Goal: Task Accomplishment & Management: Complete application form

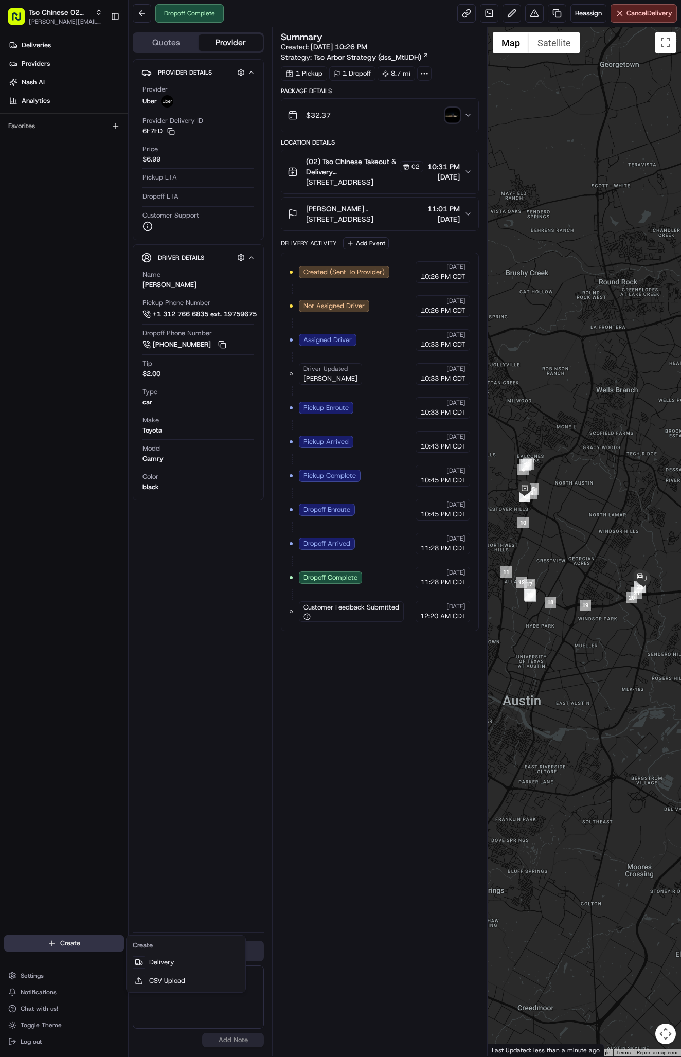
click at [70, 942] on html "Tso Chinese 02 Arbor [PERSON_NAME][EMAIL_ADDRESS][DOMAIN_NAME] Toggle Sidebar D…" at bounding box center [340, 528] width 681 height 1057
click at [70, 942] on html "Tso Chinese 02 Arbor antonia@tsochinese.com Toggle Sidebar Deliveries Providers…" at bounding box center [340, 528] width 681 height 1057
click at [70, 942] on span "Create" at bounding box center [70, 943] width 20 height 9
click at [70, 942] on html "Tso Chinese 02 Arbor antonia@tsochinese.com Toggle Sidebar Deliveries Providers…" at bounding box center [340, 528] width 681 height 1057
click at [164, 956] on link "Delivery" at bounding box center [186, 962] width 115 height 19
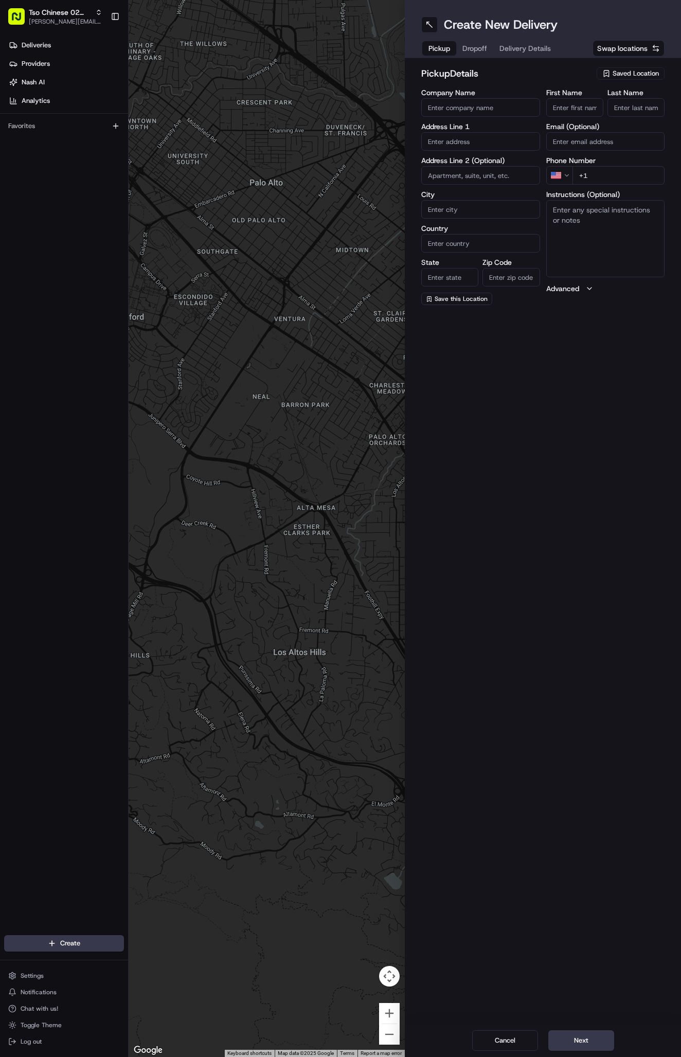
click at [624, 75] on span "Saved Location" at bounding box center [636, 73] width 46 height 9
click at [622, 119] on span "(02) Tso Chinese Takeout & Delivery [GEOGRAPHIC_DATA] (02)" at bounding box center [613, 117] width 127 height 19
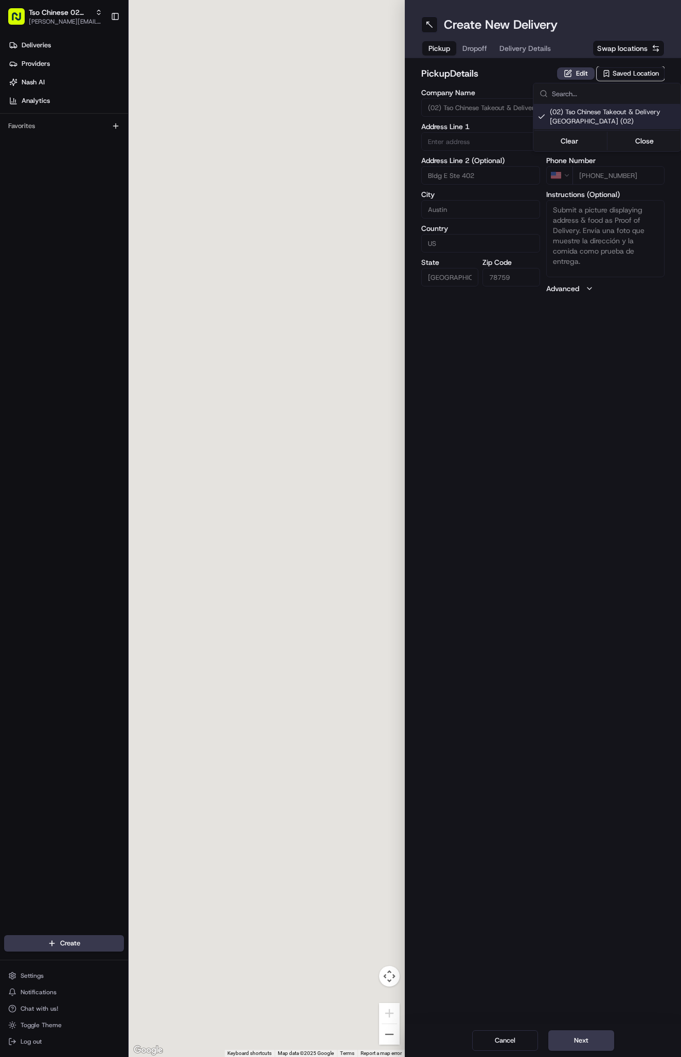
type input "(02) Tso Chinese Takeout & Delivery [GEOGRAPHIC_DATA]"
type input "Bldg E Ste 402"
type input "Austin"
type input "US"
type input "[GEOGRAPHIC_DATA]"
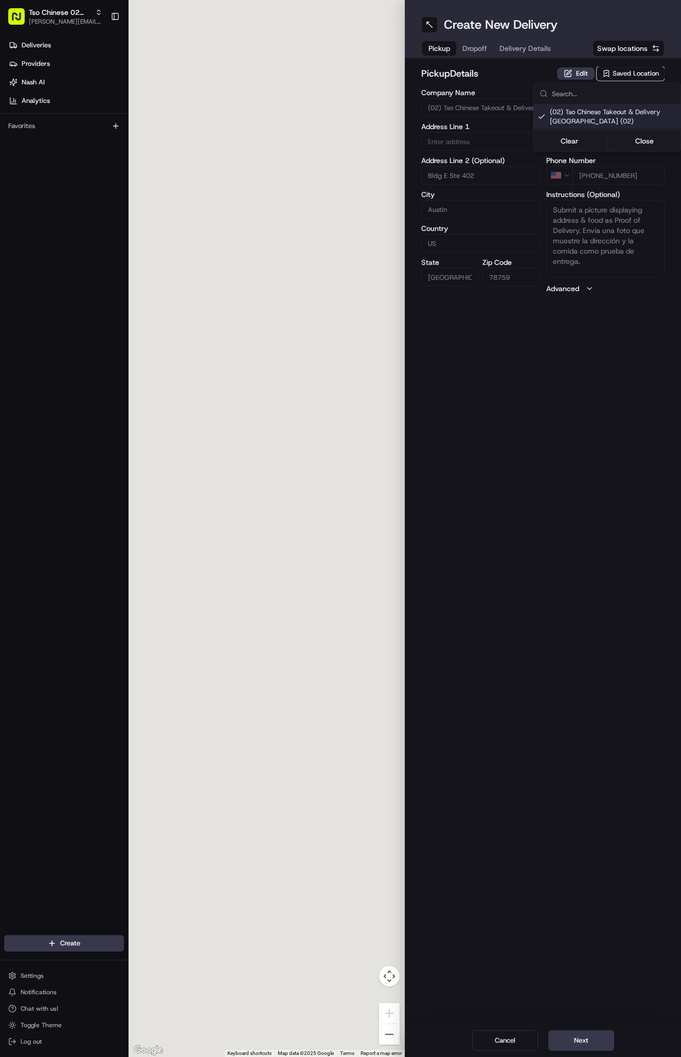
type input "78759"
type input "Tso Chinese"
type input "Arboretum Crossing Manager"
type input "[EMAIL_ADDRESS][DOMAIN_NAME]"
type input "[PHONE_NUMBER]"
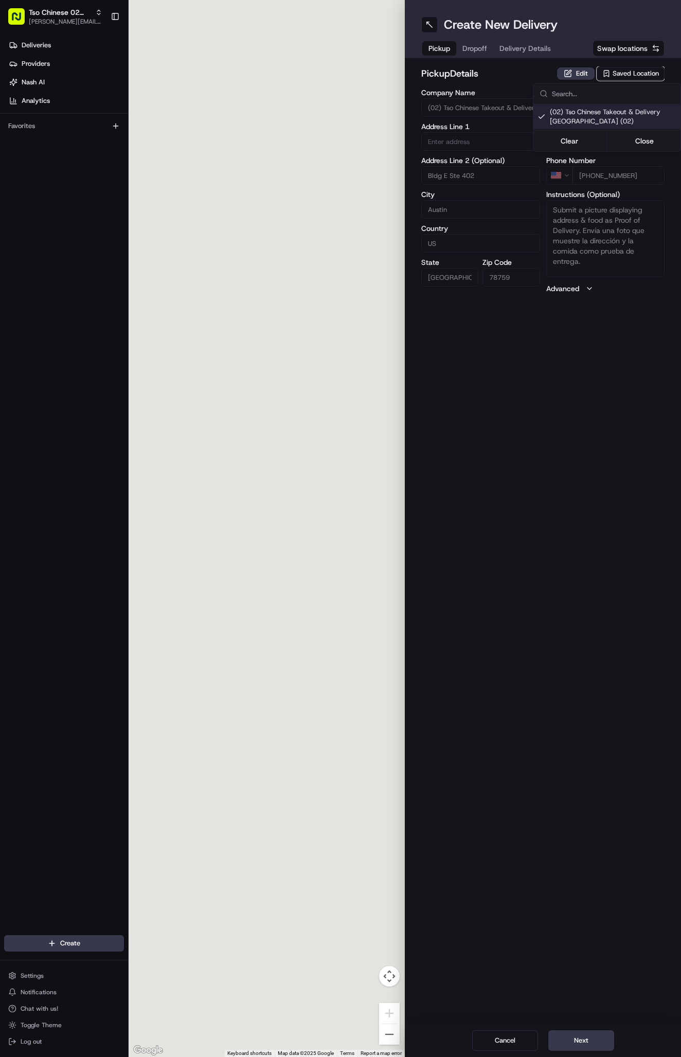
type textarea "Submit a picture displaying address & food as Proof of Delivery. Envía una foto…"
type input "[STREET_ADDRESS]"
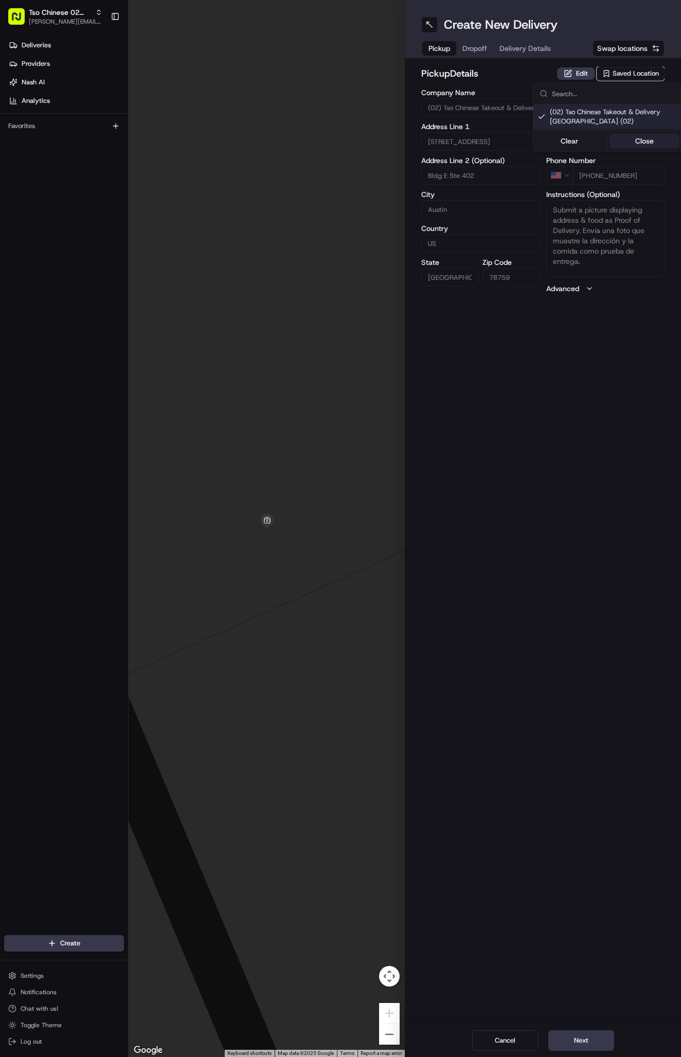
click at [626, 141] on button "Close" at bounding box center [645, 141] width 70 height 14
click at [532, 36] on div "Create New Delivery Pickup Dropoff Delivery Details Swap locations" at bounding box center [543, 29] width 276 height 58
click at [527, 47] on span "Delivery Details" at bounding box center [525, 48] width 51 height 10
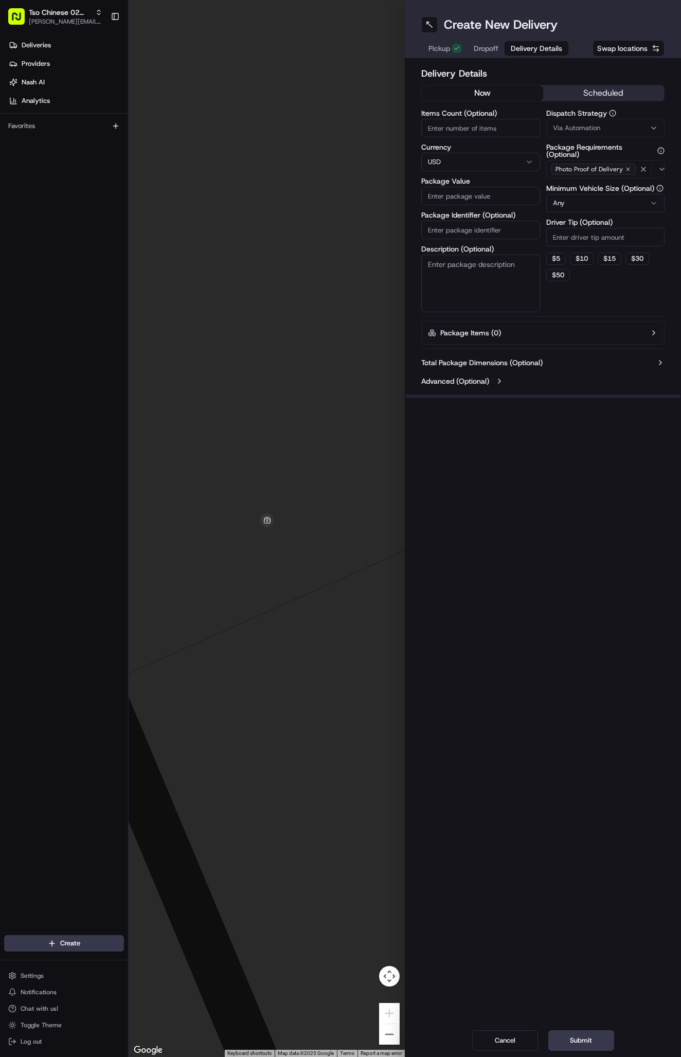
click at [578, 123] on span "Via Automation" at bounding box center [576, 127] width 47 height 9
click at [585, 189] on div "Tso Arbor Strategy" at bounding box center [606, 183] width 147 height 15
click at [631, 201] on button "Close" at bounding box center [645, 204] width 70 height 14
click at [567, 235] on input "Driver Tip (Optional)" at bounding box center [605, 237] width 119 height 19
type input "2"
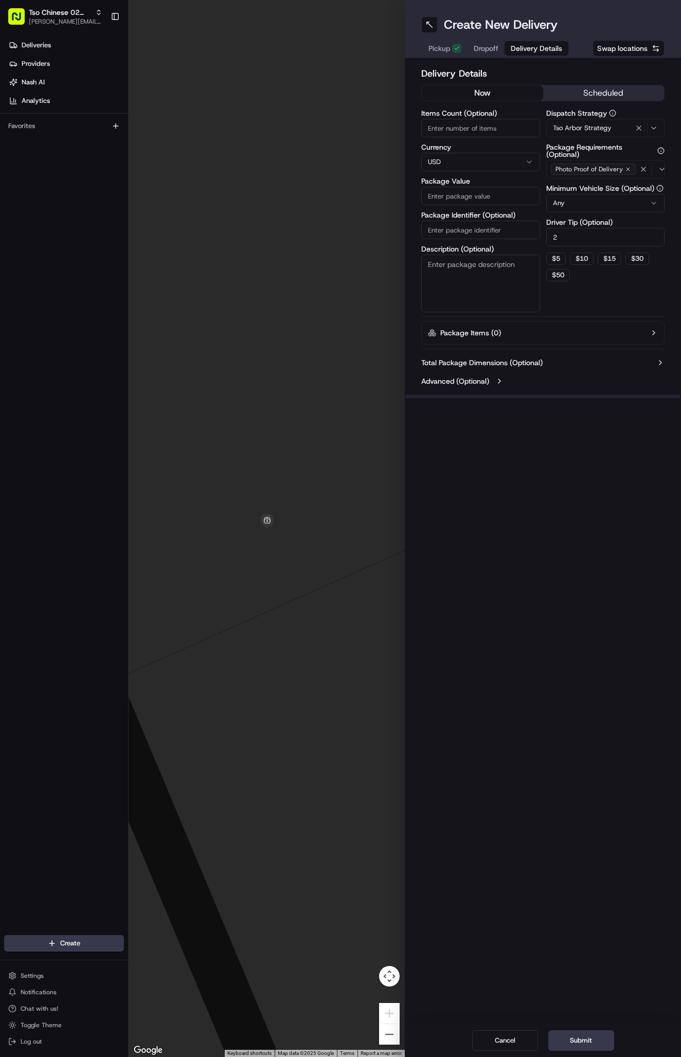
click at [512, 227] on input "Package Identifier (Optional)" at bounding box center [480, 230] width 119 height 19
paste input "#SL1XS2W"
type input "#SL1XS2W"
click at [514, 195] on input "Package Value" at bounding box center [480, 196] width 119 height 19
type input "35.61"
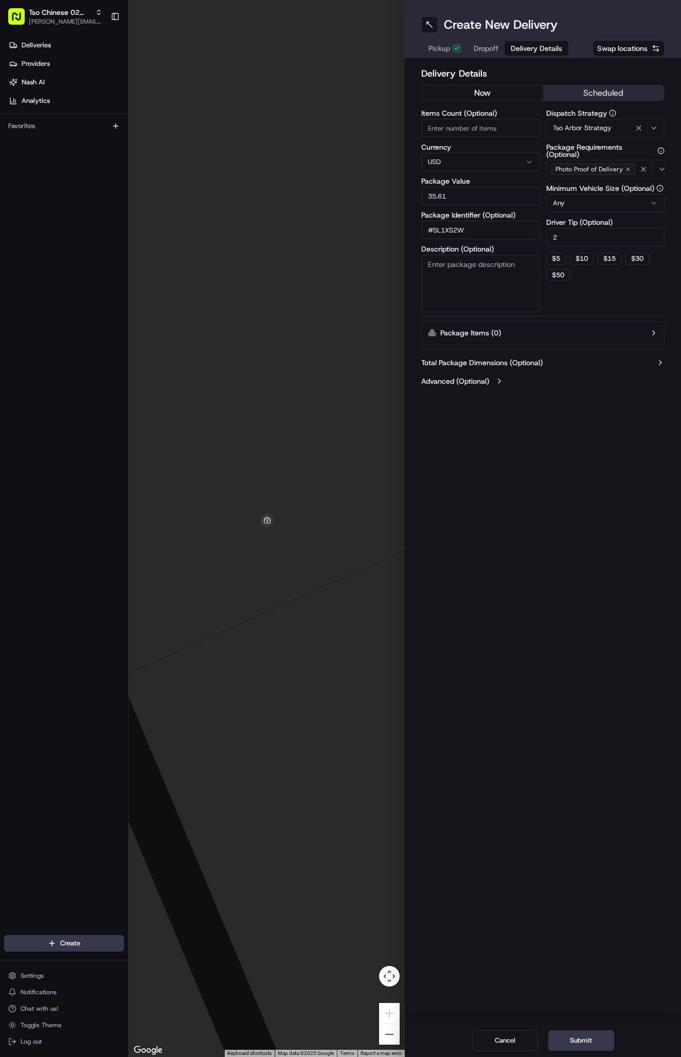
click at [484, 50] on span "Dropoff" at bounding box center [486, 48] width 25 height 10
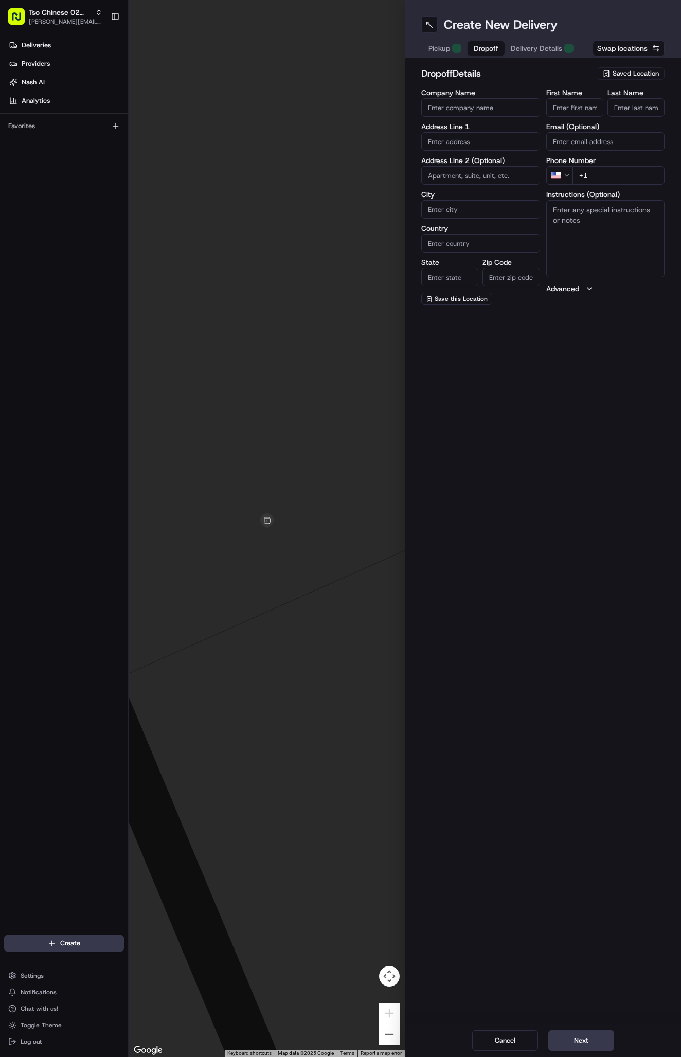
click at [585, 101] on input "First Name" at bounding box center [574, 107] width 57 height 19
paste input "Charlena Huff"
type input "Charlena Huff"
type input "."
paste input "512 635 2624"
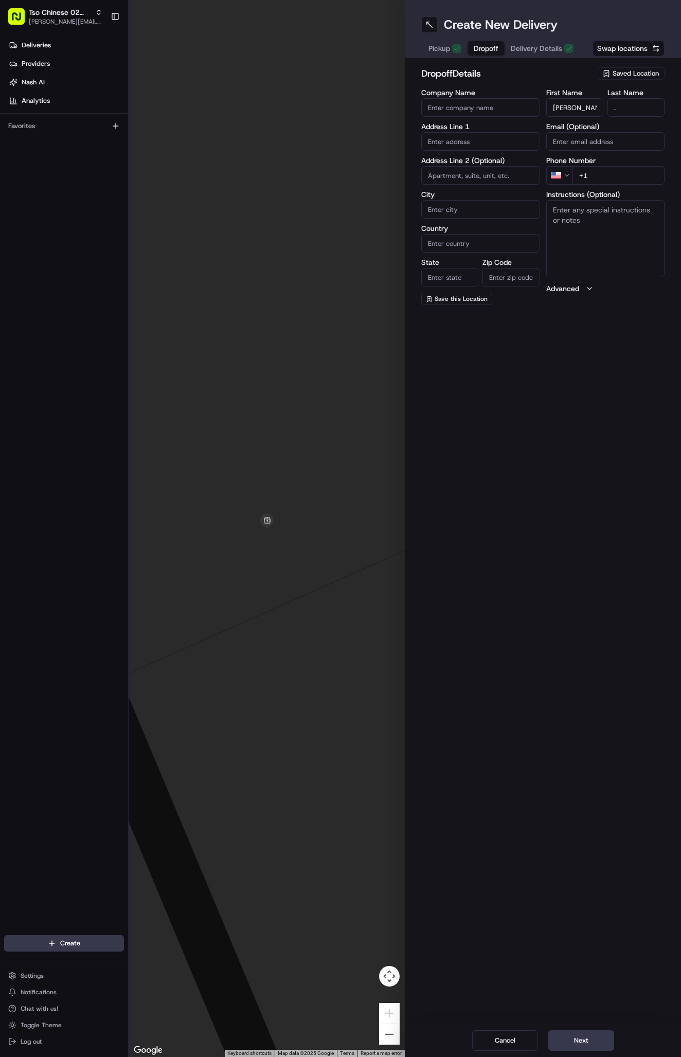
type input "+1 512 635 2624"
click at [445, 136] on input "text" at bounding box center [480, 141] width 119 height 19
paste input "8601 Tallwood Dr"
click at [485, 161] on div "8601 Tallwood Drive, Austin, TX" at bounding box center [481, 162] width 114 height 15
type input "8601 Tallwood Dr, Austin, TX 78759, USA"
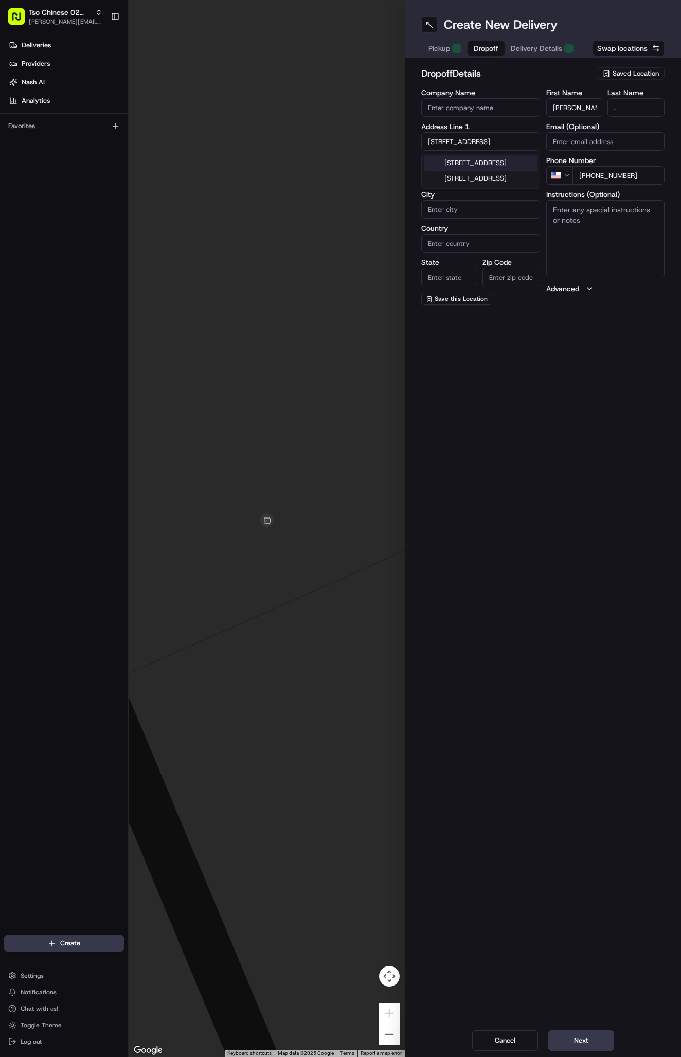
type input "Austin"
type input "[GEOGRAPHIC_DATA]"
type input "TX"
type input "78759"
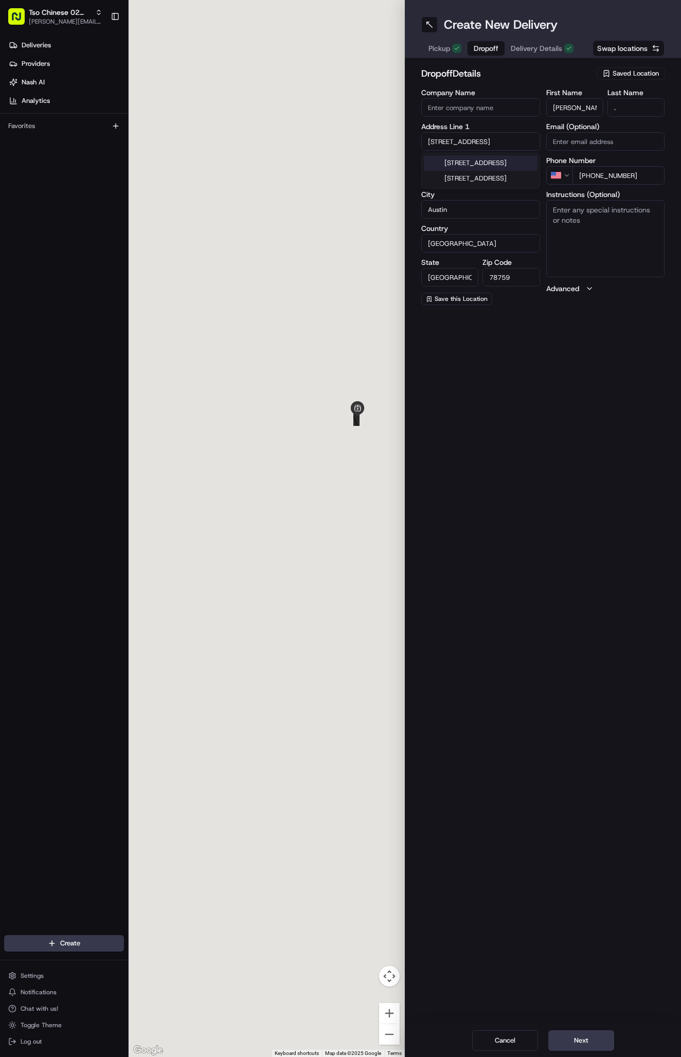
type input "8601 Tallwood Drive"
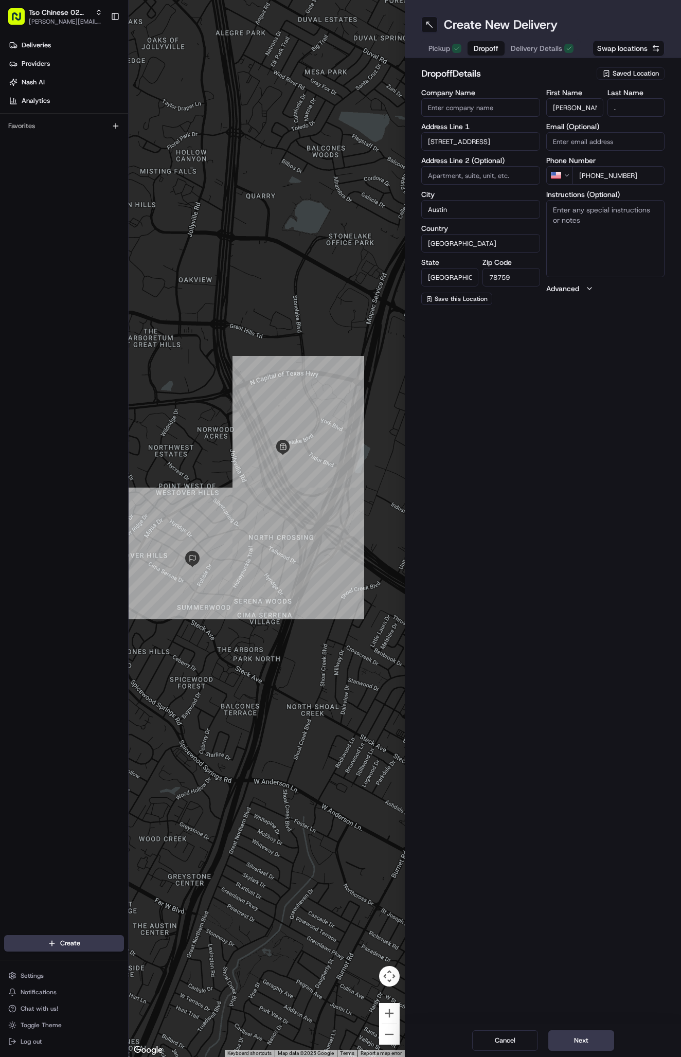
click at [530, 44] on span "Delivery Details" at bounding box center [536, 48] width 51 height 10
click at [483, 42] on button "Dropoff" at bounding box center [486, 48] width 37 height 14
click at [590, 110] on input "Charlena Huff" at bounding box center [574, 107] width 57 height 19
click at [566, 106] on input "Charlena Huff" at bounding box center [574, 107] width 57 height 19
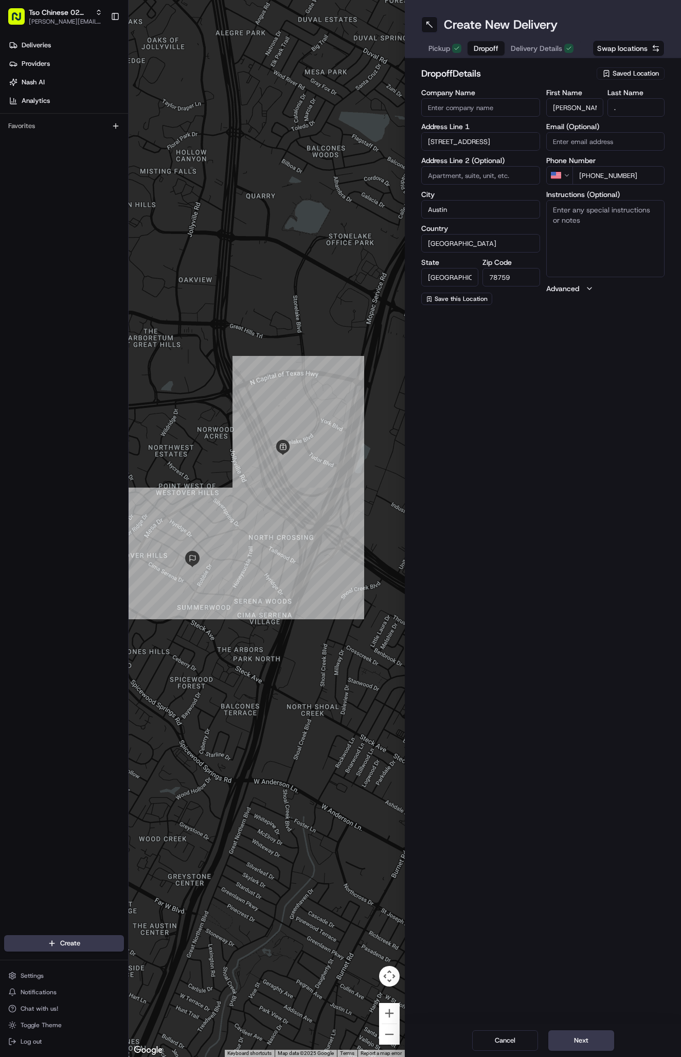
click at [566, 106] on input "Charlena Huff" at bounding box center [574, 107] width 57 height 19
paste input "Sarahi Hernandez"
type input "Sarahi Hernandez"
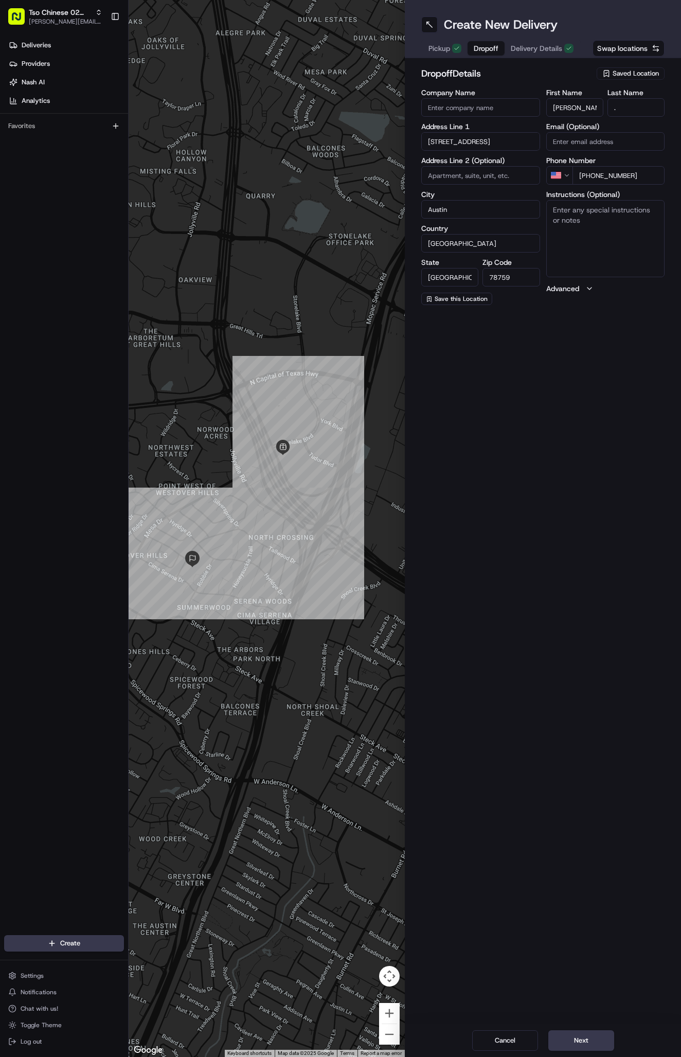
click at [656, 179] on input "+1 512 635 2624" at bounding box center [619, 175] width 93 height 19
click at [500, 139] on input "8601 Tallwood Drive" at bounding box center [480, 141] width 119 height 19
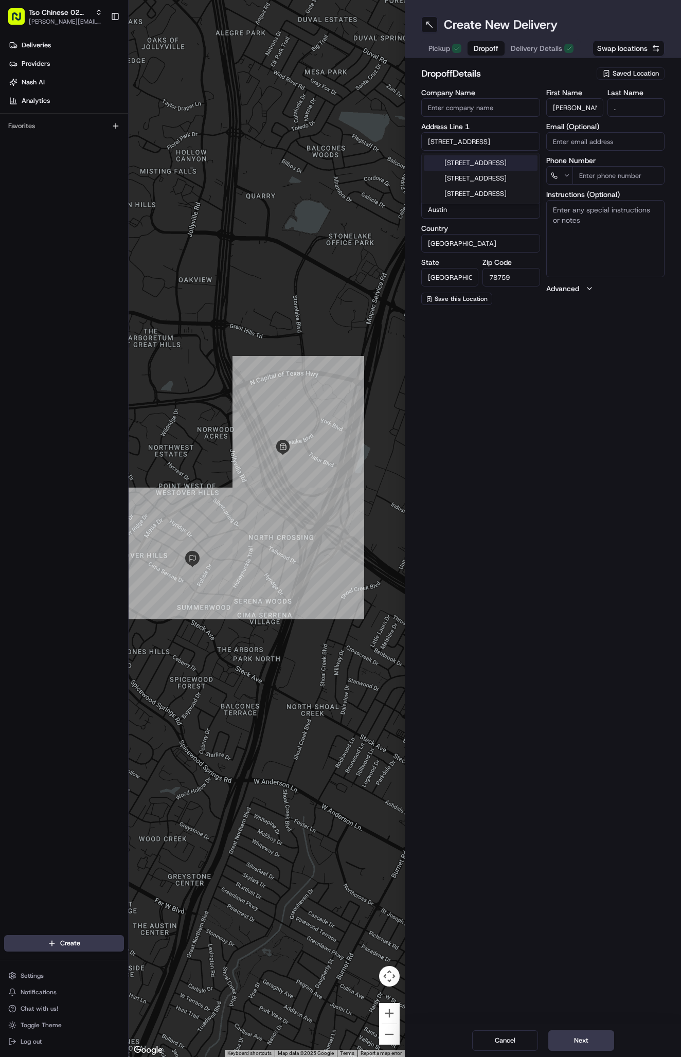
click at [500, 139] on input "8601 Tallwood Drive" at bounding box center [480, 141] width 119 height 19
paste input "(214) 906-3130"
type input "(214) 906-3130"
click at [496, 142] on input "(214) 906-3130" at bounding box center [480, 141] width 119 height 19
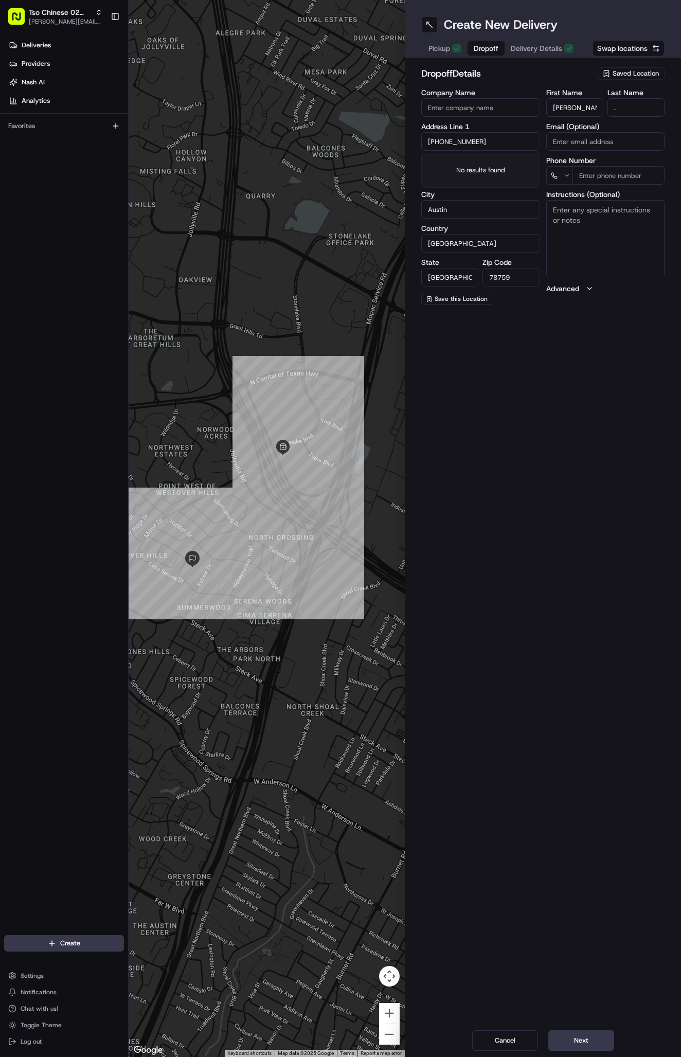
click at [496, 142] on input "(214) 906-3130" at bounding box center [480, 141] width 119 height 19
click at [612, 176] on input "tel" at bounding box center [619, 175] width 93 height 19
paste input "+2149063130"
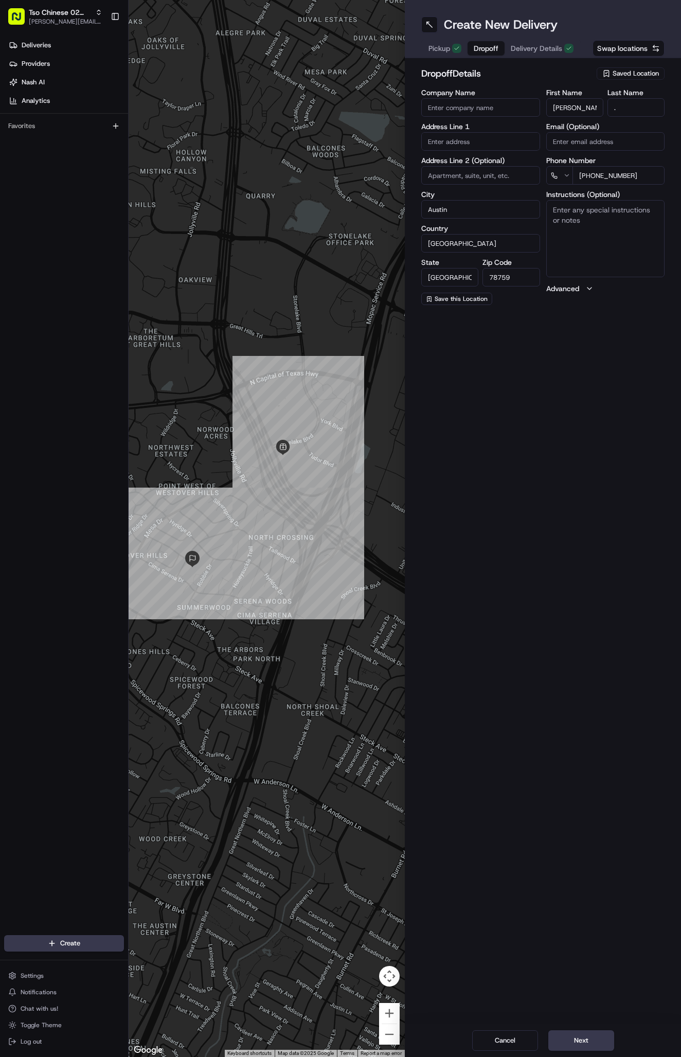
click at [585, 170] on input "+2149063130" at bounding box center [619, 175] width 93 height 19
type input "+1 214 906 3130"
click at [500, 141] on input "text" at bounding box center [480, 141] width 119 height 19
paste input "5800 N Mopac Expy, Austin, TX 78731-4258, United States"
click at [502, 160] on div "5800 North Mopac Expressway, Austin, TX" at bounding box center [481, 162] width 114 height 15
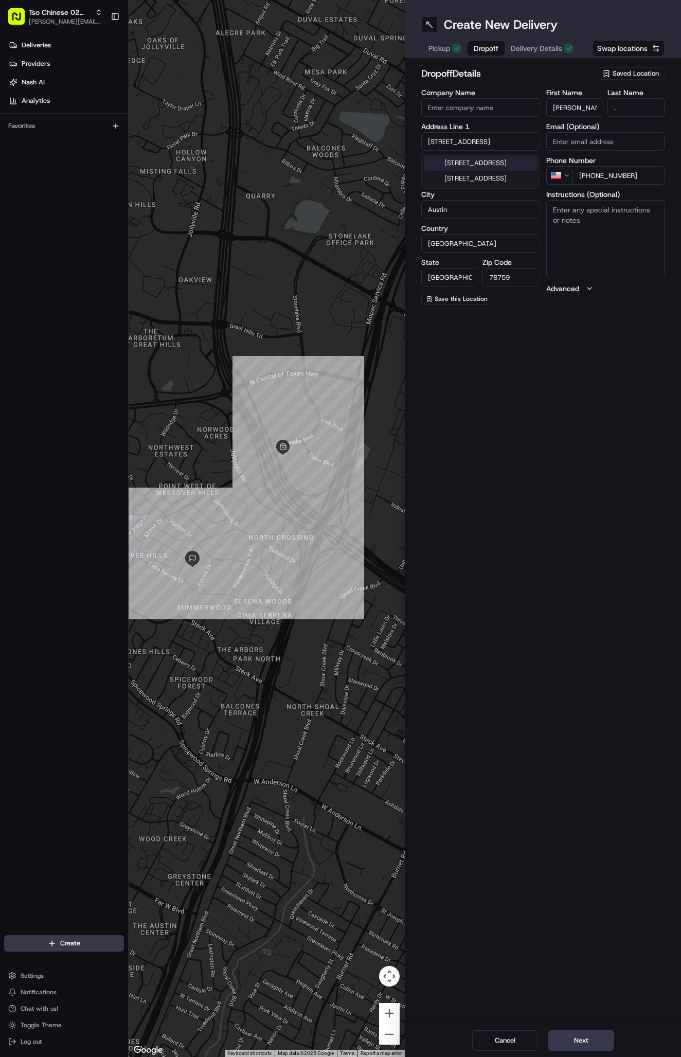
type input "5800 North Mopac Expressway"
type input "78731"
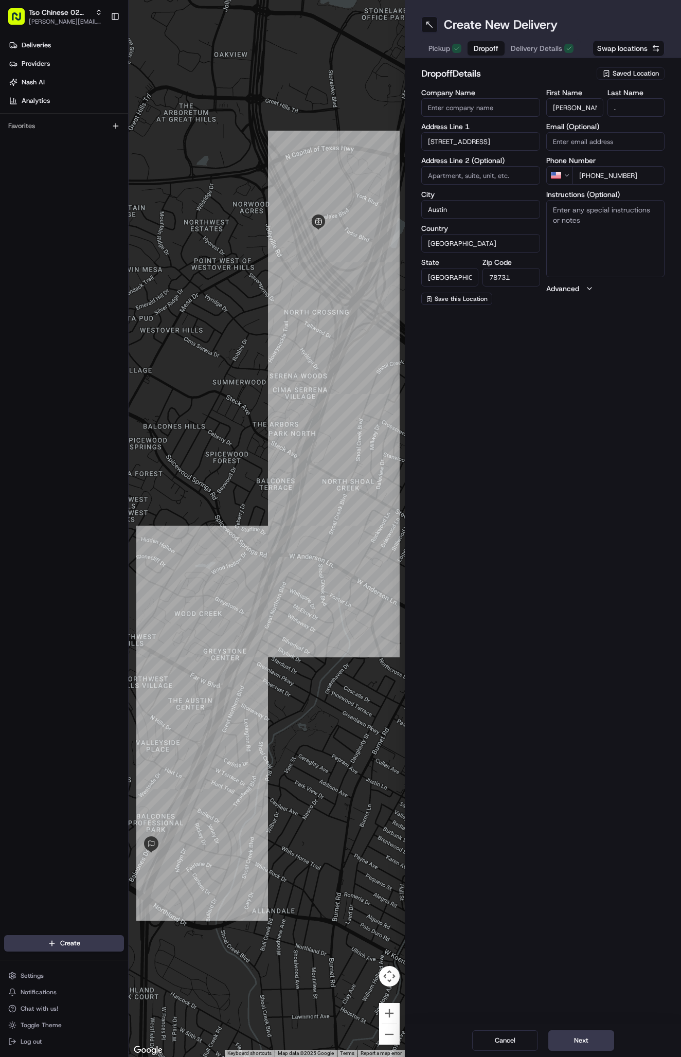
click at [625, 221] on textarea "Instructions (Optional)" at bounding box center [605, 238] width 119 height 77
paste textarea "Bring inside Frost Bank building"
type textarea "Bring inside Frost Bank building"
click at [544, 48] on span "Delivery Details" at bounding box center [536, 48] width 51 height 10
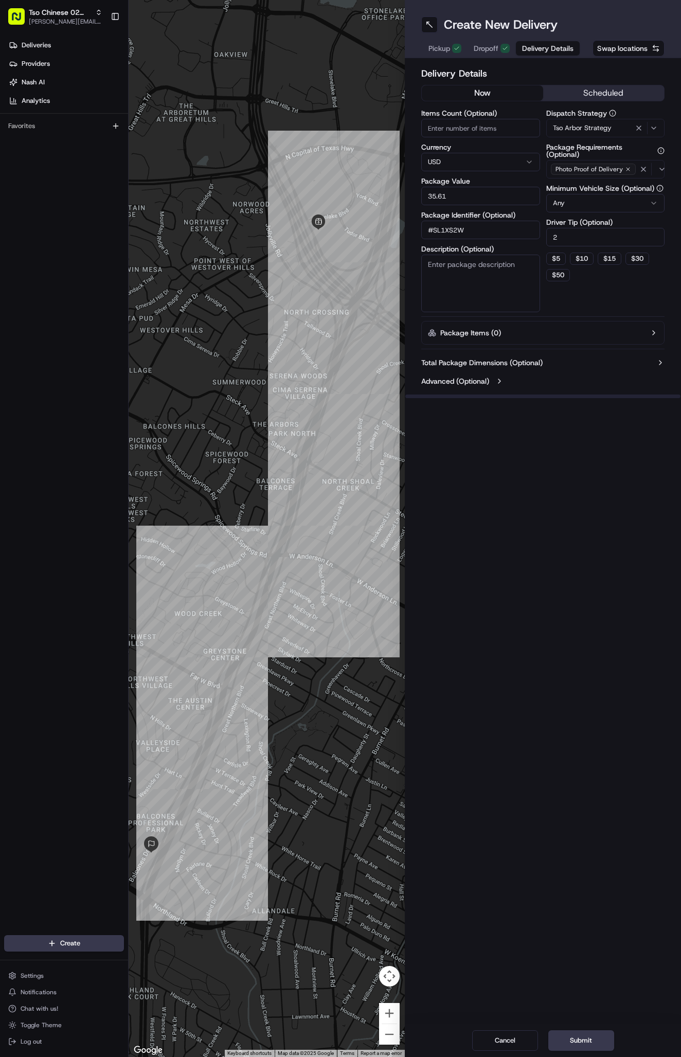
click at [627, 168] on icon "button" at bounding box center [628, 169] width 6 height 6
click at [627, 168] on div "Select requirements" at bounding box center [606, 169] width 114 height 9
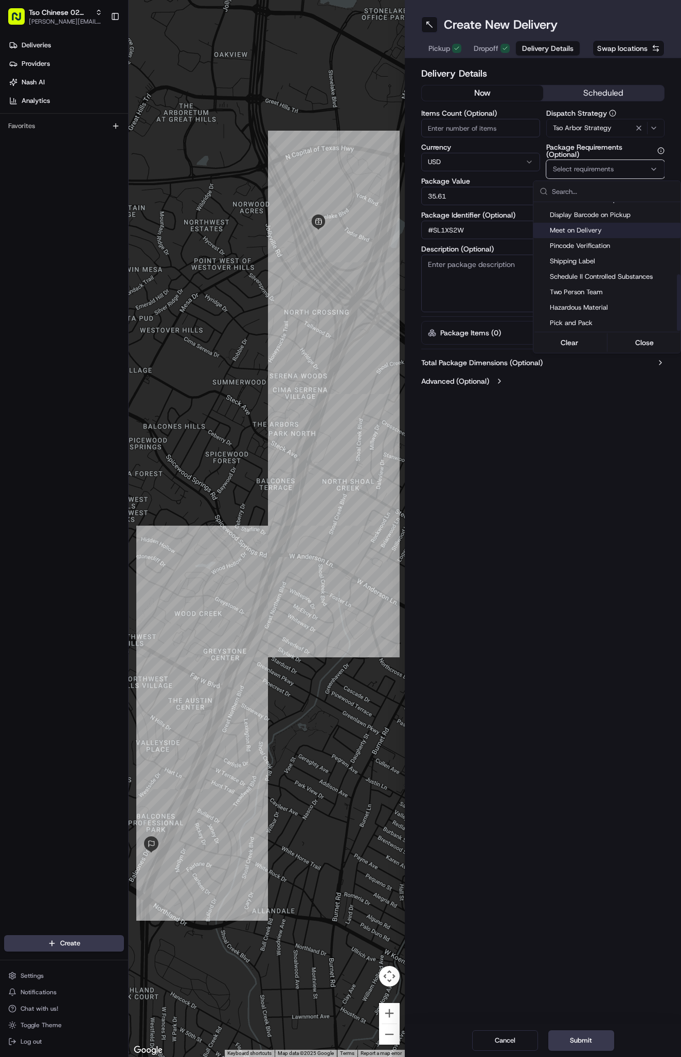
scroll to position [165, 0]
click at [590, 226] on span "Meet on Delivery" at bounding box center [613, 230] width 127 height 9
click at [631, 344] on button "Close" at bounding box center [645, 342] width 70 height 14
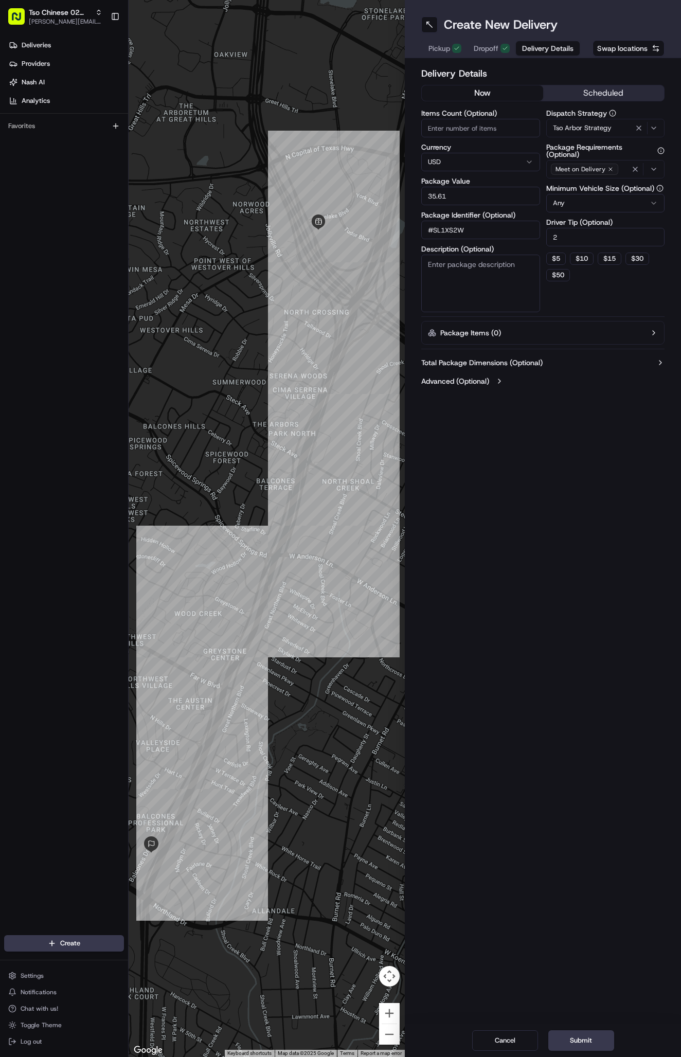
click at [492, 54] on button "Dropoff" at bounding box center [492, 48] width 48 height 14
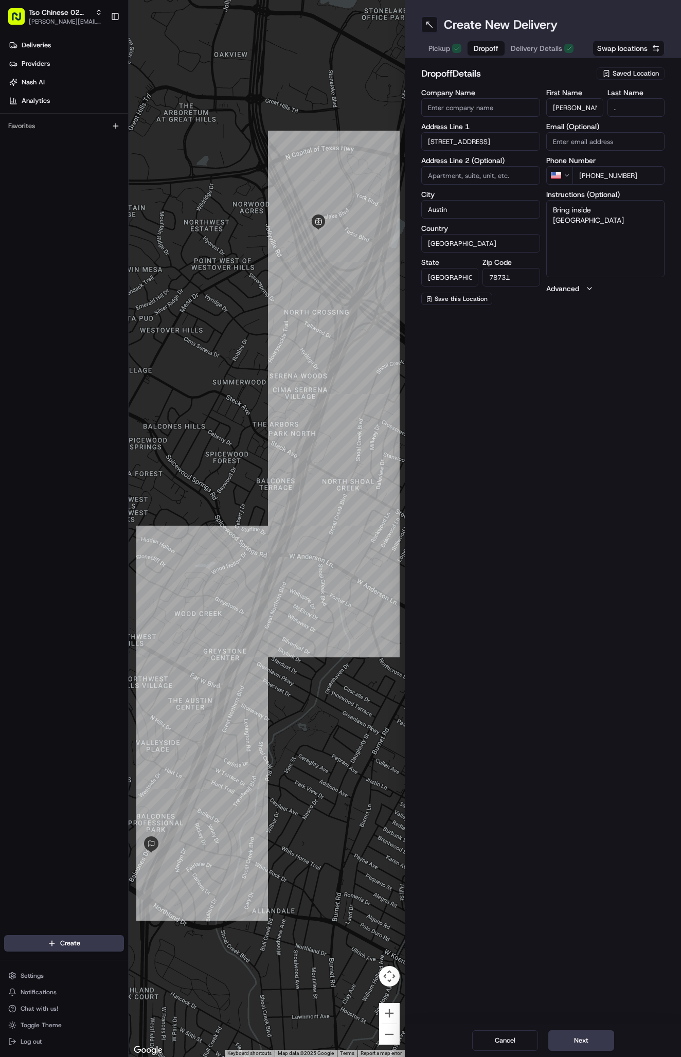
click at [534, 51] on span "Delivery Details" at bounding box center [536, 48] width 51 height 10
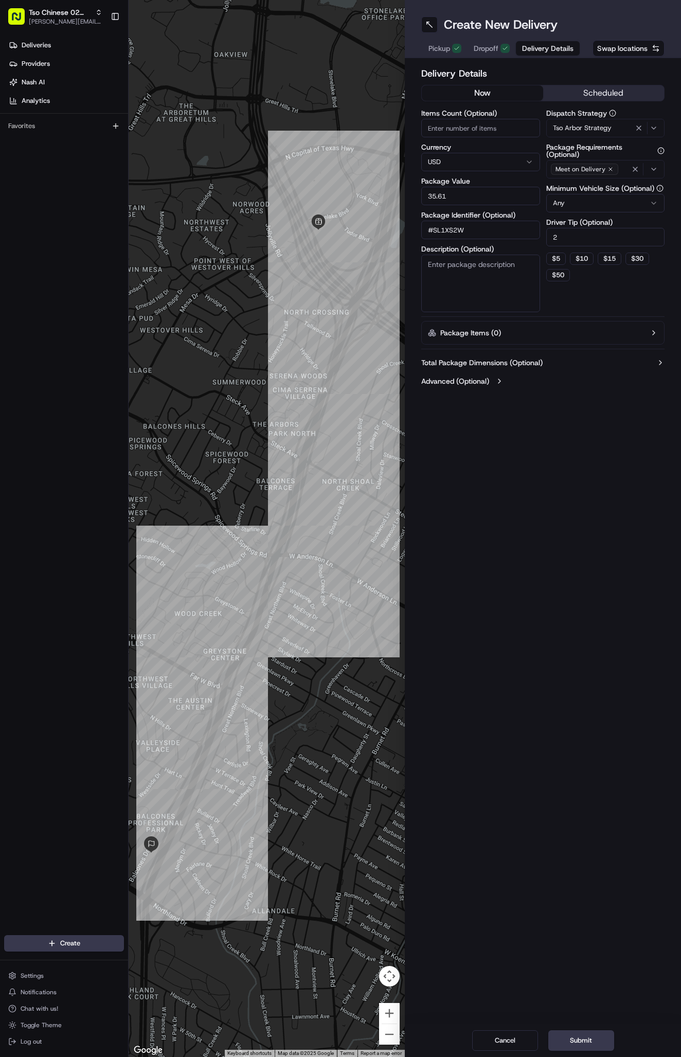
click at [479, 196] on input "35.61" at bounding box center [480, 196] width 119 height 19
type input "42.87"
click at [485, 49] on span "Dropoff" at bounding box center [486, 48] width 25 height 10
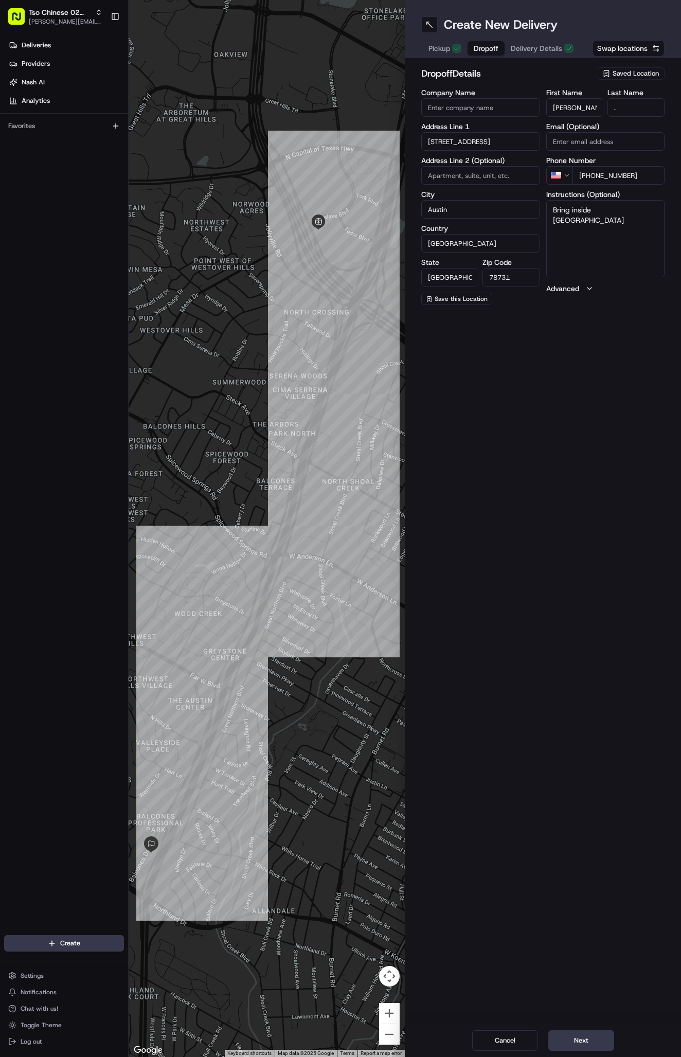
click at [528, 47] on span "Delivery Details" at bounding box center [536, 48] width 51 height 10
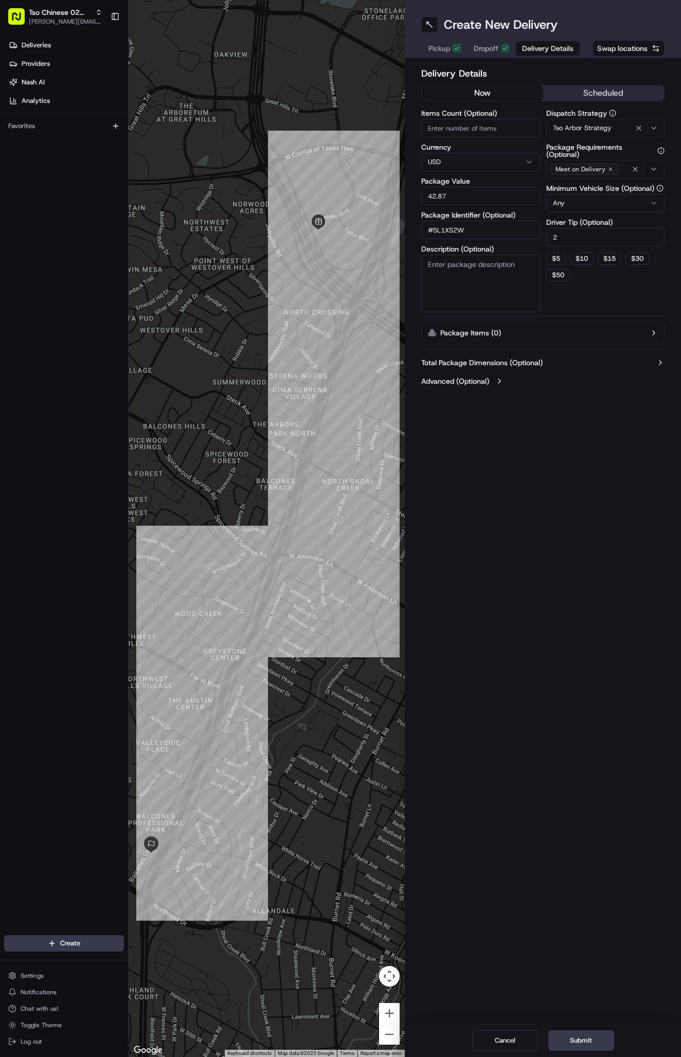
click at [489, 50] on span "Dropoff" at bounding box center [486, 48] width 25 height 10
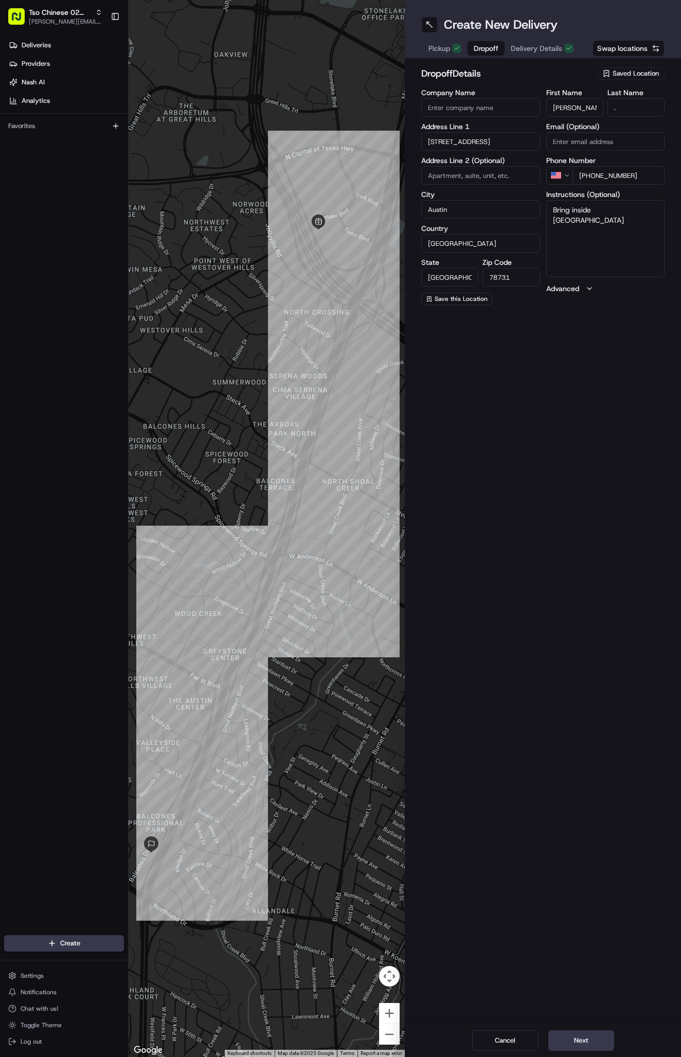
click at [531, 45] on span "Delivery Details" at bounding box center [536, 48] width 51 height 10
click at [486, 49] on span "Dropoff" at bounding box center [486, 48] width 25 height 10
click at [565, 228] on textarea "Bring inside Frost Bank building" at bounding box center [605, 238] width 119 height 77
paste input "Frost Bank"
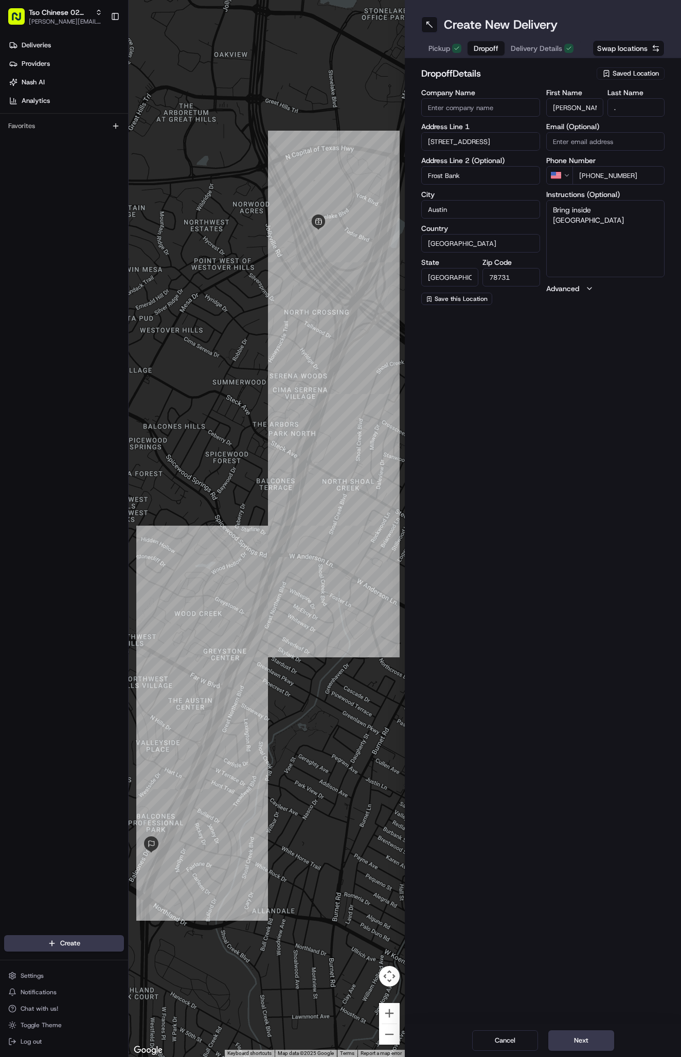
type input "Frost Bank"
click at [579, 1038] on button "Next" at bounding box center [581, 1040] width 66 height 21
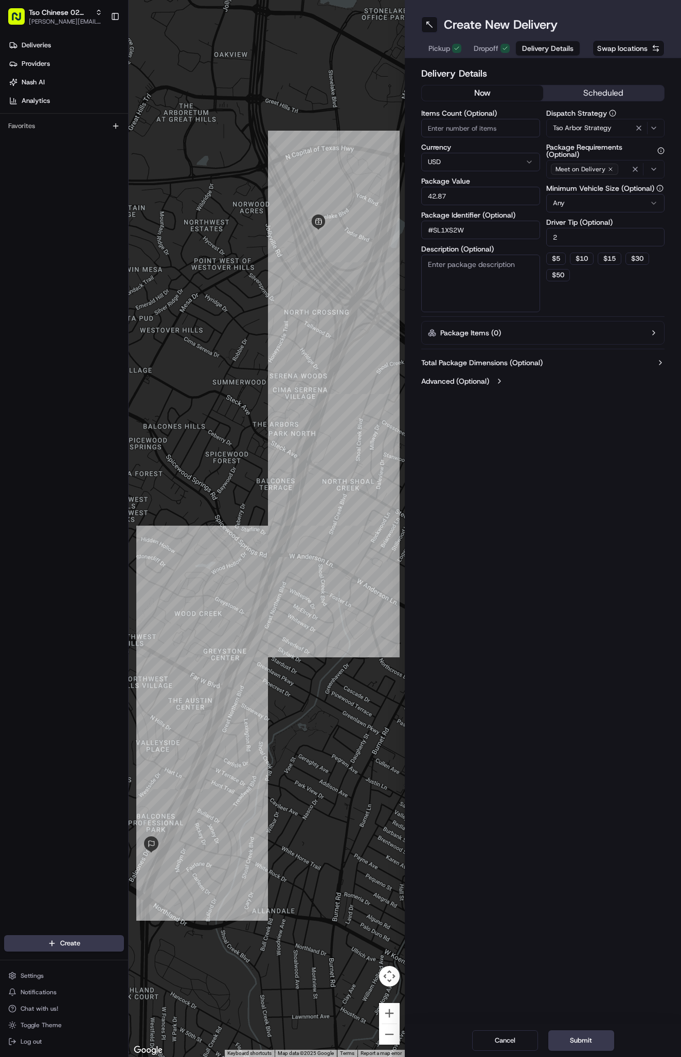
click at [579, 1038] on button "Submit" at bounding box center [581, 1040] width 66 height 21
click at [579, 1038] on div "Cancel Submit" at bounding box center [543, 1040] width 276 height 33
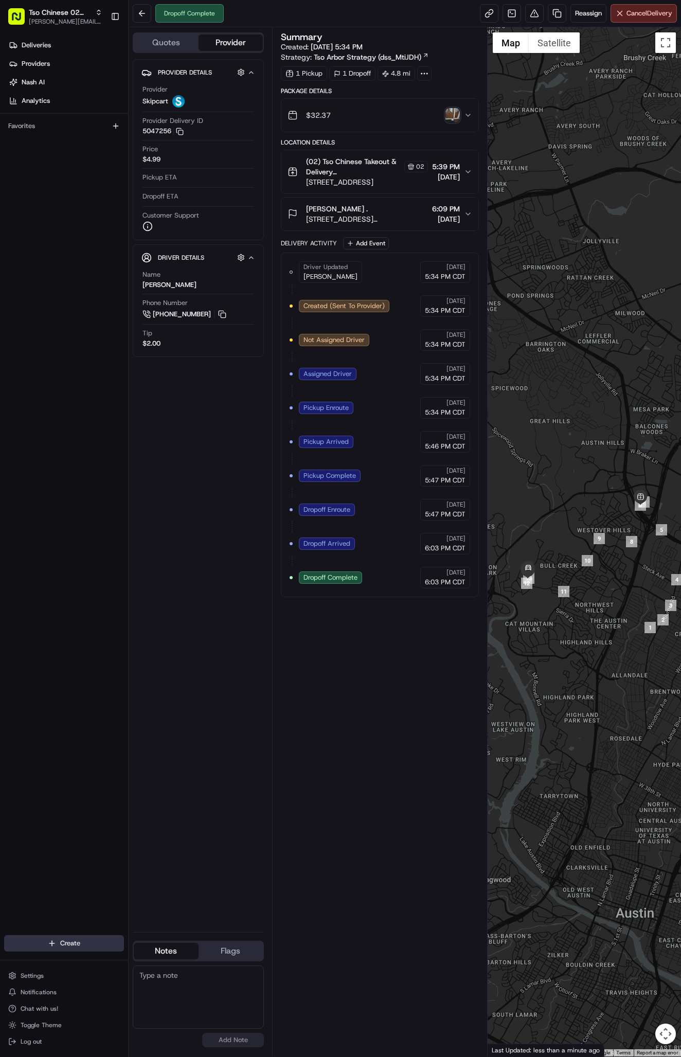
click at [75, 945] on html "Tso Chinese 02 Arbor antonia@tsochinese.com Toggle Sidebar Deliveries Providers…" at bounding box center [340, 528] width 681 height 1057
click at [160, 962] on link "Delivery" at bounding box center [186, 962] width 115 height 19
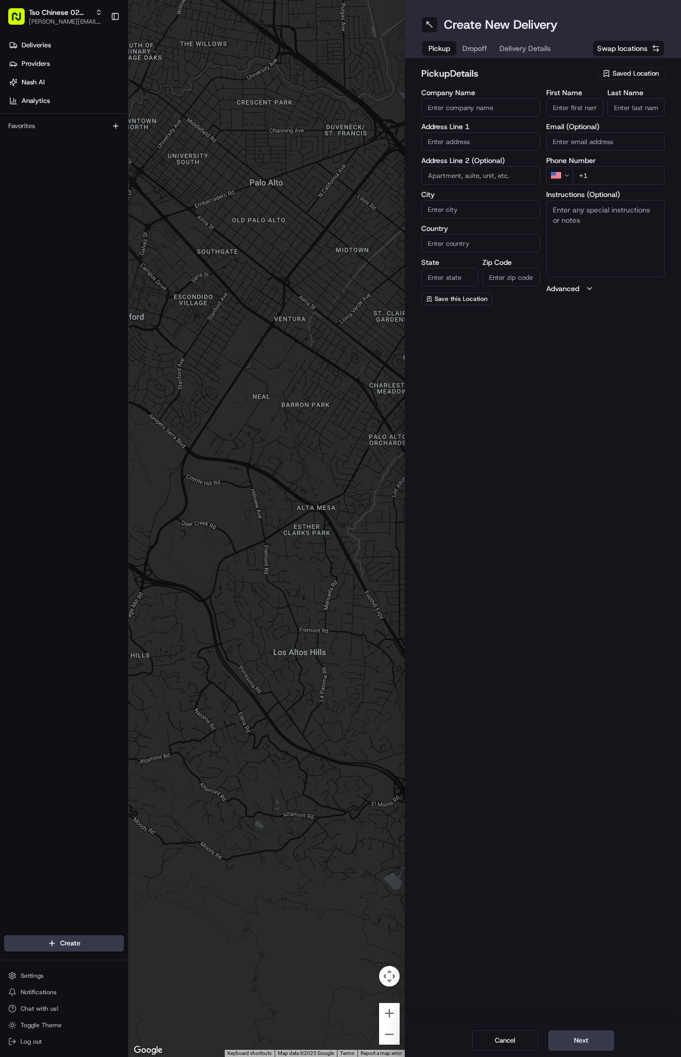
click at [621, 72] on span "Saved Location" at bounding box center [636, 73] width 46 height 9
click at [622, 115] on span "(02) Tso Chinese Takeout & Delivery [GEOGRAPHIC_DATA] (02)" at bounding box center [613, 117] width 127 height 19
type input "(02) Tso Chinese Takeout & Delivery [GEOGRAPHIC_DATA]"
type input "Bldg E Ste 402"
type input "Austin"
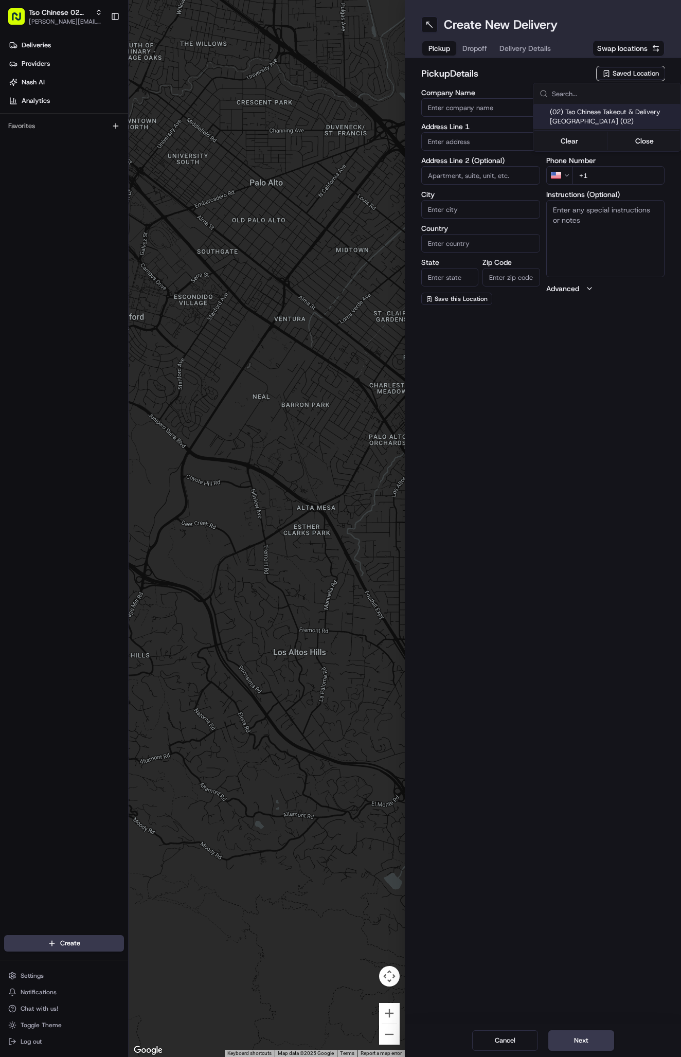
type input "US"
type input "[GEOGRAPHIC_DATA]"
type input "78759"
type input "Tso Chinese"
type input "Arboretum Crossing Manager"
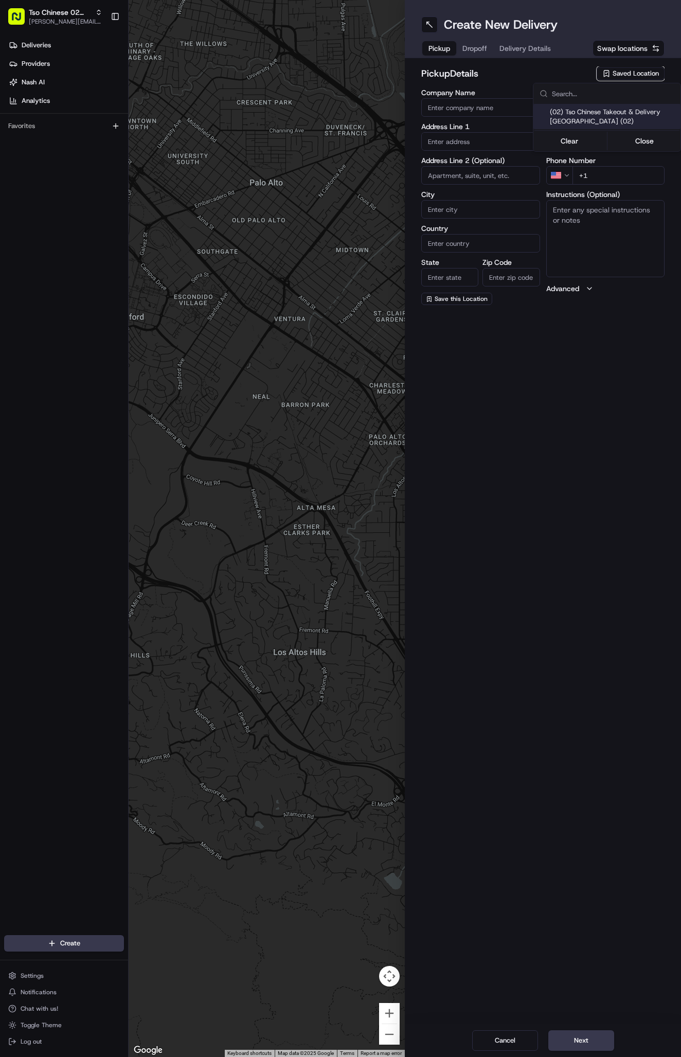
type input "[EMAIL_ADDRESS][DOMAIN_NAME]"
type input "[PHONE_NUMBER]"
type textarea "Submit a picture displaying address & food as Proof of Delivery. Envía una foto…"
type input "[STREET_ADDRESS]"
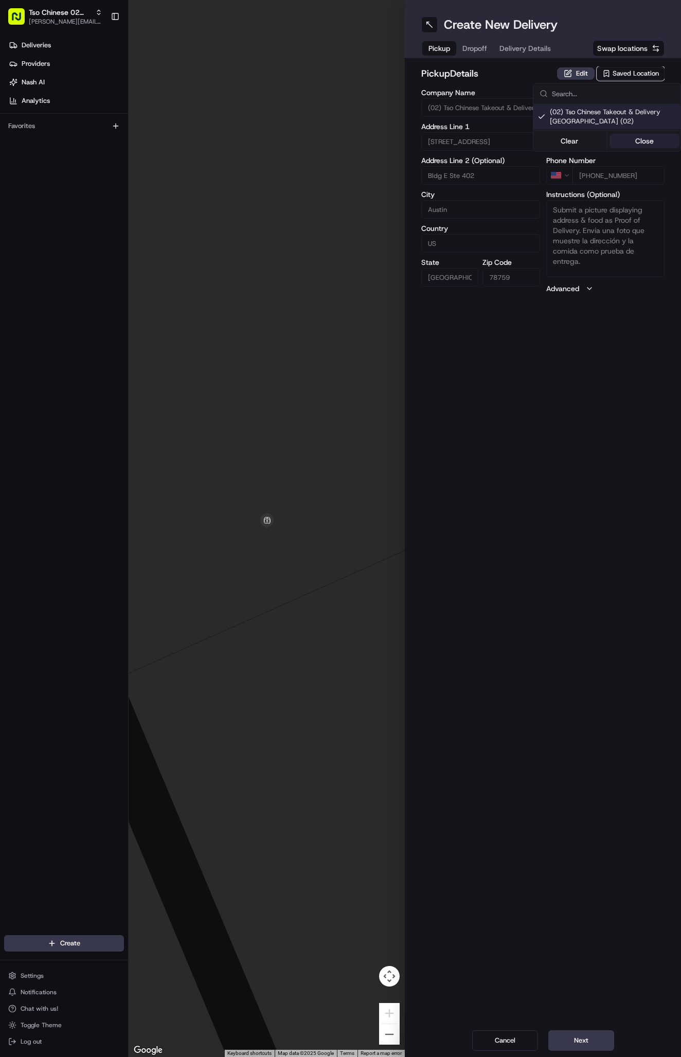
click at [643, 137] on button "Close" at bounding box center [645, 141] width 70 height 14
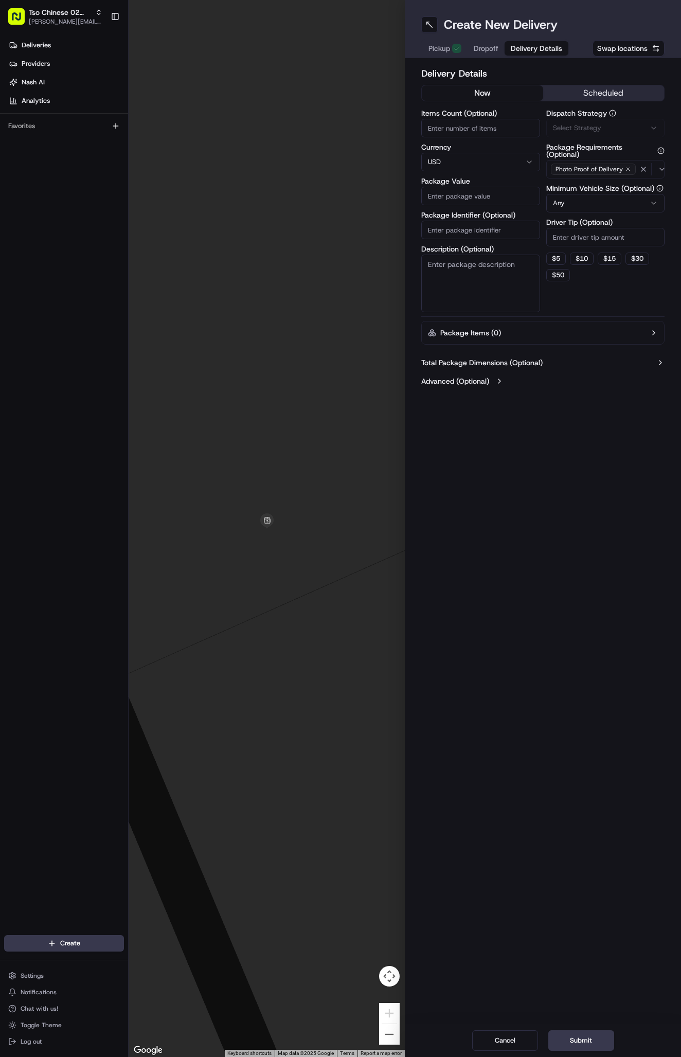
click at [534, 46] on span "Delivery Details" at bounding box center [536, 48] width 51 height 10
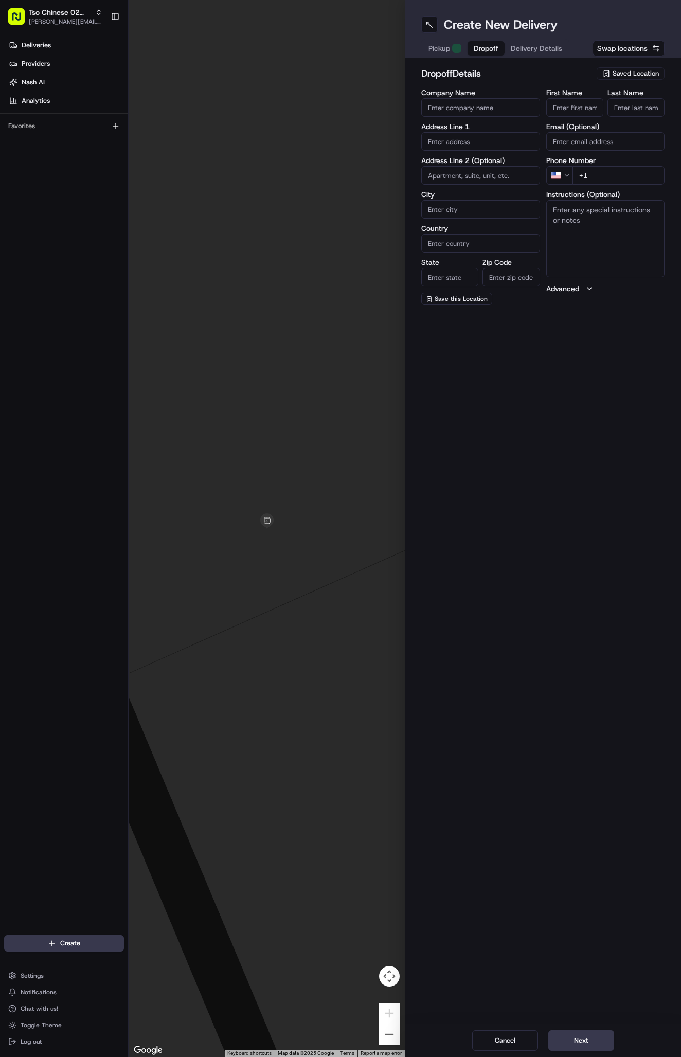
click at [488, 44] on span "Dropoff" at bounding box center [486, 48] width 25 height 10
click at [539, 44] on span "Delivery Details" at bounding box center [536, 48] width 51 height 10
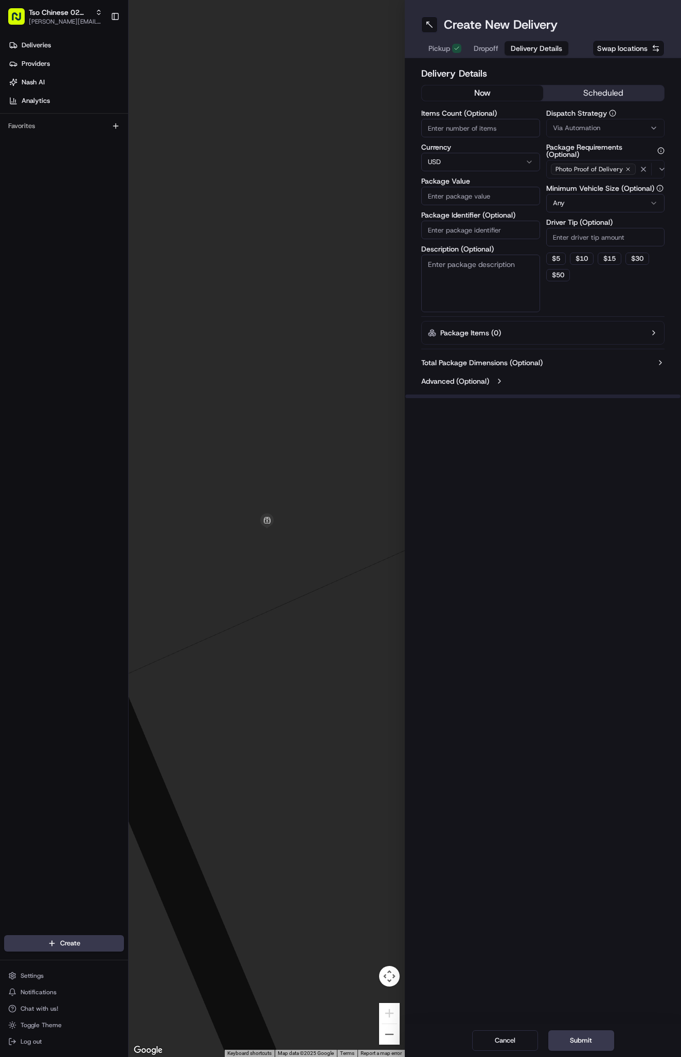
click at [567, 239] on input "Driver Tip (Optional)" at bounding box center [605, 237] width 119 height 19
type input "2"
click at [589, 128] on span "Via Automation" at bounding box center [576, 127] width 47 height 9
click at [583, 182] on span "Tso Arbor Strategy" at bounding box center [613, 184] width 127 height 9
click at [647, 204] on button "Close" at bounding box center [645, 204] width 70 height 14
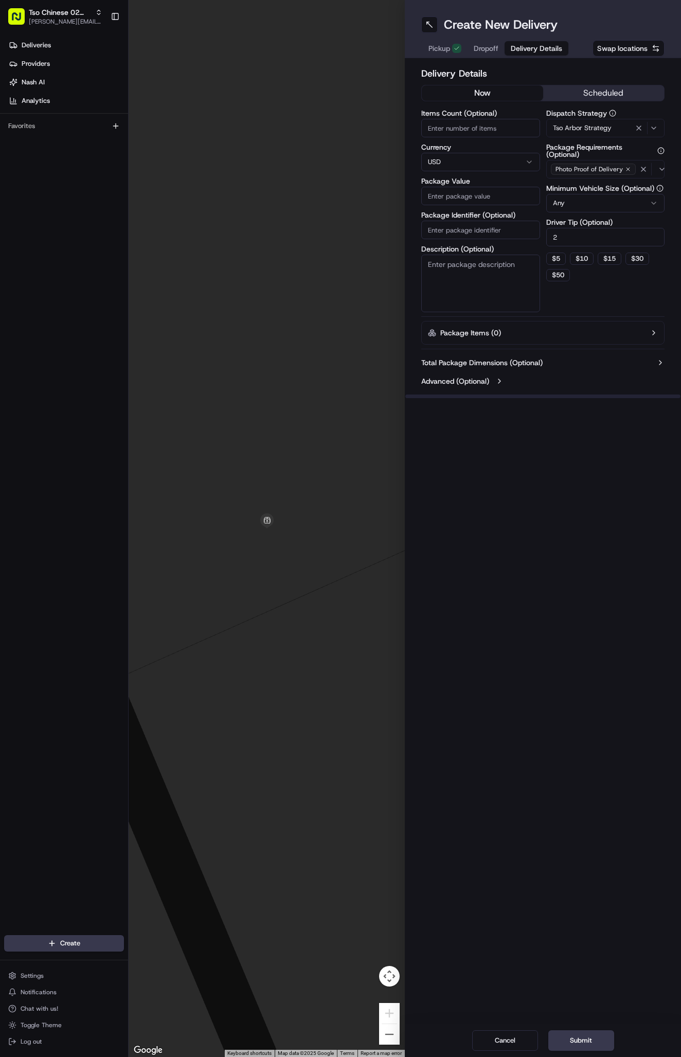
click at [492, 231] on input "Package Identifier (Optional)" at bounding box center [480, 230] width 119 height 19
paste input "IMMEBZ6"
type input "IMMEBZ6"
click at [468, 187] on input "Package Value" at bounding box center [480, 196] width 119 height 19
type input "35.61"
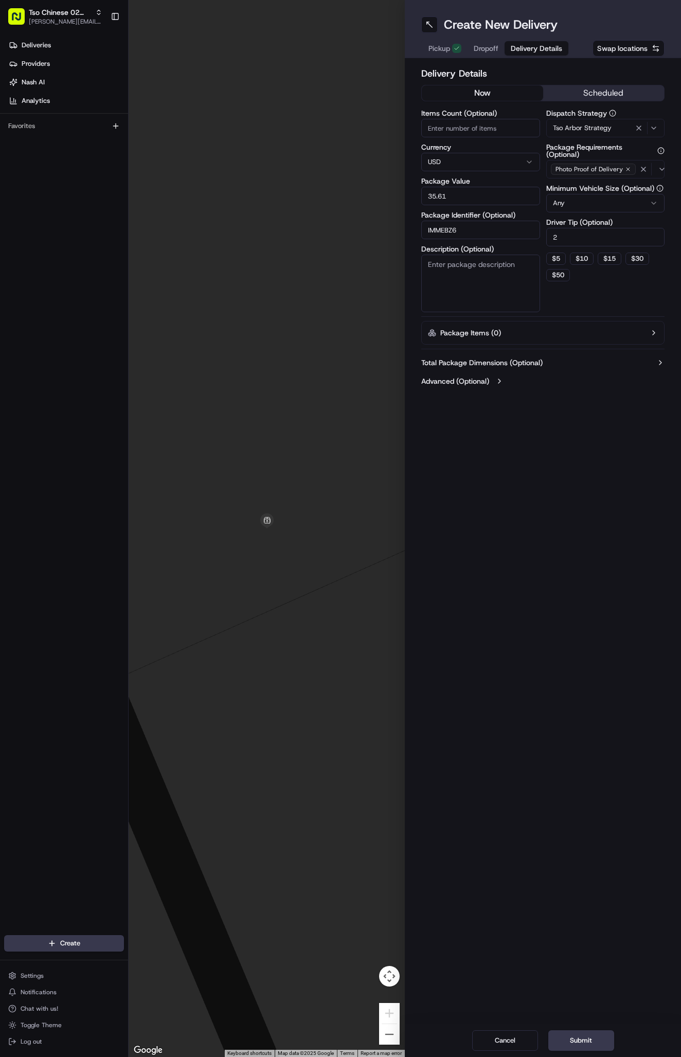
click at [490, 50] on span "Dropoff" at bounding box center [486, 48] width 25 height 10
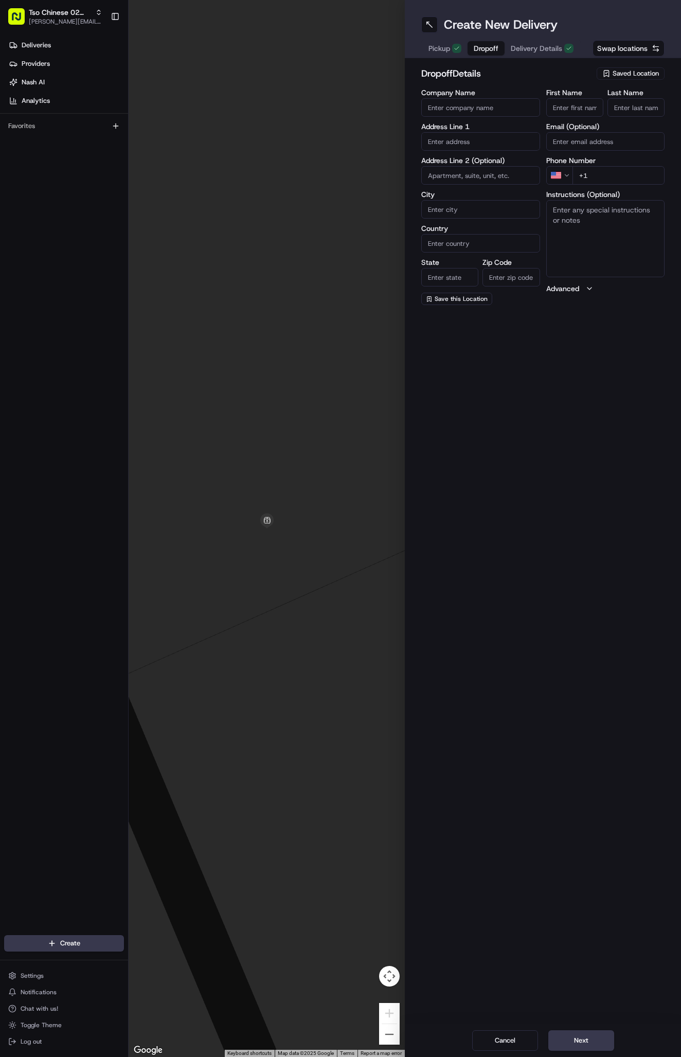
paste input "Charlena Huff"
type input "Charlena Huff"
type input "."
click at [603, 175] on input "+1" at bounding box center [619, 175] width 93 height 19
paste input "512 635 2624"
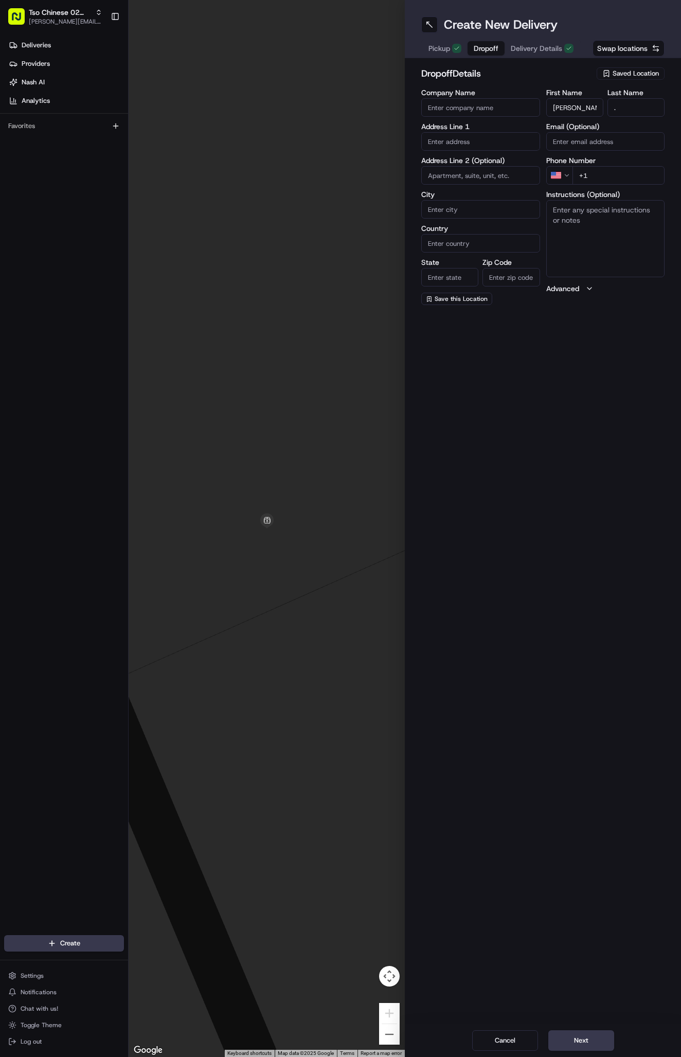
type input "+1 512 635 2624"
paste input "8601 Tallwood Dr, Austin, TX 78759-8126, United States"
click at [480, 162] on div "8601 Tallwood Drive, Austin, TX" at bounding box center [481, 162] width 114 height 15
type input "8601 Tallwood Dr, Austin, TX 78759, USA"
type input "Austin"
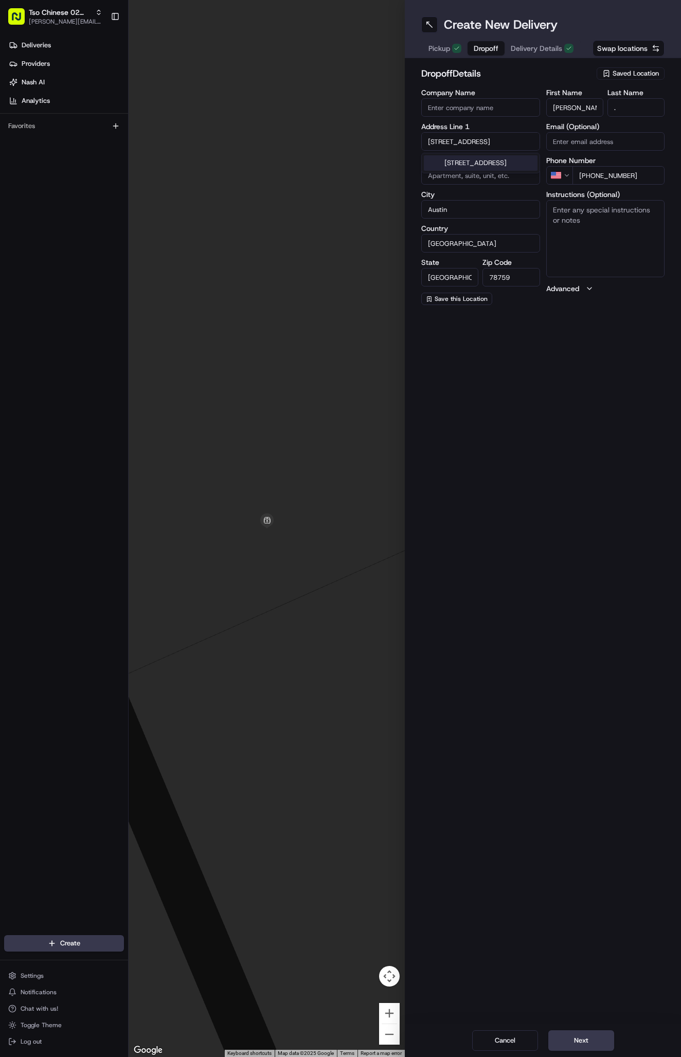
type input "[GEOGRAPHIC_DATA]"
type input "78759"
type input "8601 Tallwood Drive"
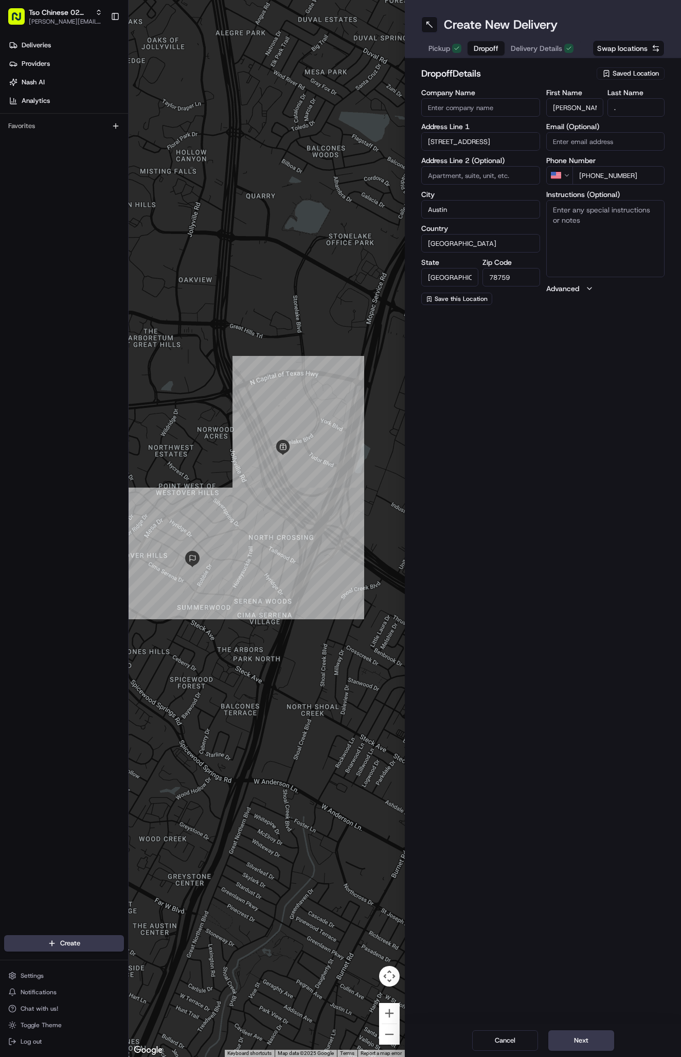
click at [537, 46] on span "Delivery Details" at bounding box center [536, 48] width 51 height 10
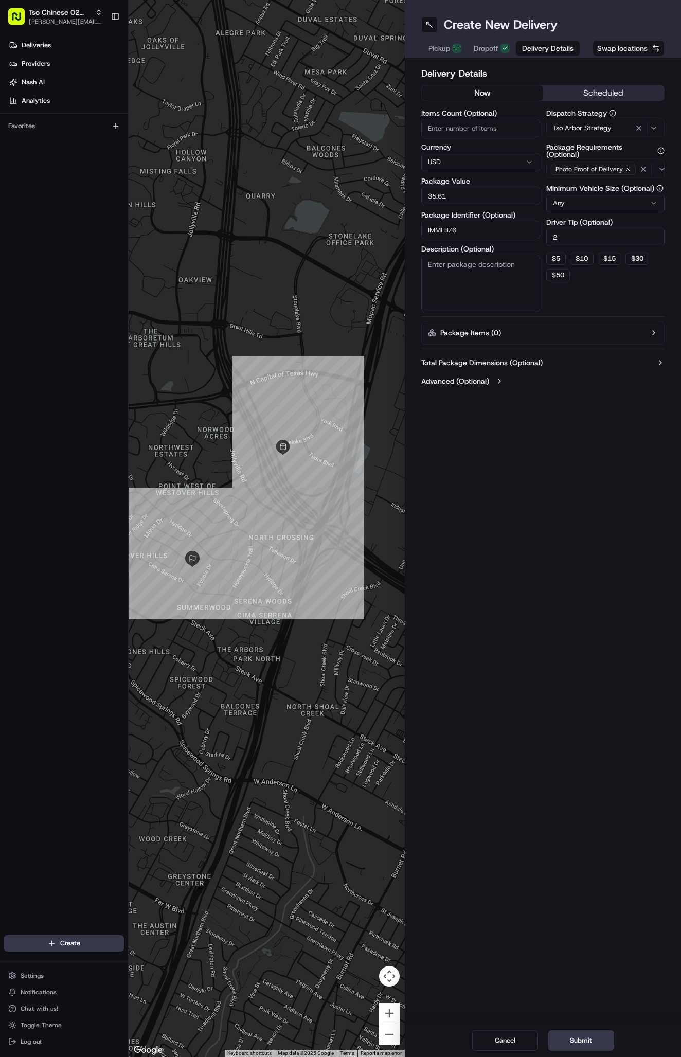
click at [485, 48] on span "Dropoff" at bounding box center [486, 48] width 25 height 10
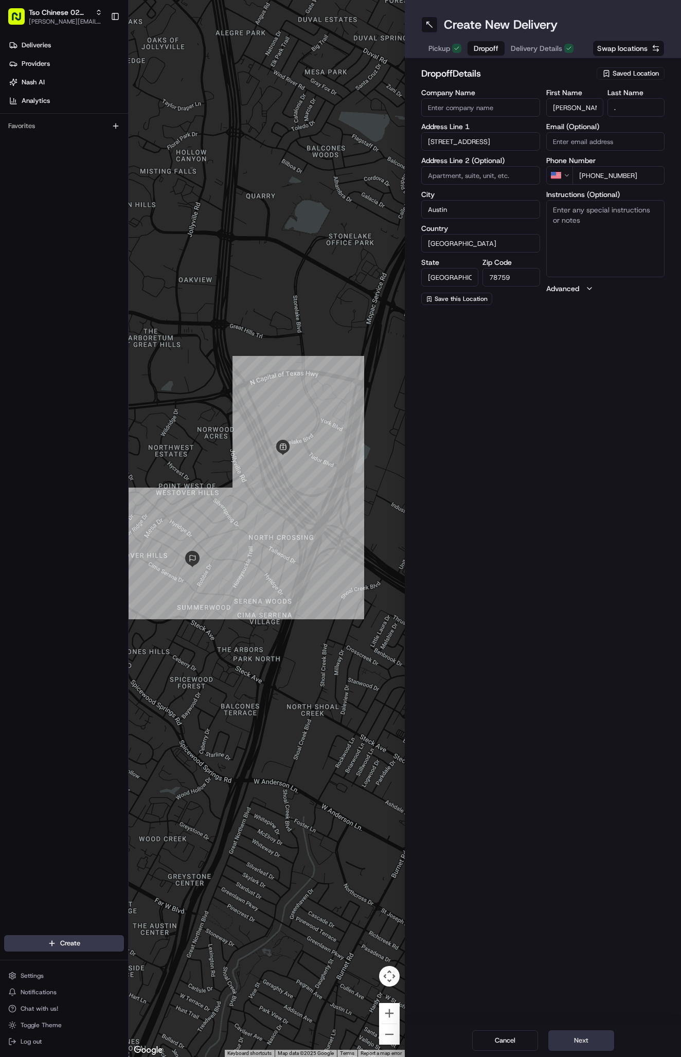
click at [574, 1032] on button "Next" at bounding box center [581, 1040] width 66 height 21
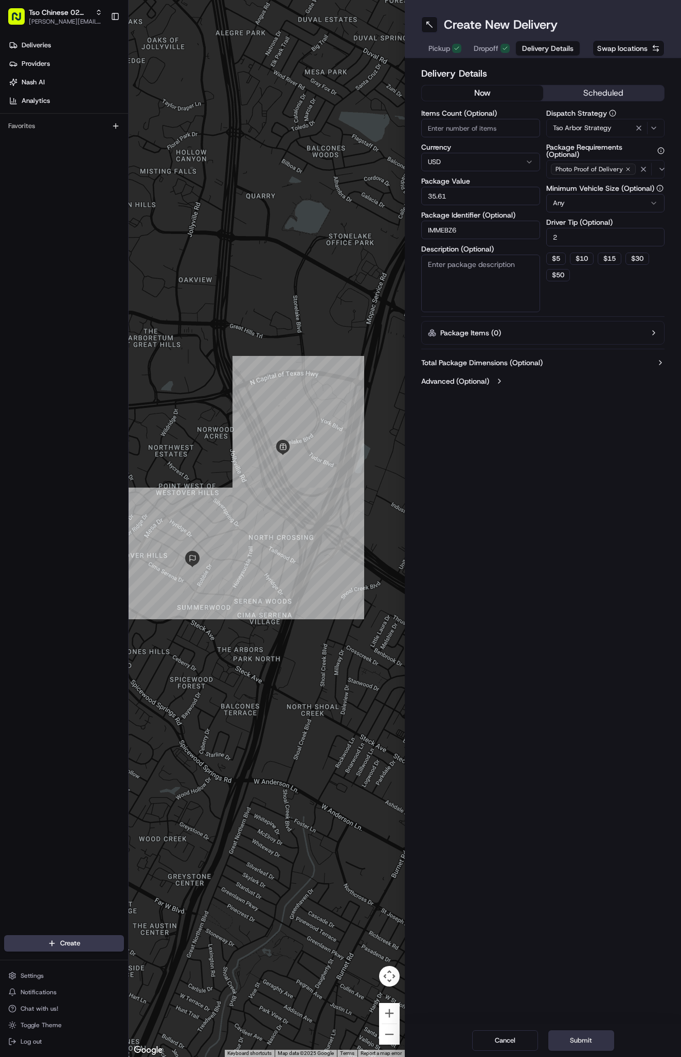
click at [574, 1032] on button "Submit" at bounding box center [581, 1040] width 66 height 21
click at [574, 1032] on div "Cancel Submit" at bounding box center [543, 1040] width 276 height 33
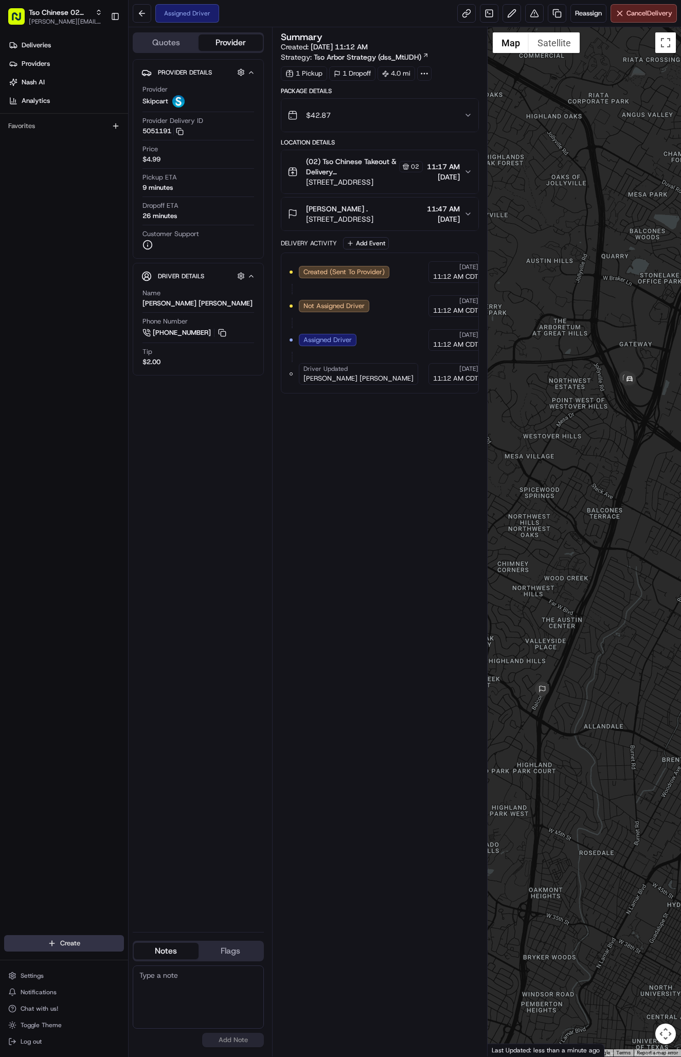
click at [62, 946] on html "Tso Chinese 02 Arbor [PERSON_NAME][EMAIL_ADDRESS][DOMAIN_NAME] Toggle Sidebar D…" at bounding box center [340, 528] width 681 height 1057
click at [167, 957] on link "Delivery" at bounding box center [186, 962] width 115 height 19
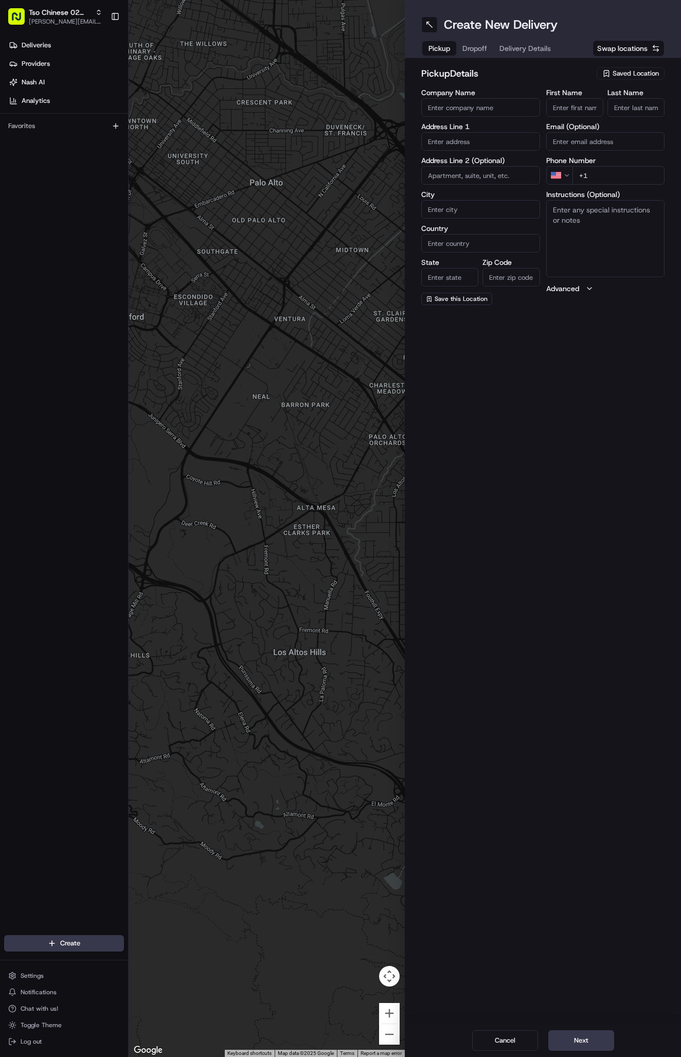
click at [635, 73] on span "Saved Location" at bounding box center [636, 73] width 46 height 9
click at [635, 114] on span "(02) Tso Chinese Takeout & Delivery Arboretum Crossing (02)" at bounding box center [613, 117] width 127 height 19
type input "(02) Tso Chinese Takeout & Delivery Arboretum Crossing"
type input "Bldg E Ste 402"
type input "Austin"
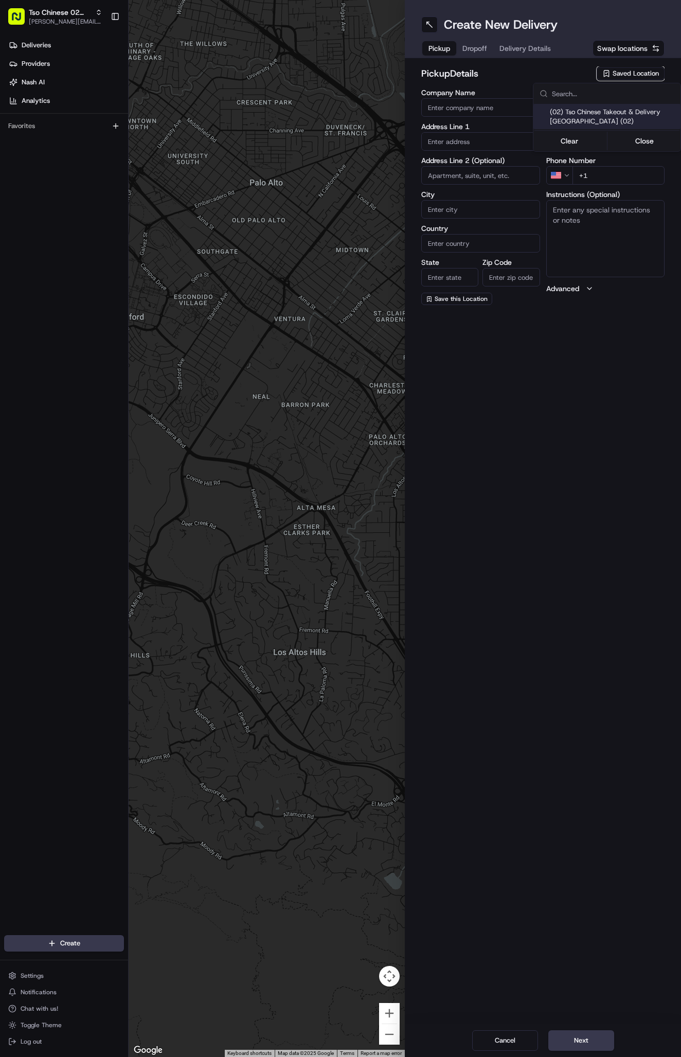
type input "US"
type input "TX"
type input "78759"
type input "Tso Chinese"
type input "Arboretum Crossing Manager"
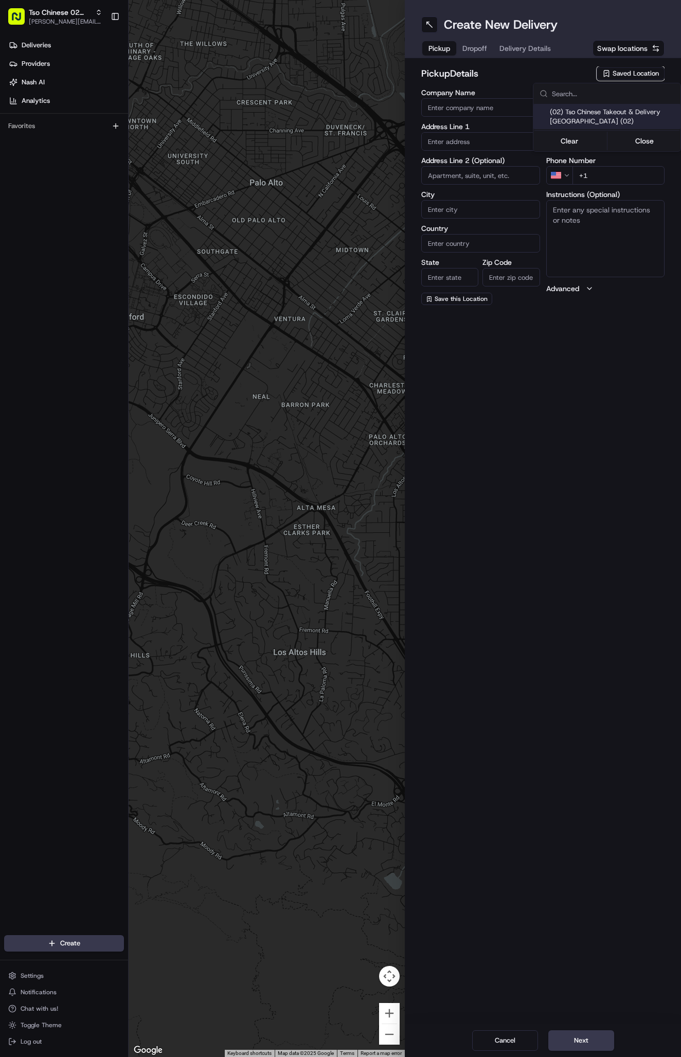
type input "arborstore@tsochinese.com"
type input "+1 512 344 9434"
type textarea "Submit a picture displaying address & food as Proof of Delivery. Envía una foto…"
type input "9333 Research Blvd"
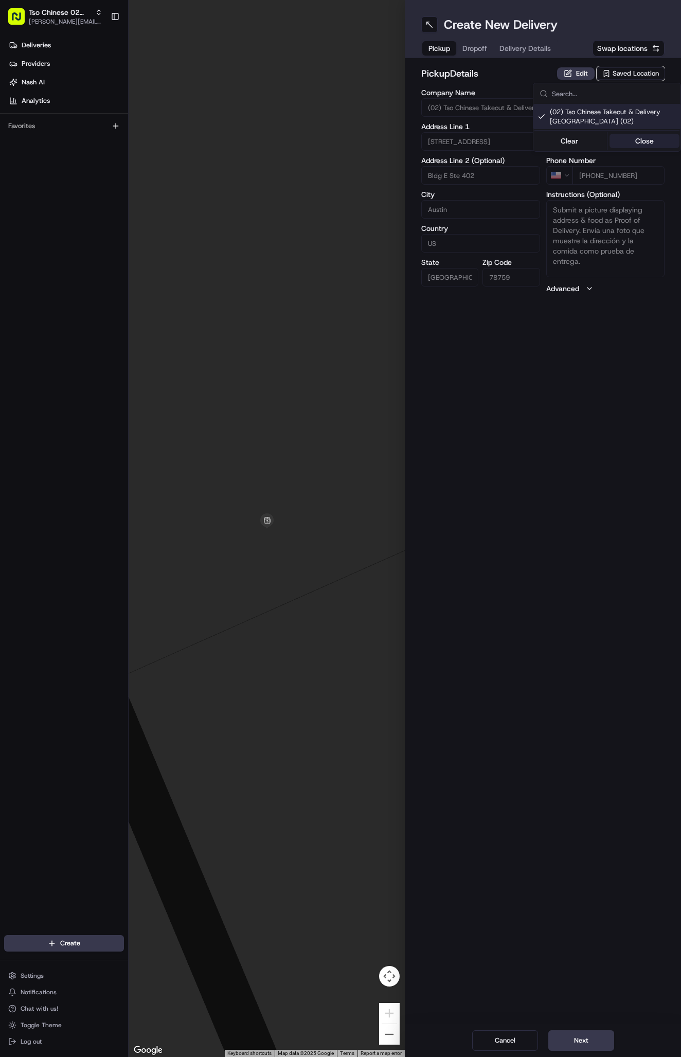
click at [636, 141] on button "Close" at bounding box center [645, 141] width 70 height 14
click at [531, 54] on button "Delivery Details" at bounding box center [525, 48] width 64 height 14
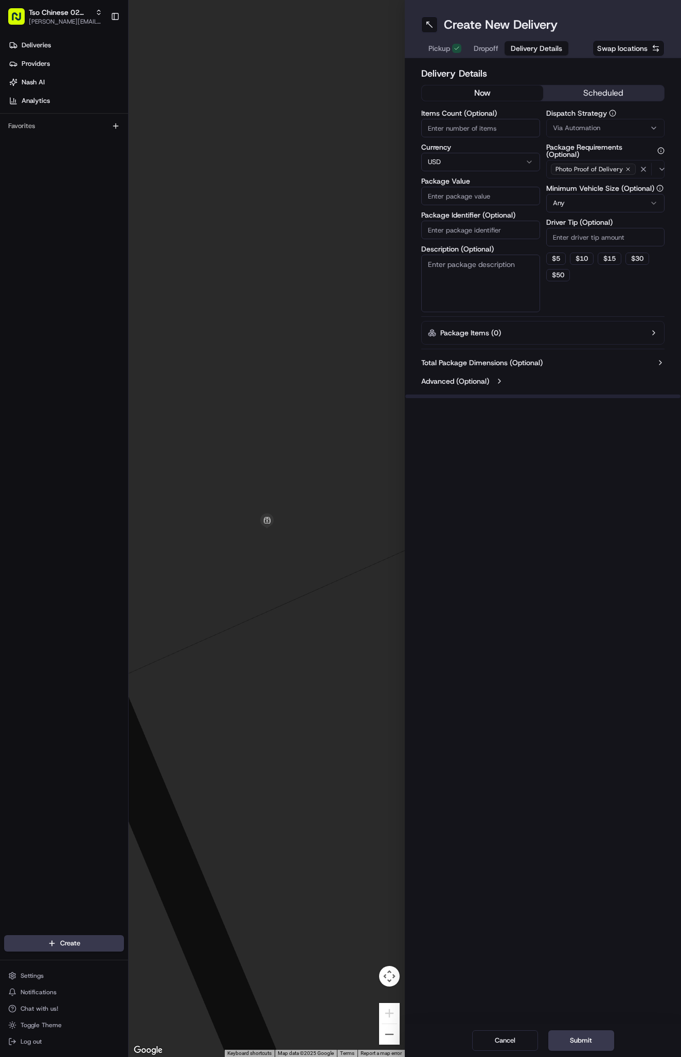
click at [561, 124] on span "Via Automation" at bounding box center [576, 127] width 47 height 9
click at [575, 181] on span "Tso Arbor Strategy" at bounding box center [613, 184] width 127 height 9
click at [624, 203] on button "Close" at bounding box center [645, 204] width 70 height 14
click at [582, 232] on input "Driver Tip (Optional)" at bounding box center [605, 237] width 119 height 19
type input "2"
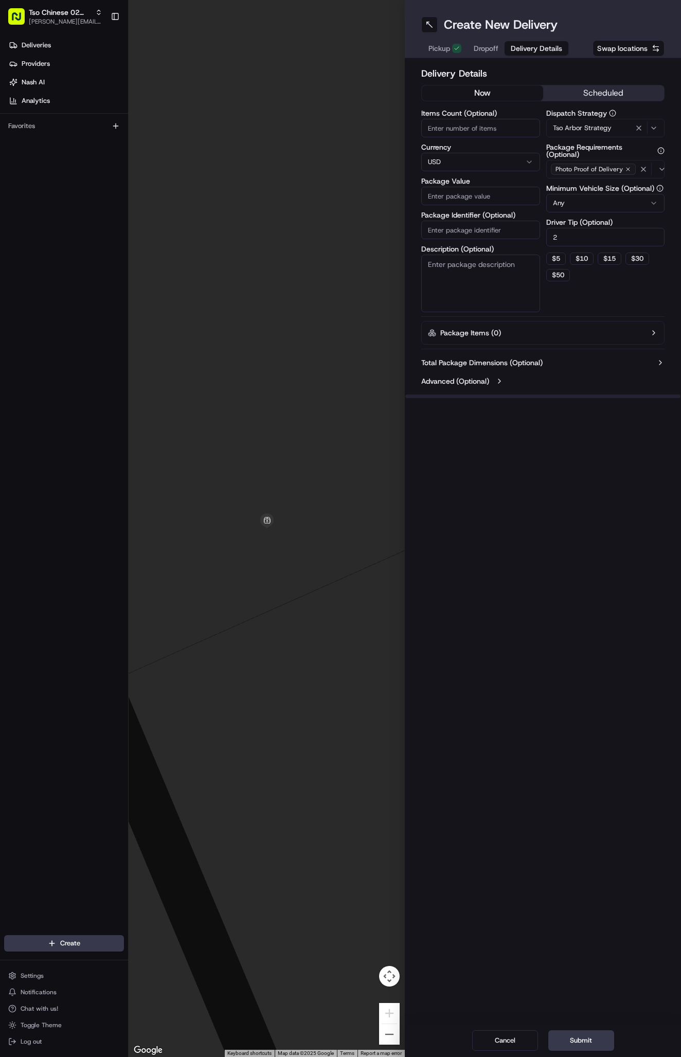
click at [502, 226] on input "Package Identifier (Optional)" at bounding box center [480, 230] width 119 height 19
click at [443, 224] on input "Package Identifier (Optional)" at bounding box center [480, 230] width 119 height 19
paste input "#OFMWY7D"
type input "#OFMWY7D"
click at [464, 195] on input "Package Value" at bounding box center [480, 196] width 119 height 19
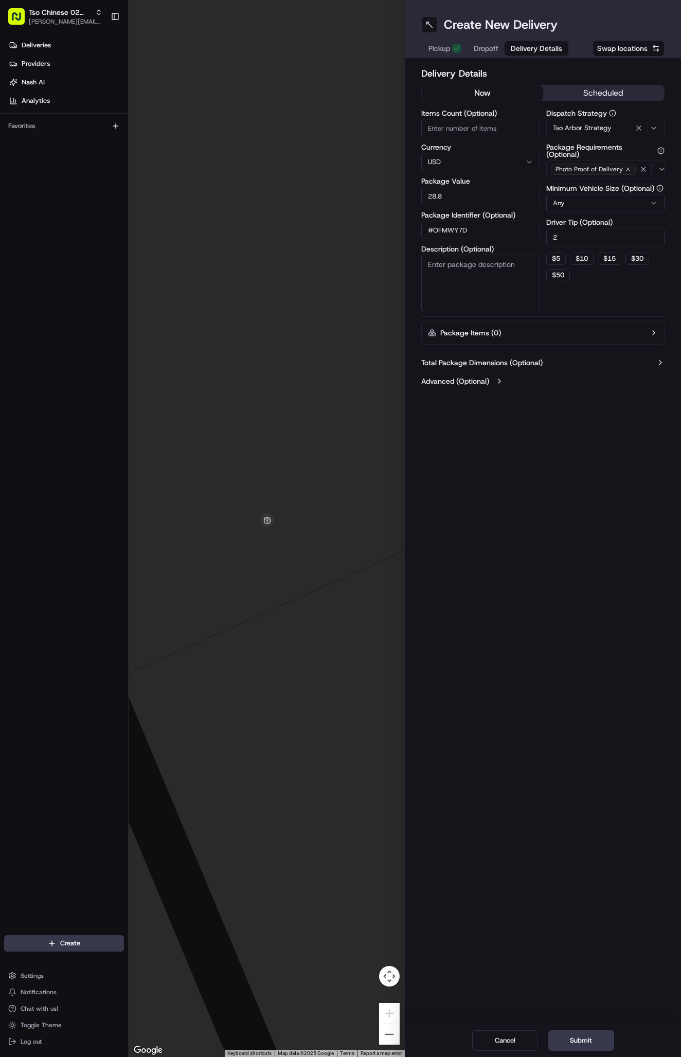
type input "28.85"
click at [484, 47] on span "Dropoff" at bounding box center [486, 48] width 25 height 10
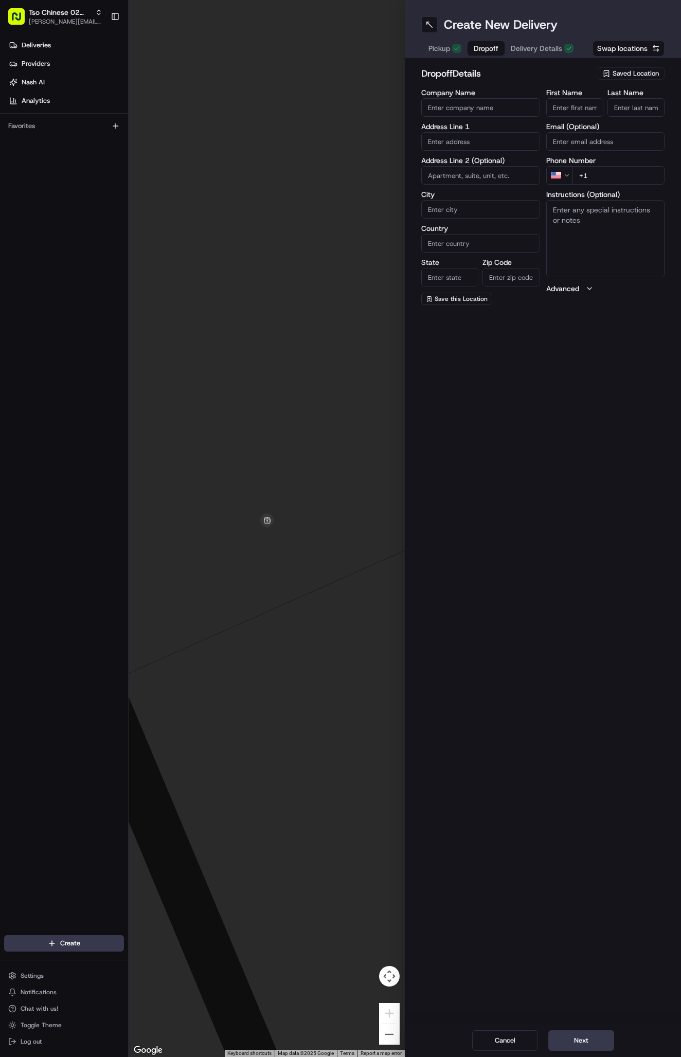
click at [579, 106] on input "First Name" at bounding box center [574, 107] width 57 height 19
paste input "Victoria L"
type input "Victoria L"
type input "."
paste input "737 610 0462"
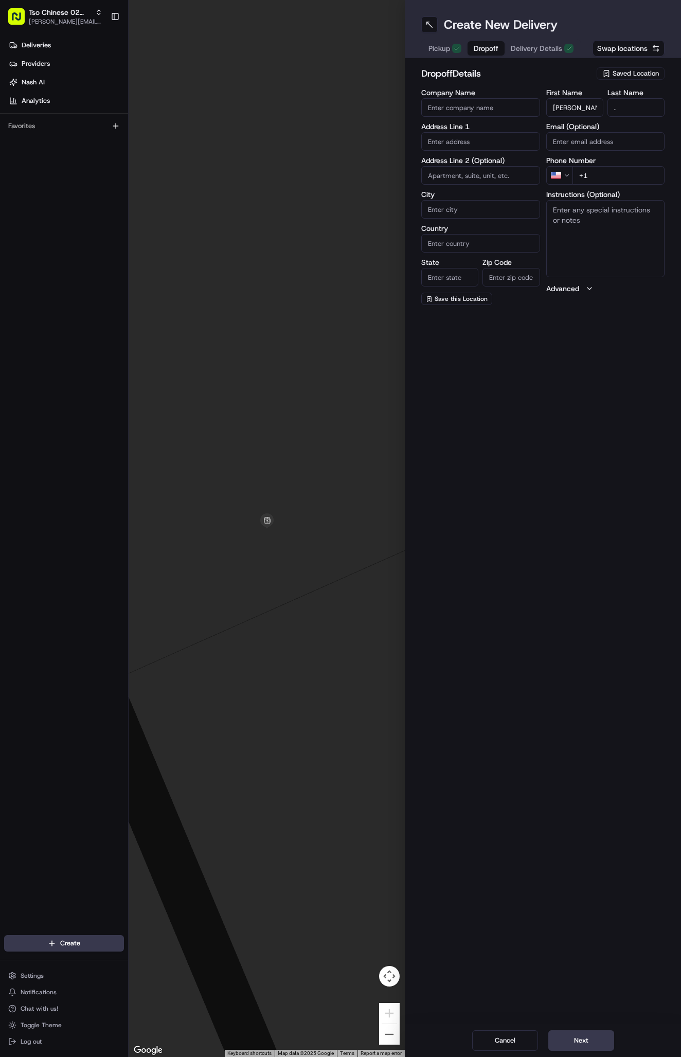
type input "+1 737 610 0462"
click at [465, 142] on input "text" at bounding box center [480, 141] width 119 height 19
paste input "6330 E Highway 290"
click at [496, 164] on div "6330 HighWay 290, Austin, TX" at bounding box center [481, 162] width 114 height 15
type input "6330 US-290, Austin, TX 78735, USA"
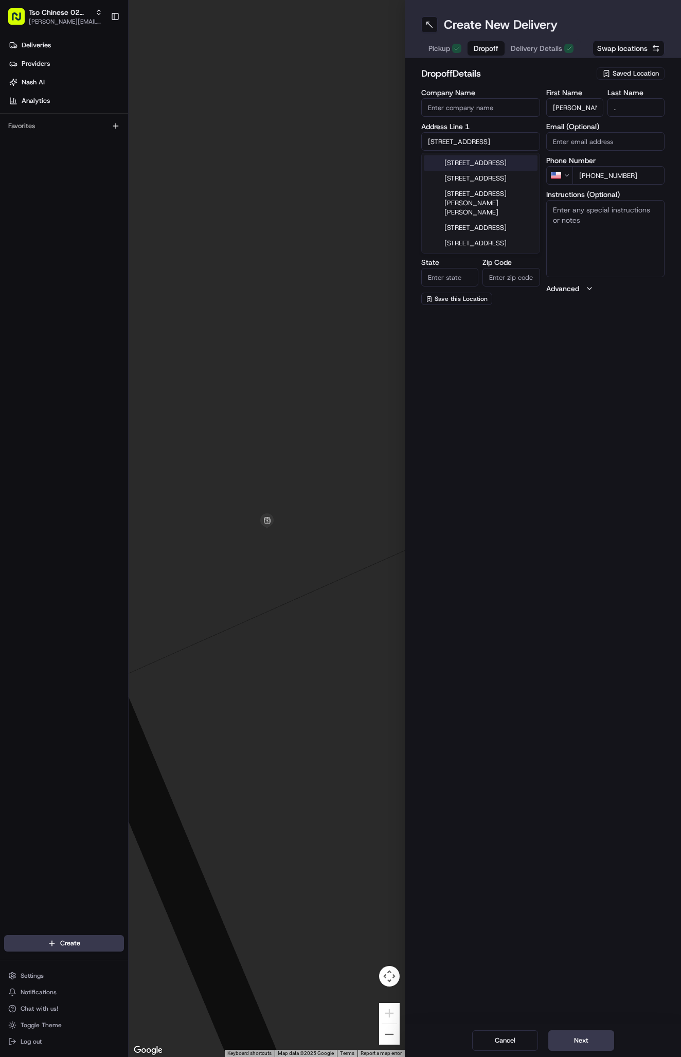
type input "Austin"
type input "United States"
type input "TX"
type input "78735"
type input "6330 U.S. 290"
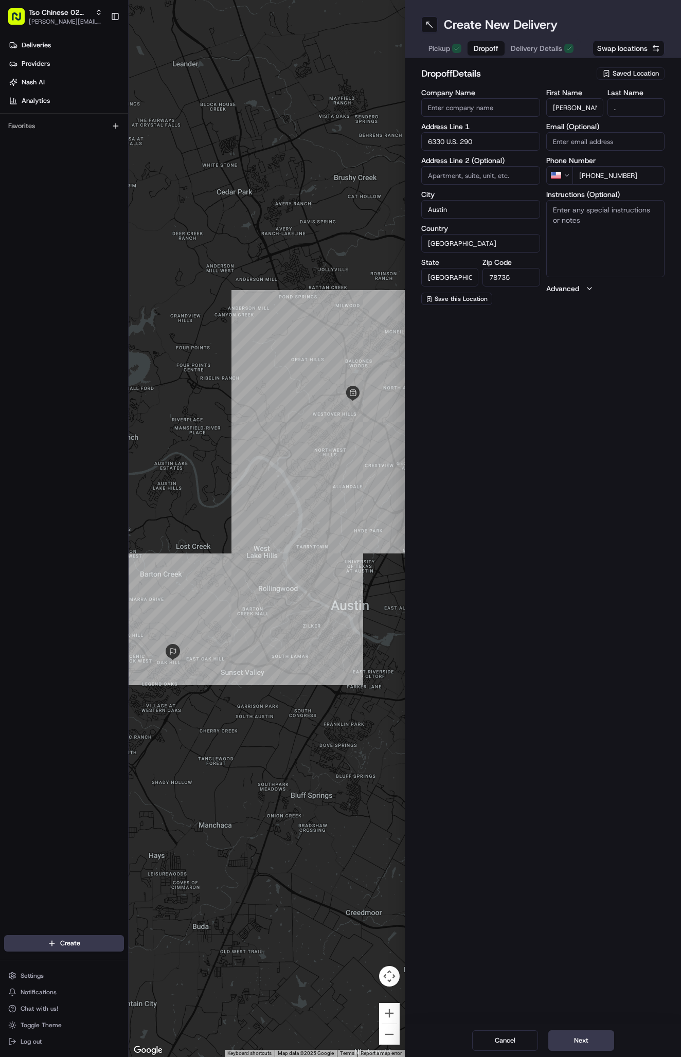
click at [590, 218] on textarea "Instructions (Optional)" at bounding box center [605, 238] width 119 height 77
paste textarea "Company: chcp"
type textarea "Company: chcp."
click at [527, 46] on span "Delivery Details" at bounding box center [536, 48] width 51 height 10
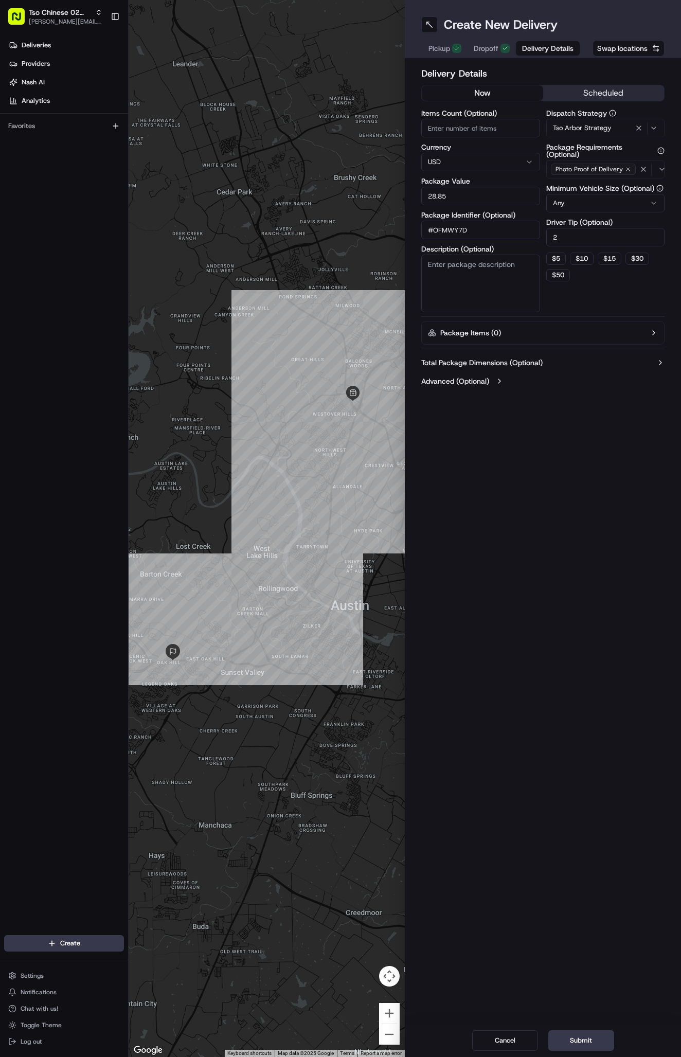
click at [488, 48] on span "Dropoff" at bounding box center [486, 48] width 25 height 10
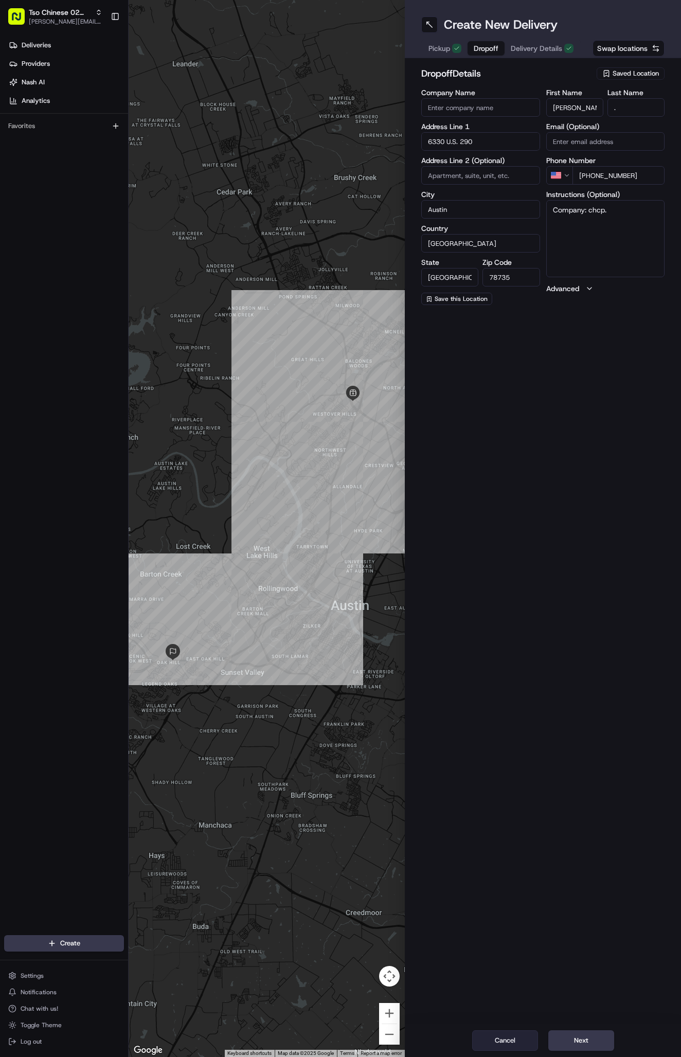
click at [490, 1043] on button "Cancel" at bounding box center [505, 1040] width 66 height 21
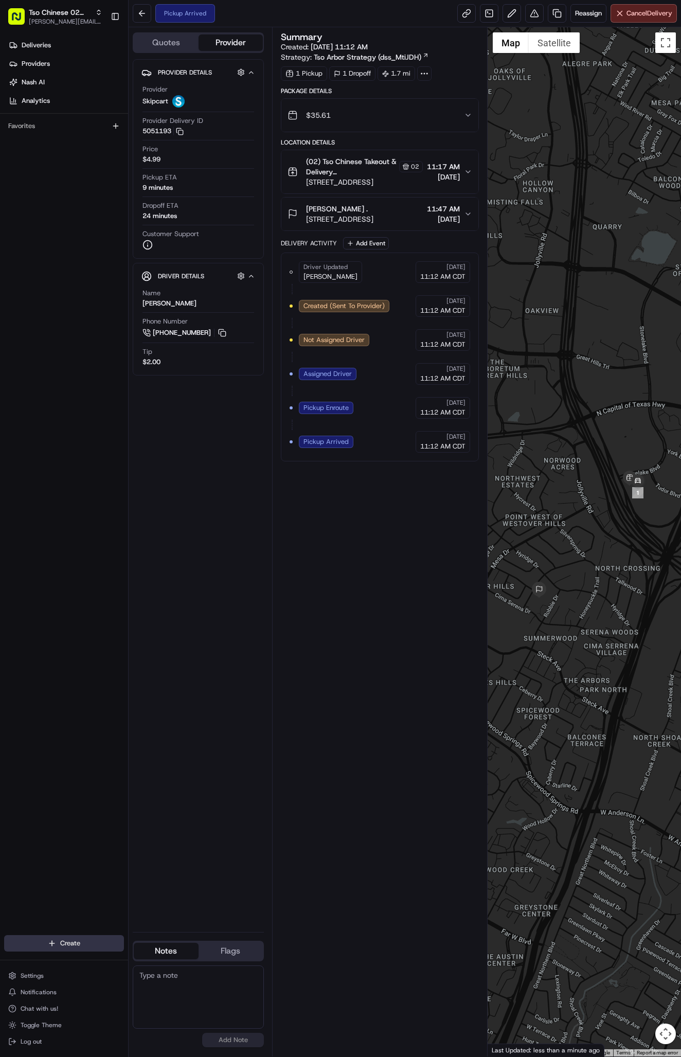
click at [65, 946] on html "Tso Chinese 02 Arbor antonia@tsochinese.com Toggle Sidebar Deliveries Providers…" at bounding box center [340, 528] width 681 height 1057
click at [167, 963] on link "Delivery" at bounding box center [186, 962] width 115 height 19
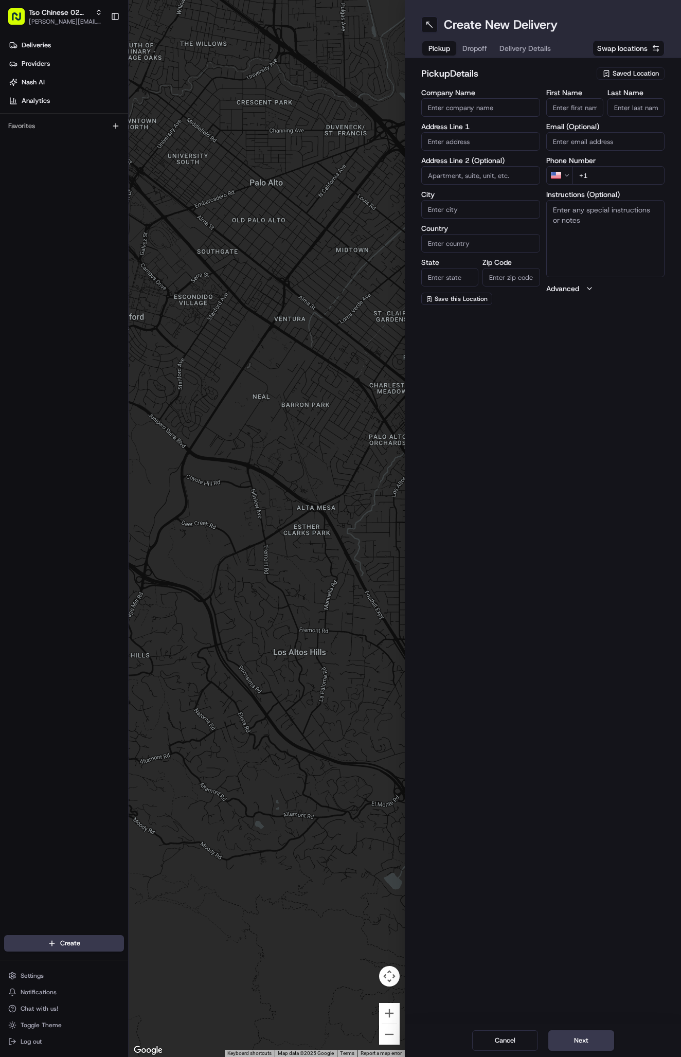
click at [631, 68] on div "Saved Location" at bounding box center [631, 73] width 68 height 12
click at [630, 110] on span "(02) Tso Chinese Takeout & Delivery [GEOGRAPHIC_DATA] (02)" at bounding box center [613, 117] width 127 height 19
type input "(02) Tso Chinese Takeout & Delivery [GEOGRAPHIC_DATA]"
type input "Bldg E Ste 402"
type input "Austin"
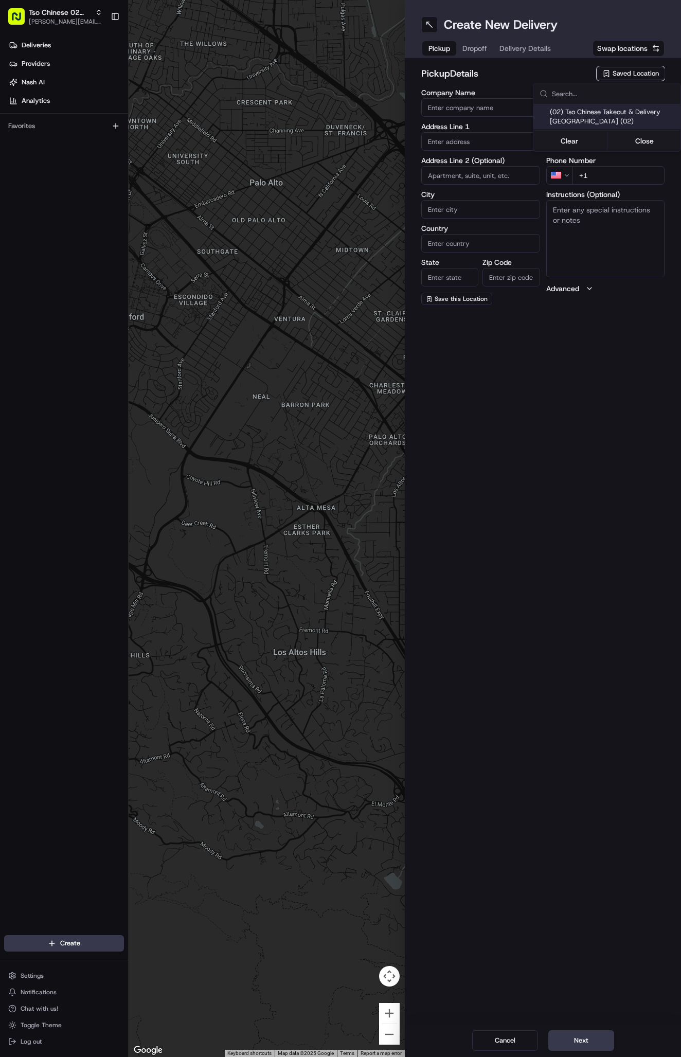
type input "US"
type input "[GEOGRAPHIC_DATA]"
type input "78759"
type input "Tso Chinese"
type input "Arboretum Crossing Manager"
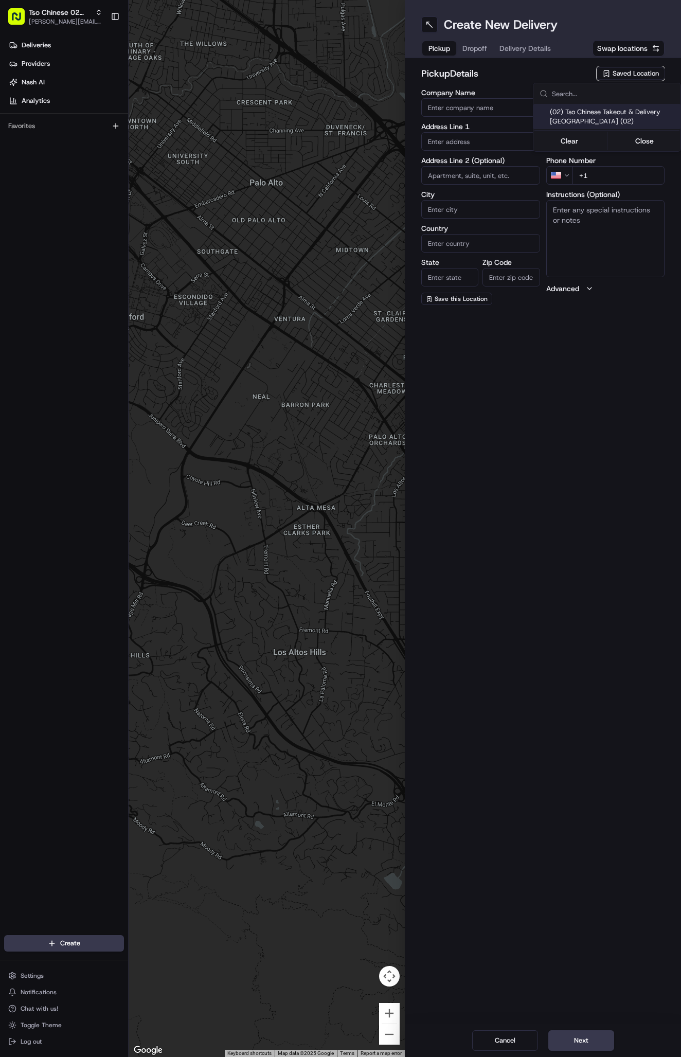
type input "[EMAIL_ADDRESS][DOMAIN_NAME]"
type input "[PHONE_NUMBER]"
type textarea "Submit a picture displaying address & food as Proof of Delivery. Envía una foto…"
type input "[STREET_ADDRESS]"
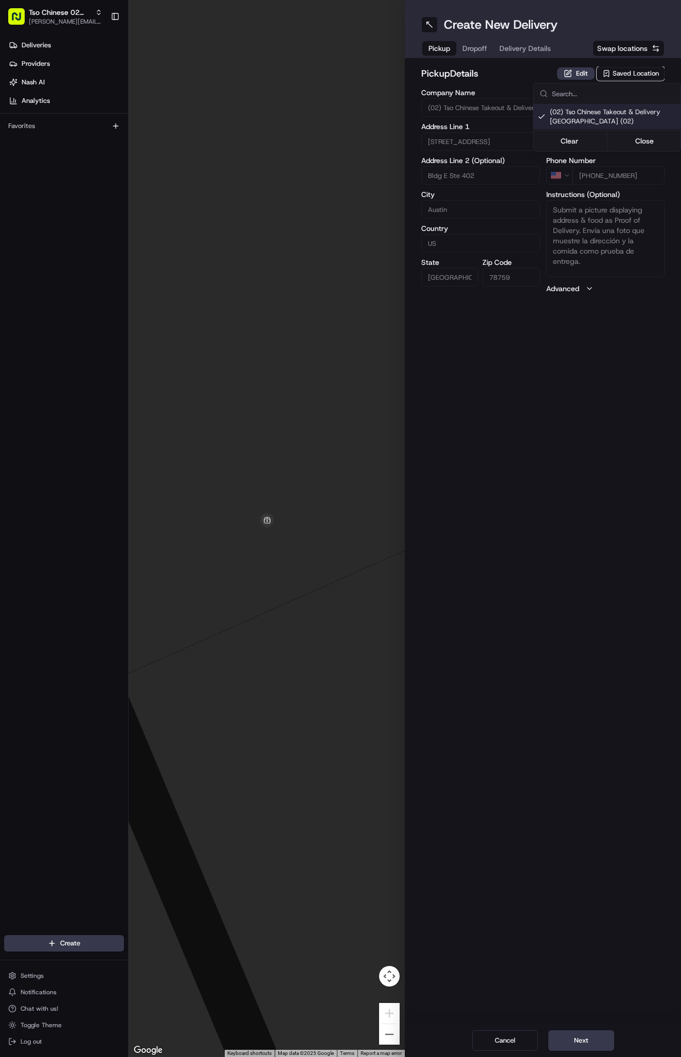
click at [639, 131] on div "Clear Close" at bounding box center [606, 140] width 147 height 22
click at [639, 141] on button "Close" at bounding box center [645, 141] width 70 height 14
click at [522, 55] on button "Delivery Details" at bounding box center [525, 48] width 64 height 14
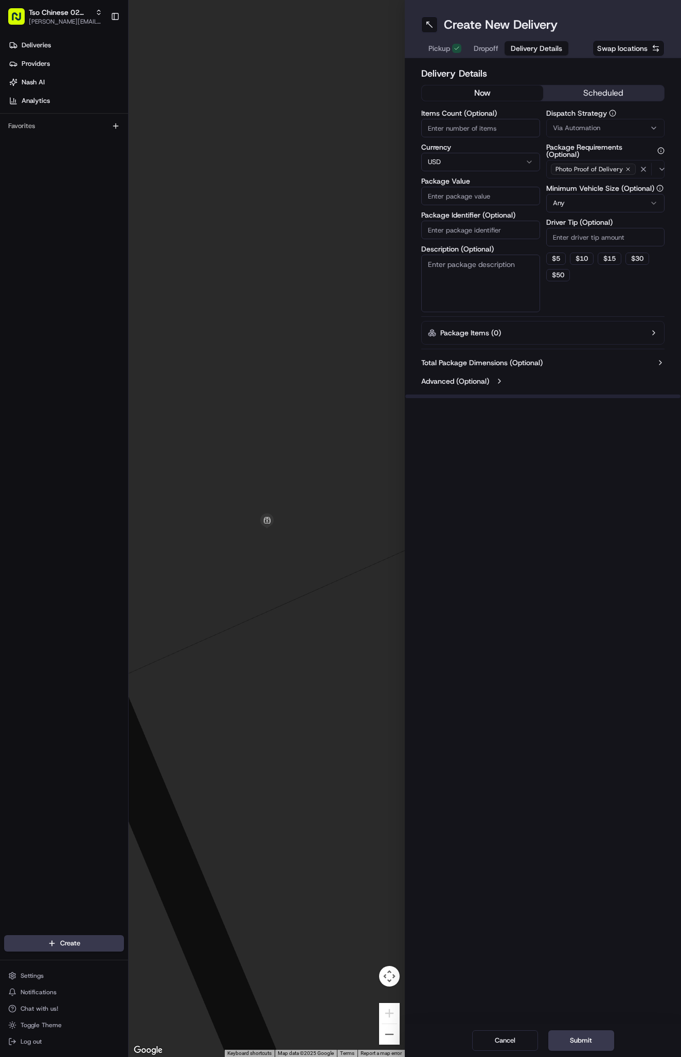
click at [563, 122] on button "Via Automation" at bounding box center [605, 128] width 119 height 19
click at [576, 186] on span "Tso Arbor Strategy" at bounding box center [613, 184] width 127 height 9
click at [643, 201] on button "Close" at bounding box center [645, 204] width 70 height 14
click at [582, 239] on input "Driver Tip (Optional)" at bounding box center [605, 237] width 119 height 19
type input "2"
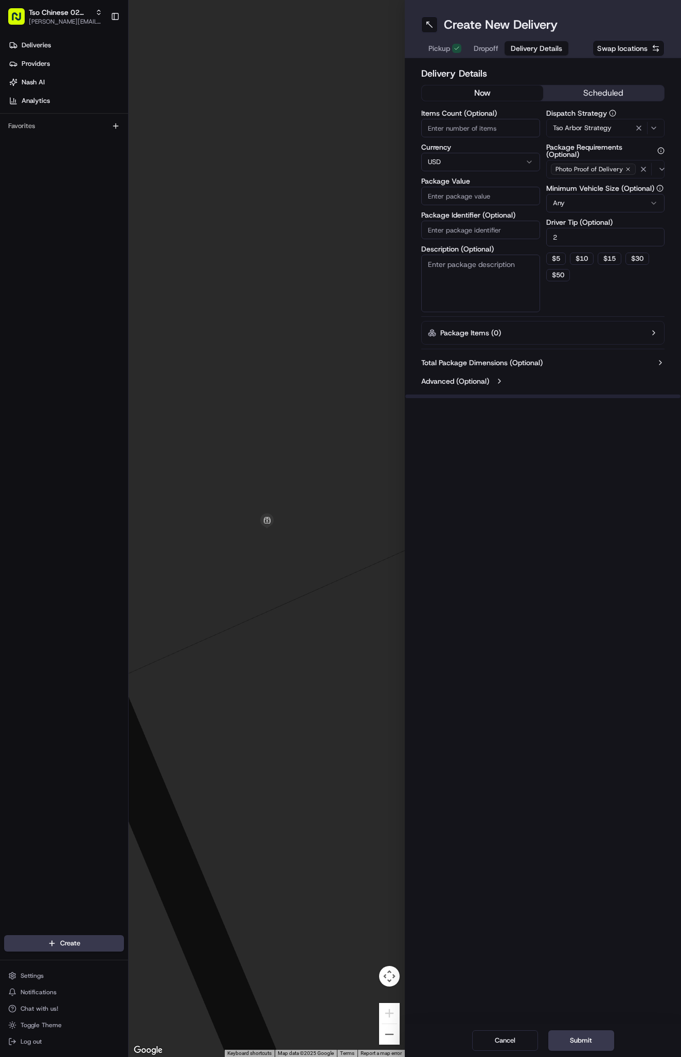
click at [495, 224] on input "Package Identifier (Optional)" at bounding box center [480, 230] width 119 height 19
click at [513, 229] on input "Package Identifier (Optional)" at bounding box center [480, 230] width 119 height 19
paste input "#4UN1BIN"
type input "#4UN1BIN"
click at [495, 190] on input "Package Value" at bounding box center [480, 196] width 119 height 19
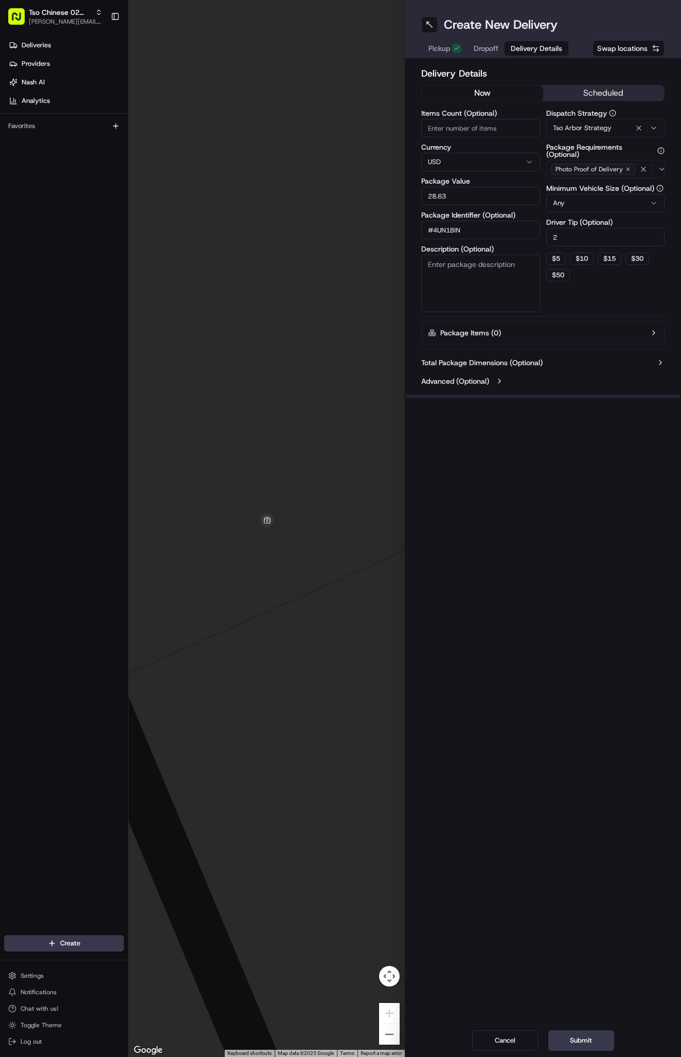
type input "28.63"
click at [488, 54] on button "Dropoff" at bounding box center [486, 48] width 37 height 14
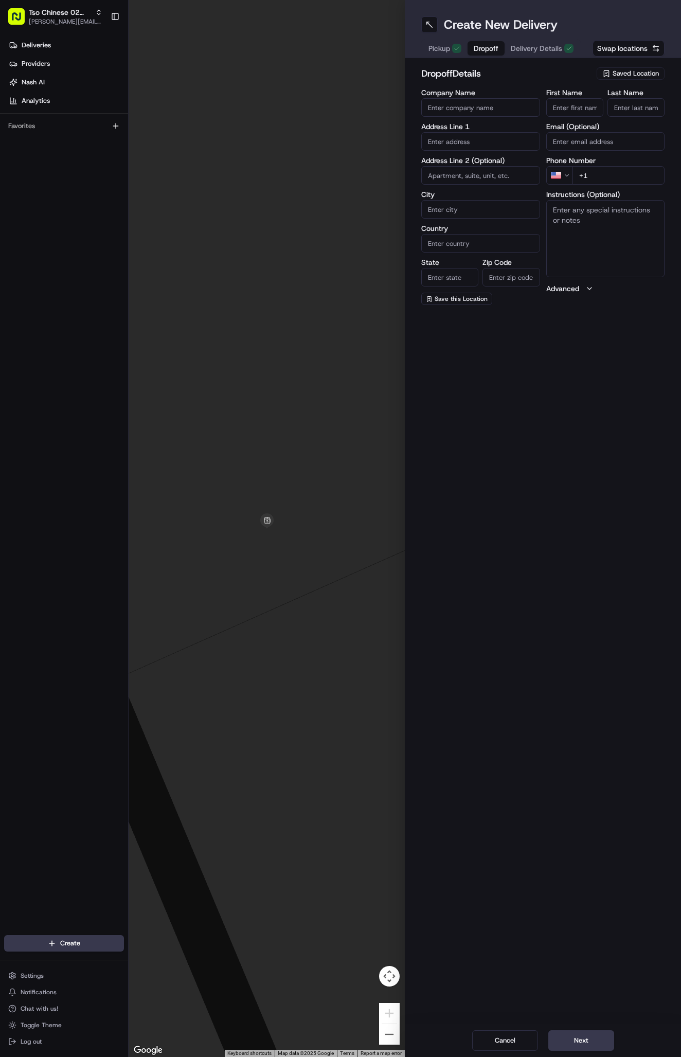
click at [576, 100] on input "First Name" at bounding box center [574, 107] width 57 height 19
paste input "Megan Lawlor"
type input "Megan Lawlor"
type input "."
paste input "512 640 9393"
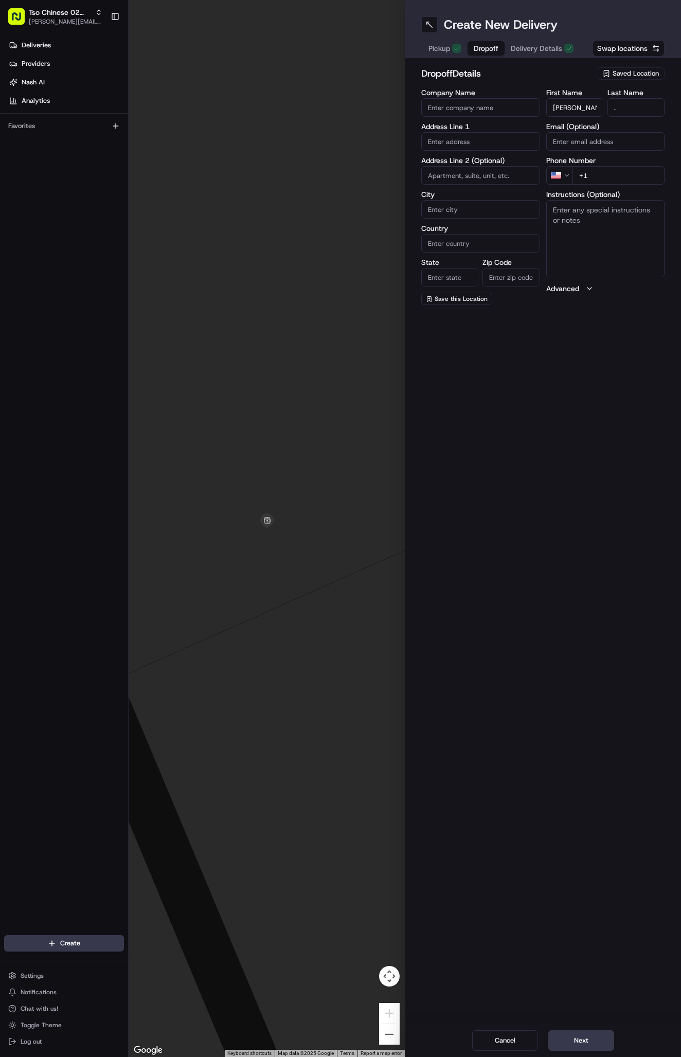
type input "+1 512 640 9393"
click at [454, 138] on input "text" at bounding box center [480, 141] width 119 height 19
paste input "9390 Research Blvd"
click at [487, 164] on div "9390 Research Blvd, Austin, TX" at bounding box center [481, 162] width 114 height 15
type input "9390 Research Blvd, Austin, TX 78759, USA"
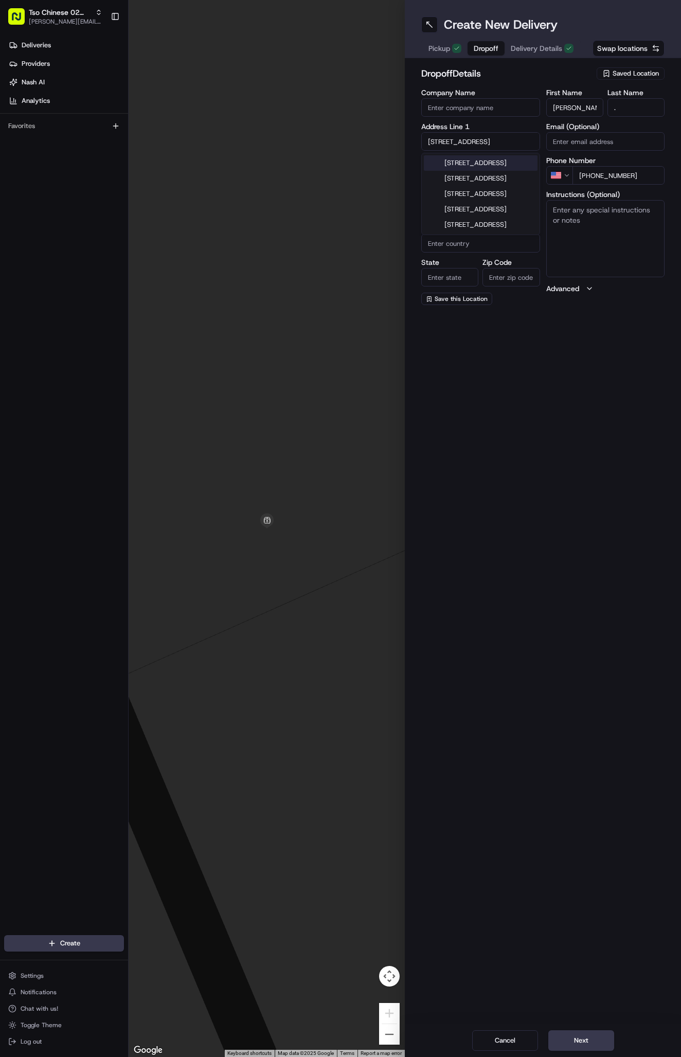
type input "Austin"
type input "[GEOGRAPHIC_DATA]"
type input "78759"
type input "9390 Research Boulevard"
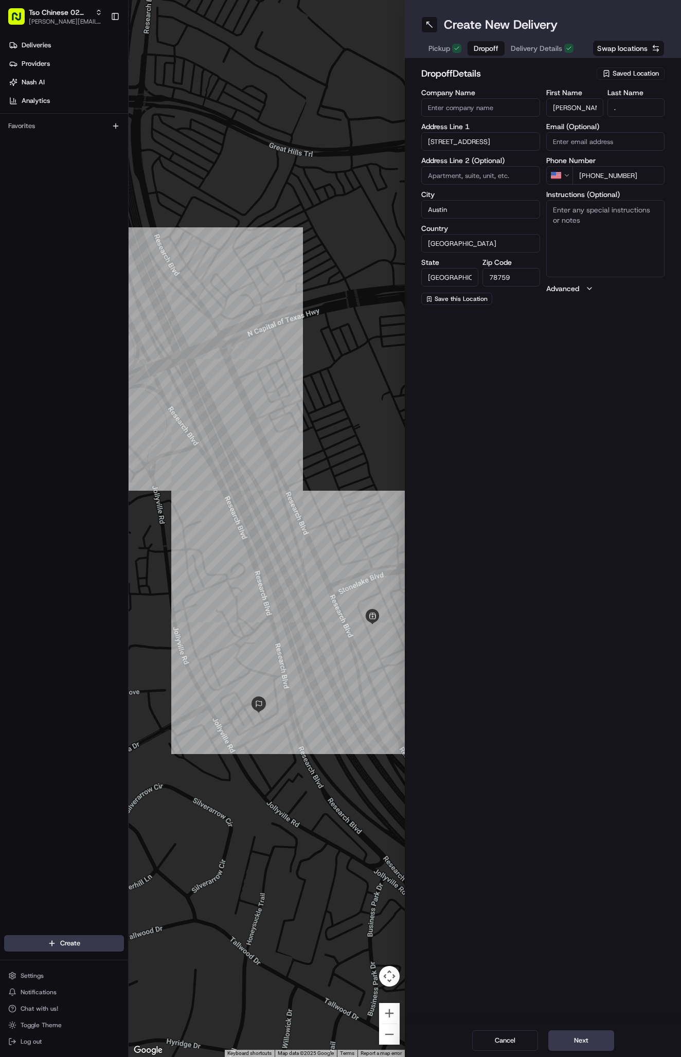
click at [594, 236] on textarea "Instructions (Optional)" at bounding box center [605, 238] width 119 height 77
paste textarea "Company: Kaleido Bldg 2"
type textarea "Company: Kaleido Bldg 2"
click at [470, 175] on input at bounding box center [480, 175] width 119 height 19
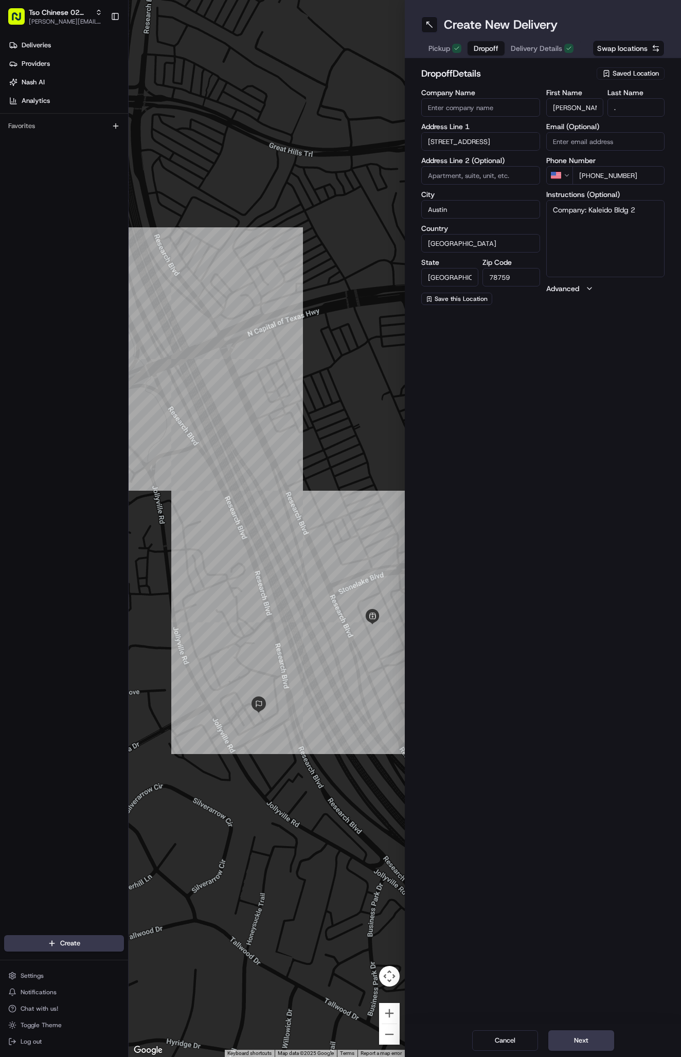
paste input "Suite 310"
type input "Suite 310"
click at [581, 254] on textarea "Company: Kaleido Bldg 2" at bounding box center [605, 238] width 119 height 77
paste textarea "Please bring up to suite 310 for Autonomize Inc. workspace"
type textarea "Company: Kaleido Bldg 2. Please bring up to suite 310 for Autonomize Inc. works…"
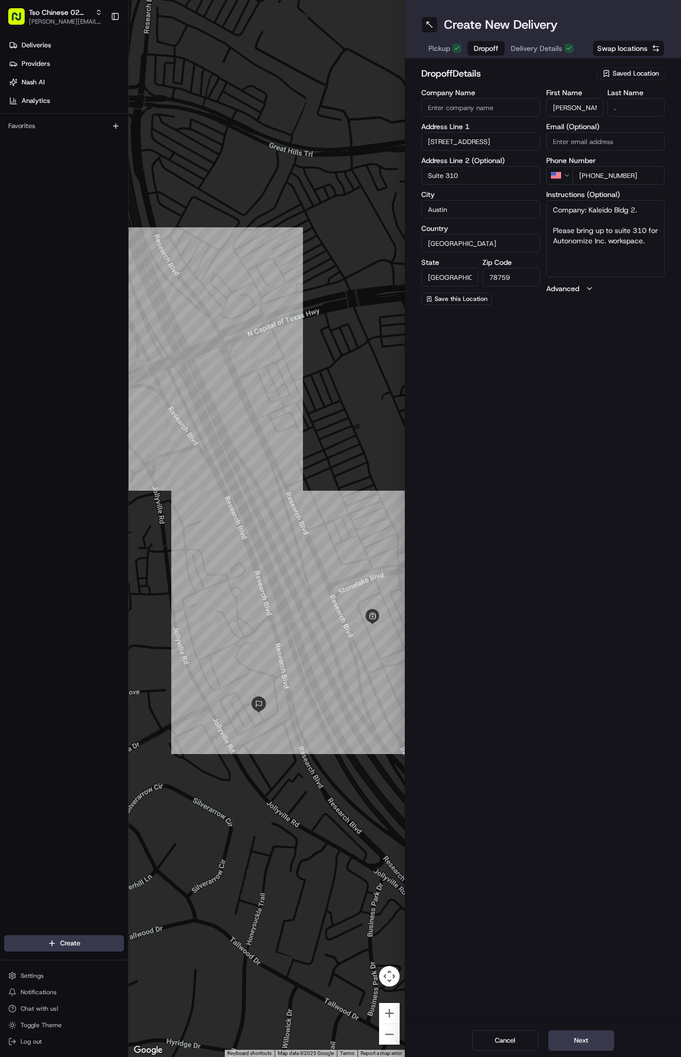
click at [599, 1034] on button "Next" at bounding box center [581, 1040] width 66 height 21
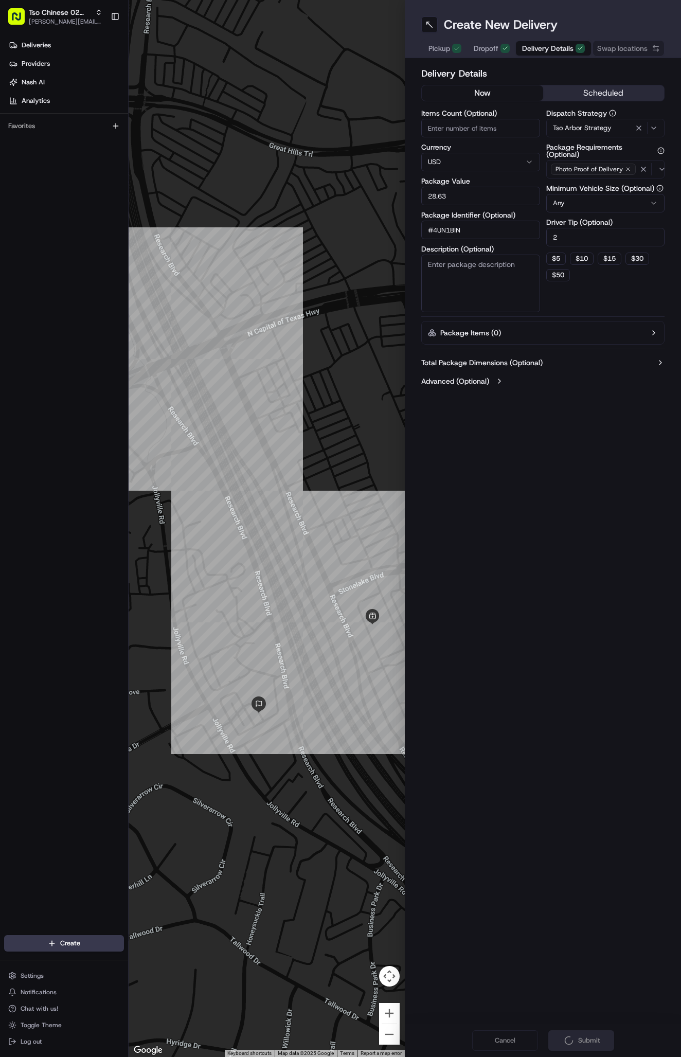
click at [599, 1034] on div "Cancel Submit" at bounding box center [543, 1040] width 276 height 33
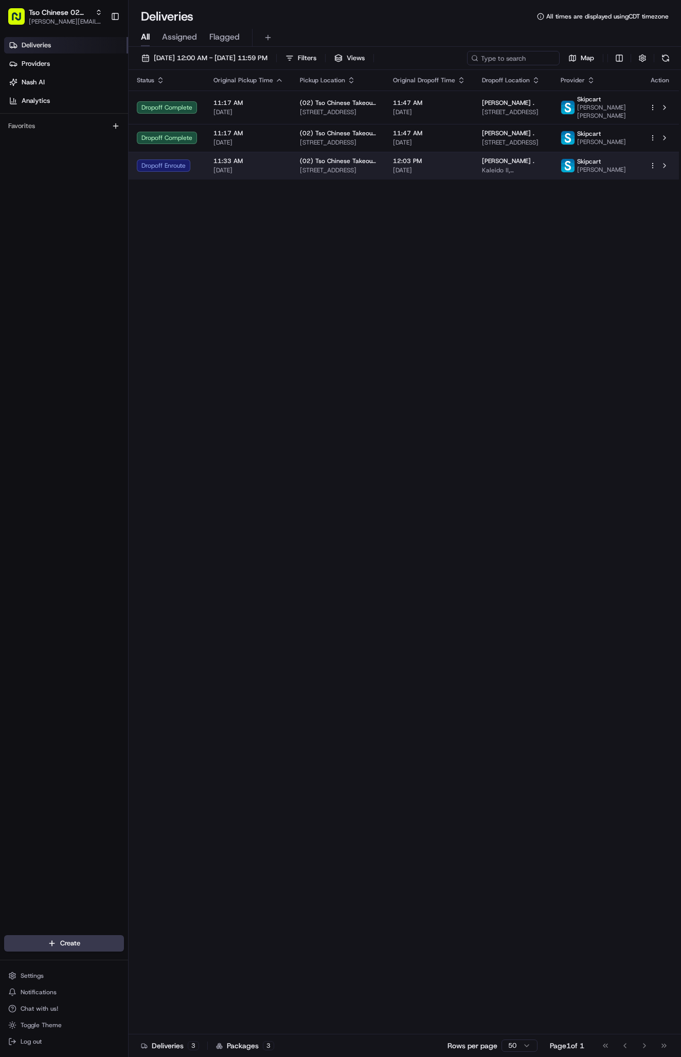
click at [494, 174] on div "[PERSON_NAME] . [PERSON_NAME], [STREET_ADDRESS]" at bounding box center [513, 165] width 62 height 17
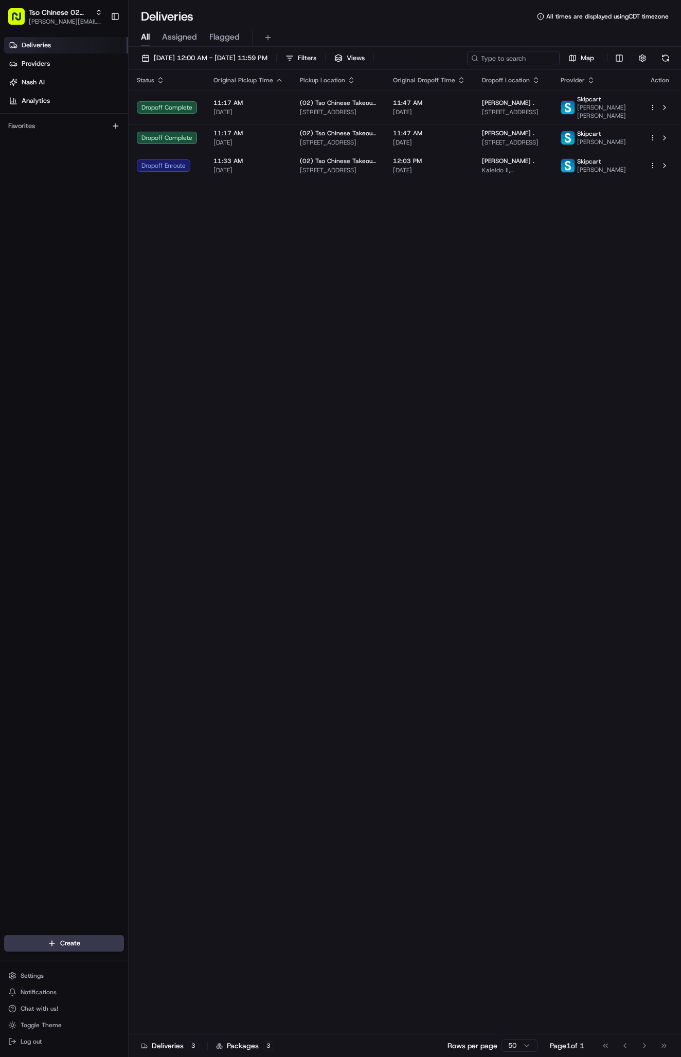
click at [245, 283] on div "Status Original Pickup Time Pickup Location Original Dropoff Time Dropoff Locat…" at bounding box center [404, 552] width 550 height 965
click at [529, 165] on span "[PERSON_NAME] ." at bounding box center [508, 161] width 52 height 8
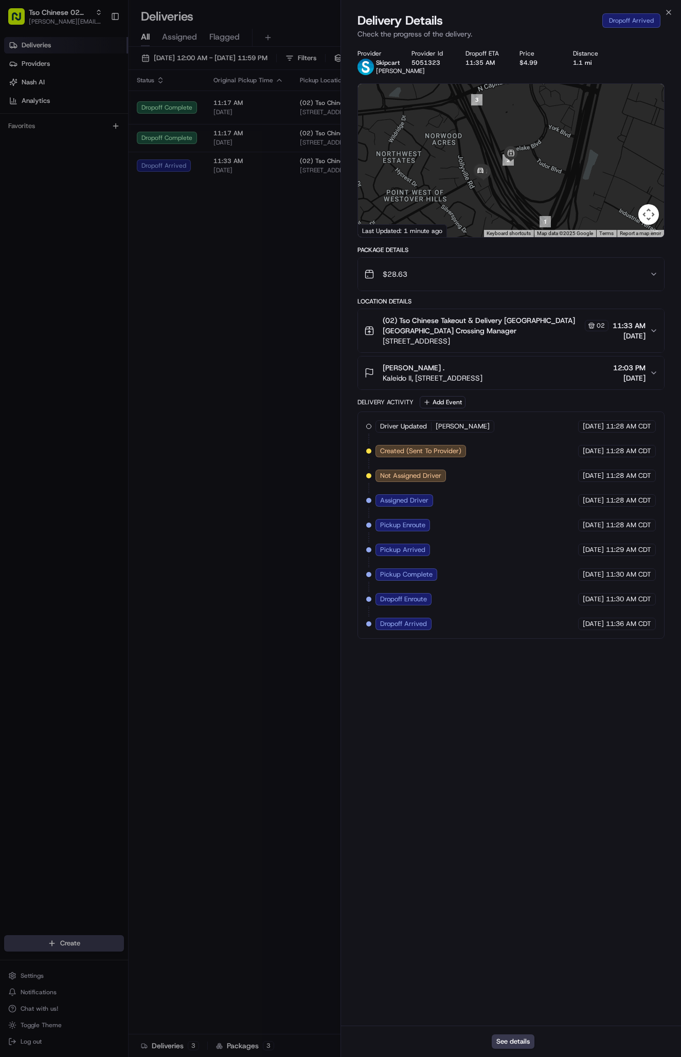
click at [635, 382] on span "[DATE]" at bounding box center [629, 378] width 32 height 10
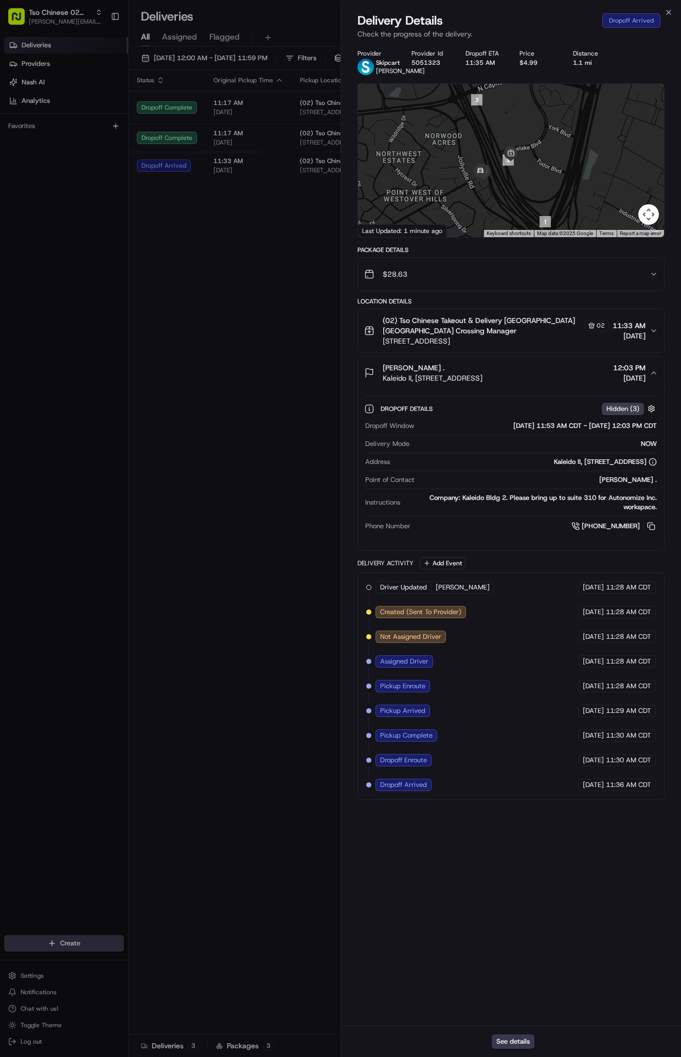
click at [421, 373] on span "[PERSON_NAME] ." at bounding box center [414, 368] width 62 height 10
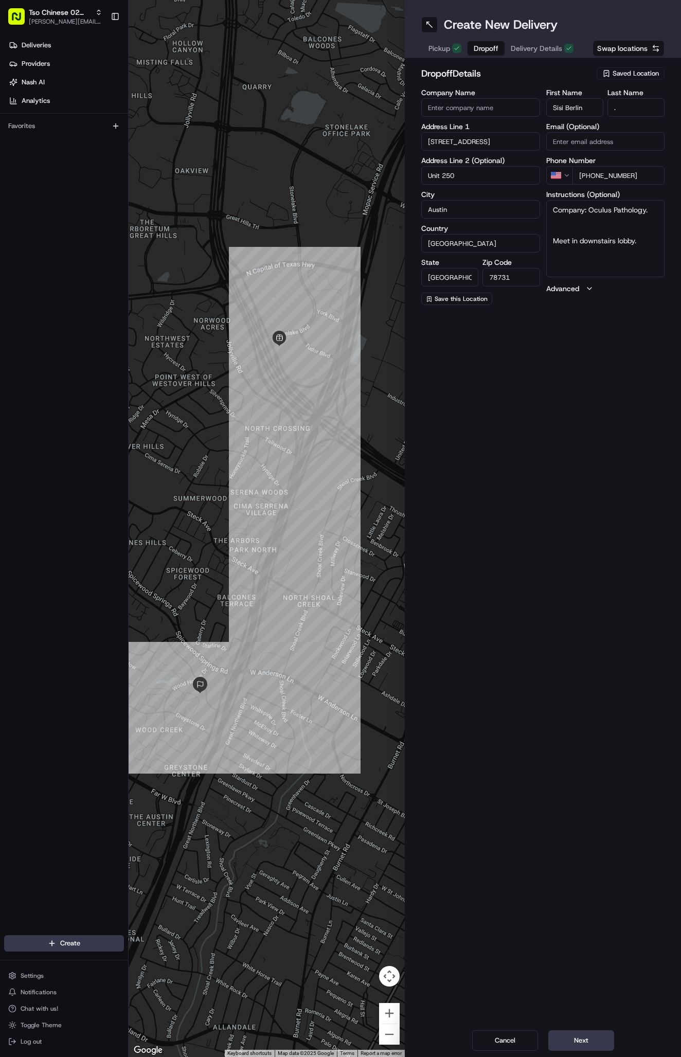
click at [581, 1029] on div "Cancel Next" at bounding box center [543, 1040] width 276 height 33
click at [581, 1035] on button "Next" at bounding box center [581, 1040] width 66 height 21
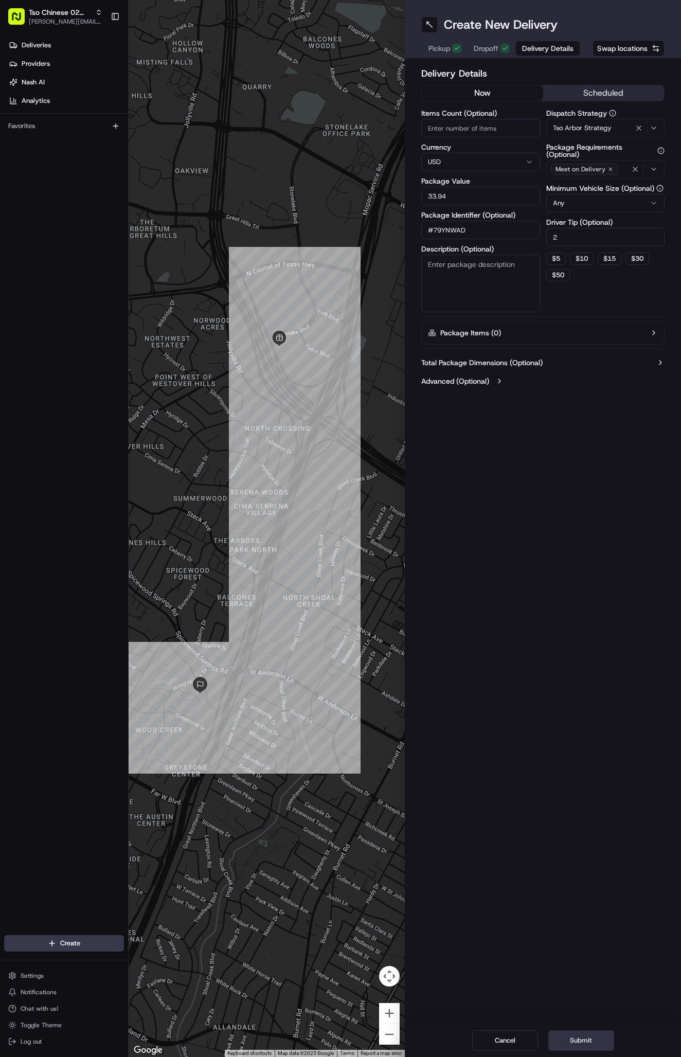
click at [581, 1035] on button "Submit" at bounding box center [581, 1040] width 66 height 21
click at [581, 1035] on div "Cancel Submit" at bounding box center [543, 1040] width 276 height 33
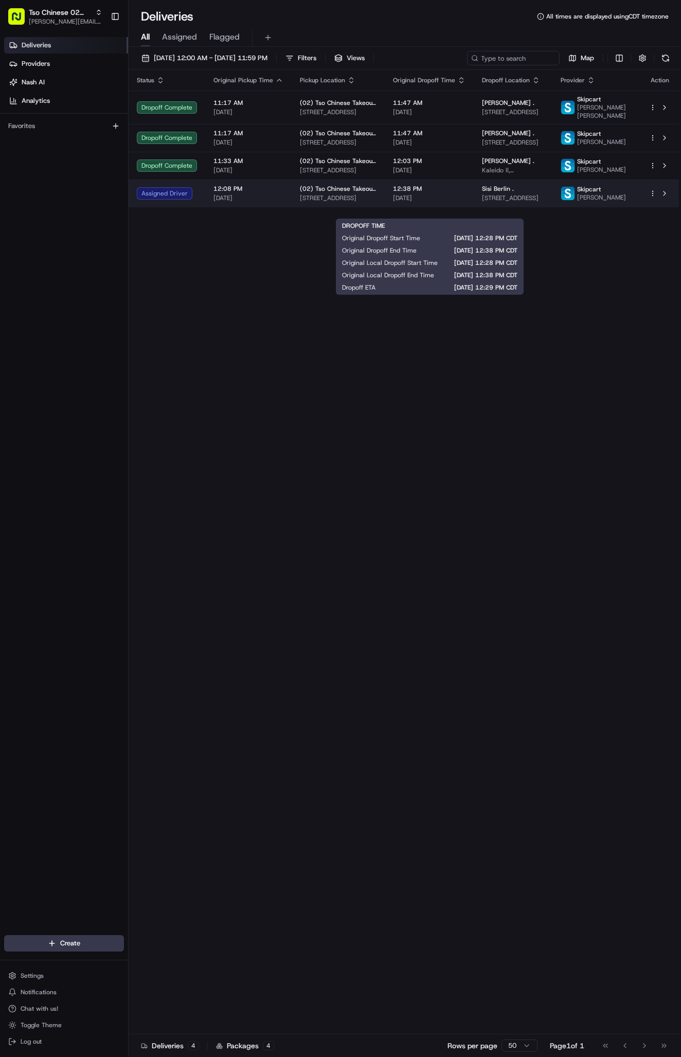
click at [442, 193] on span "12:38 PM" at bounding box center [429, 189] width 73 height 8
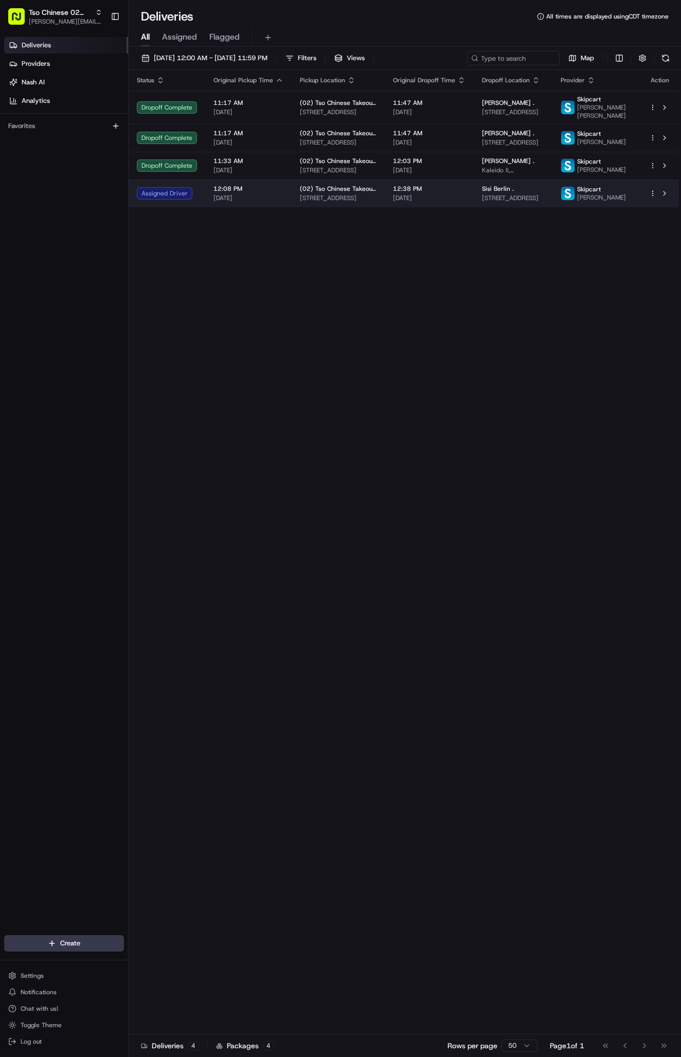
click at [314, 202] on span "9333 Research Blvd, Bldg E Ste 402, Austin, TX 78759, US" at bounding box center [338, 198] width 77 height 8
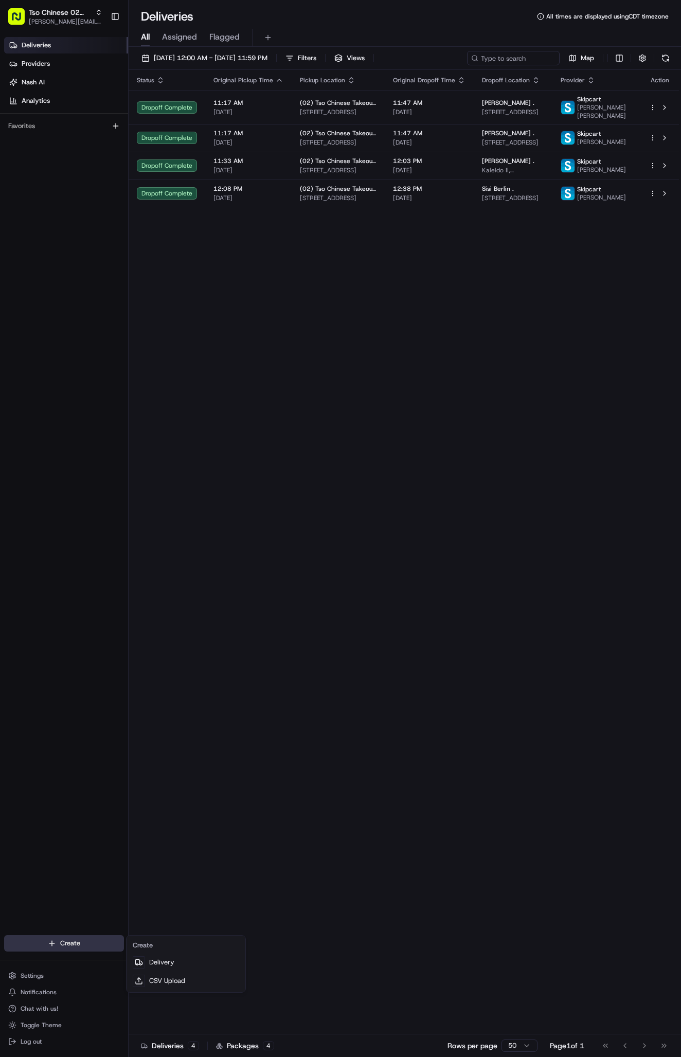
click at [72, 937] on html "Tso Chinese 02 Arbor antonia@tsochinese.com Toggle Sidebar Deliveries Providers…" at bounding box center [340, 528] width 681 height 1057
click at [99, 946] on html "Tso Chinese 02 Arbor antonia@tsochinese.com Toggle Sidebar Deliveries Providers…" at bounding box center [340, 528] width 681 height 1057
click at [161, 961] on link "Delivery" at bounding box center [186, 962] width 115 height 19
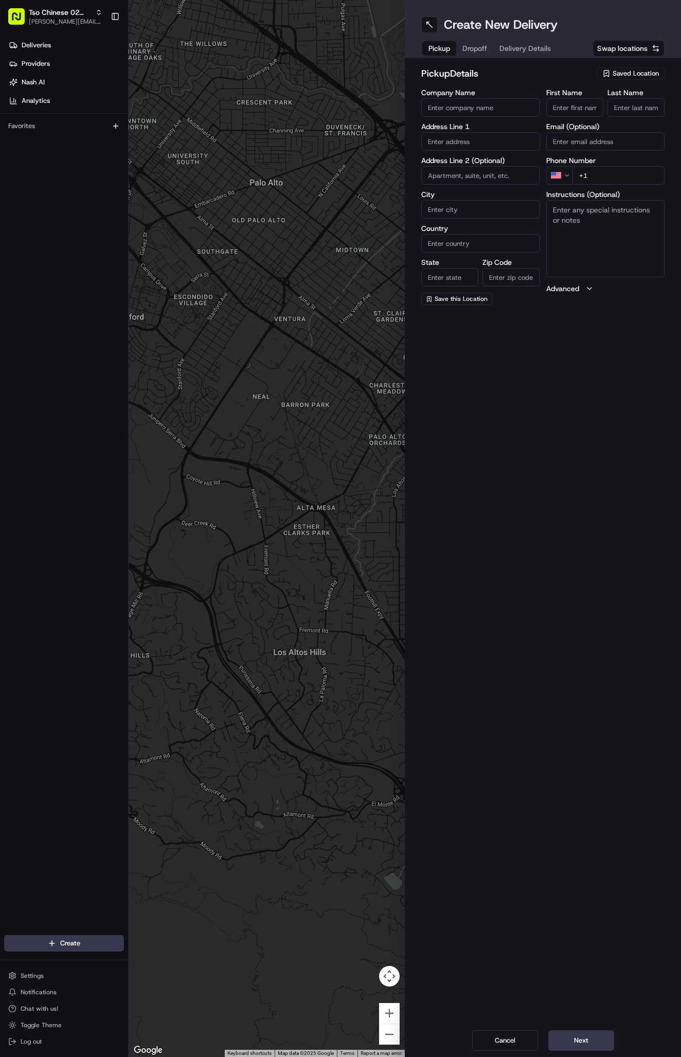
click at [630, 73] on span "Saved Location" at bounding box center [636, 73] width 46 height 9
click at [625, 123] on span "(02) Tso Chinese Takeout & Delivery Arboretum Crossing (02)" at bounding box center [613, 117] width 127 height 19
type input "(02) Tso Chinese Takeout & Delivery Arboretum Crossing"
type input "Bldg E Ste 402"
type input "Austin"
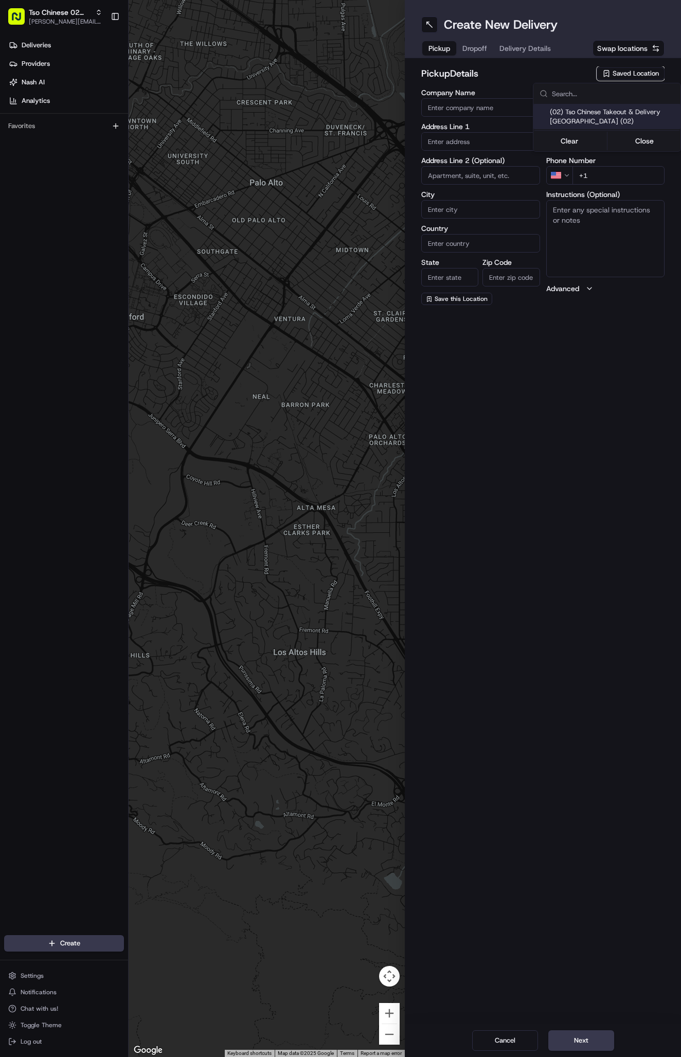
type input "US"
type input "TX"
type input "78759"
type input "Tso Chinese"
type input "Arboretum Crossing Manager"
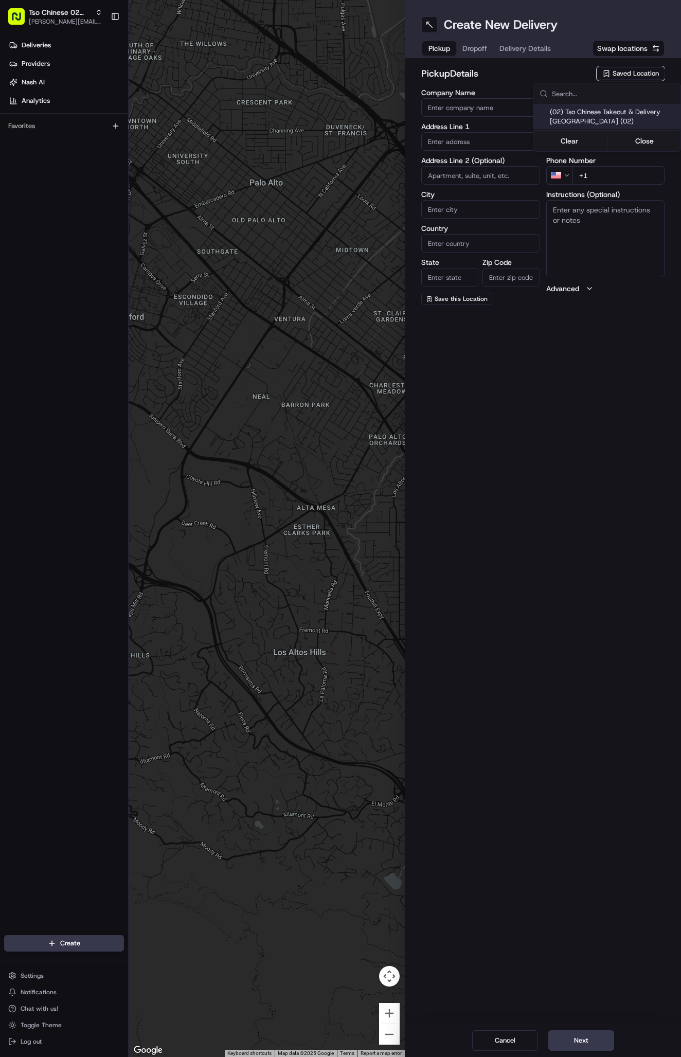
type input "arborstore@tsochinese.com"
type input "+1 512 344 9434"
type textarea "Submit a picture displaying address & food as Proof of Delivery. Envía una foto…"
type input "9333 Research Blvd"
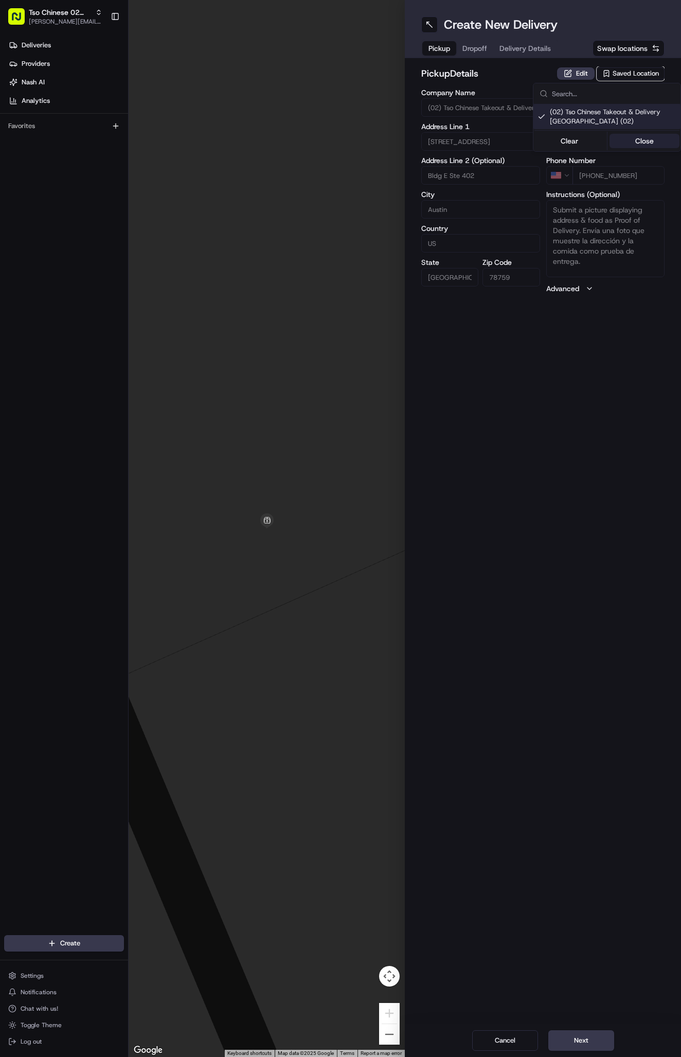
click at [628, 137] on button "Close" at bounding box center [645, 141] width 70 height 14
click at [628, 73] on span "Saved Location" at bounding box center [636, 73] width 46 height 9
click at [579, 97] on input "text" at bounding box center [613, 93] width 122 height 21
click at [507, 82] on html "Tso Chinese 02 Arbor antonia@tsochinese.com Toggle Sidebar Deliveries Providers…" at bounding box center [340, 528] width 681 height 1057
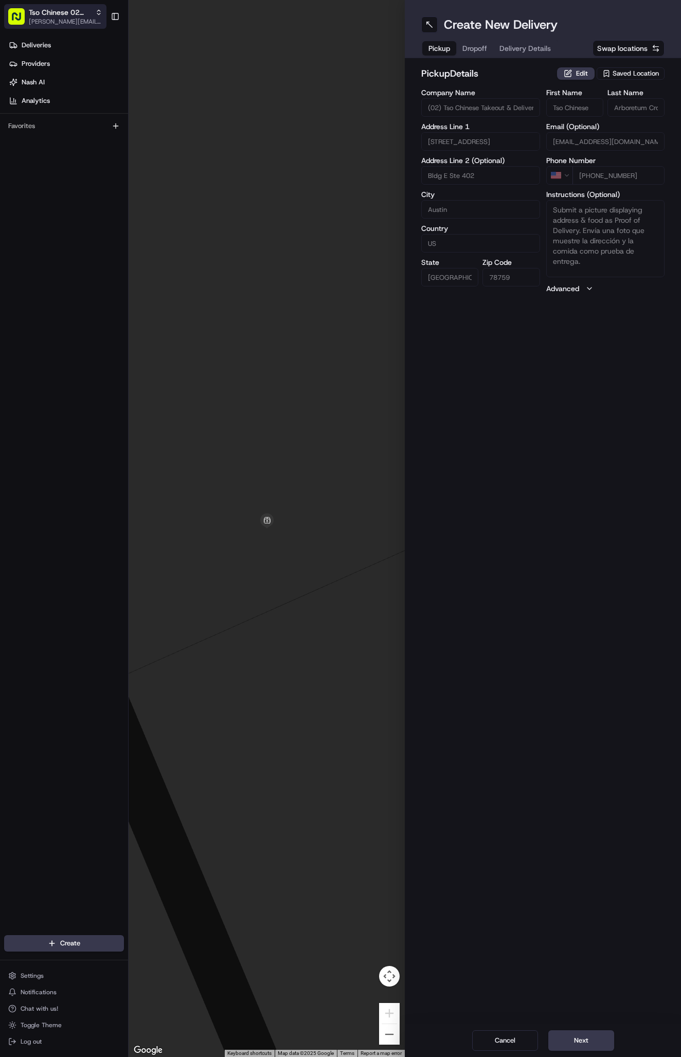
click at [99, 13] on icon "button" at bounding box center [98, 12] width 7 height 7
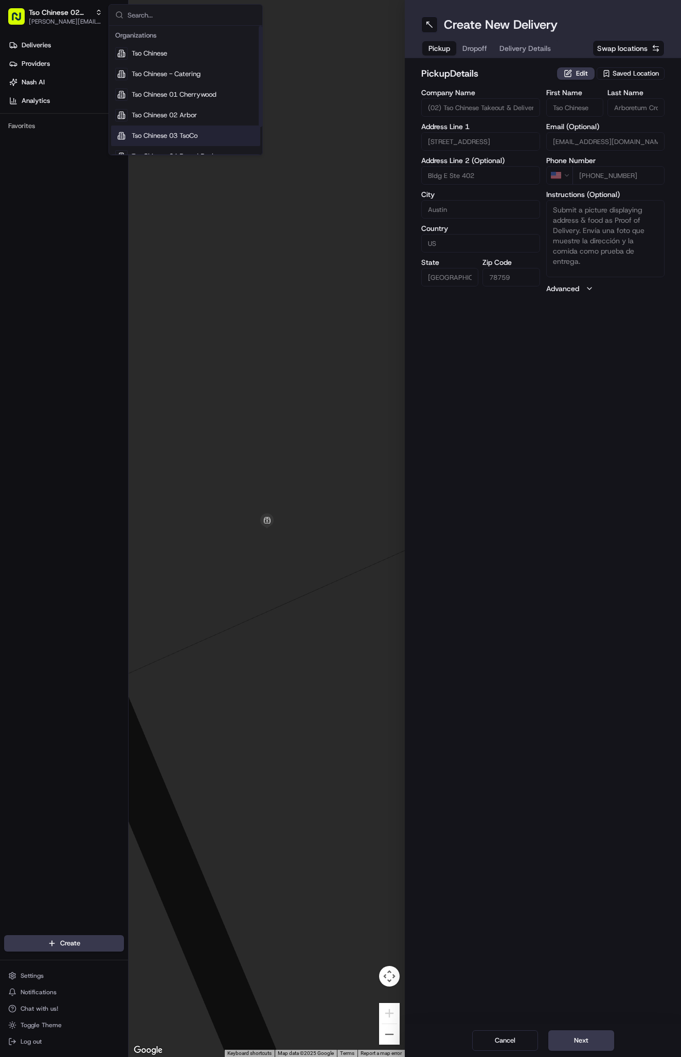
click at [180, 130] on div "Tso Chinese 03 TsoCo" at bounding box center [185, 136] width 149 height 21
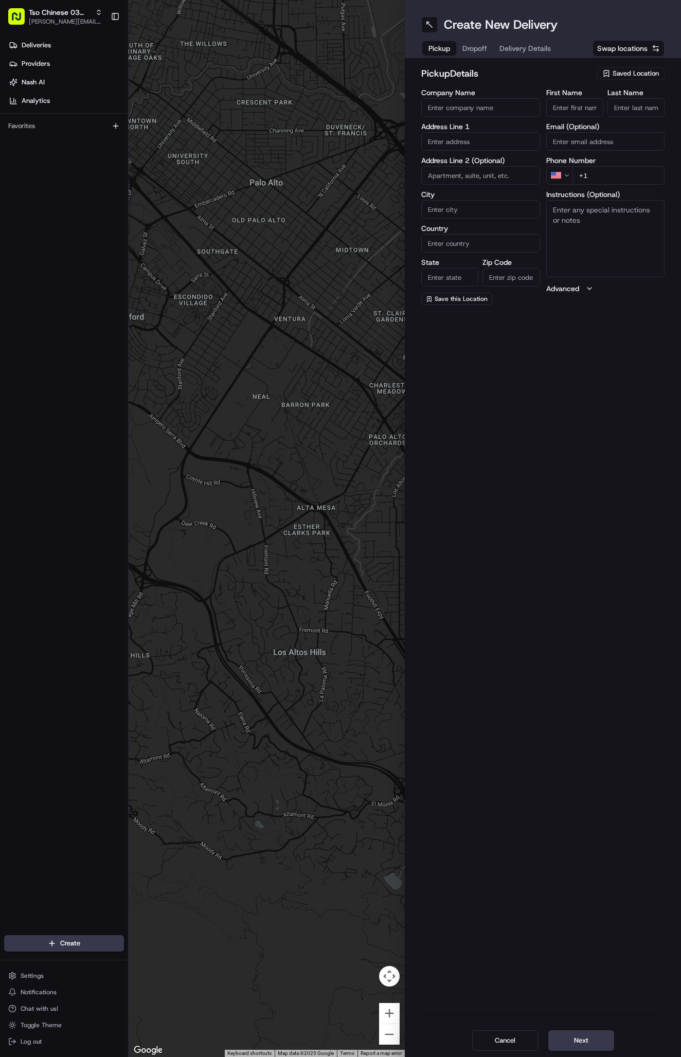
click at [623, 73] on span "Saved Location" at bounding box center [636, 73] width 46 height 9
click at [626, 118] on span "(03) Tso Chinese Takeout & Delivery TsoCo (03)" at bounding box center [613, 117] width 127 height 19
type input "(03) Tso Chinese Takeout & Delivery TsoCo"
type input "Ste F"
type input "Austin"
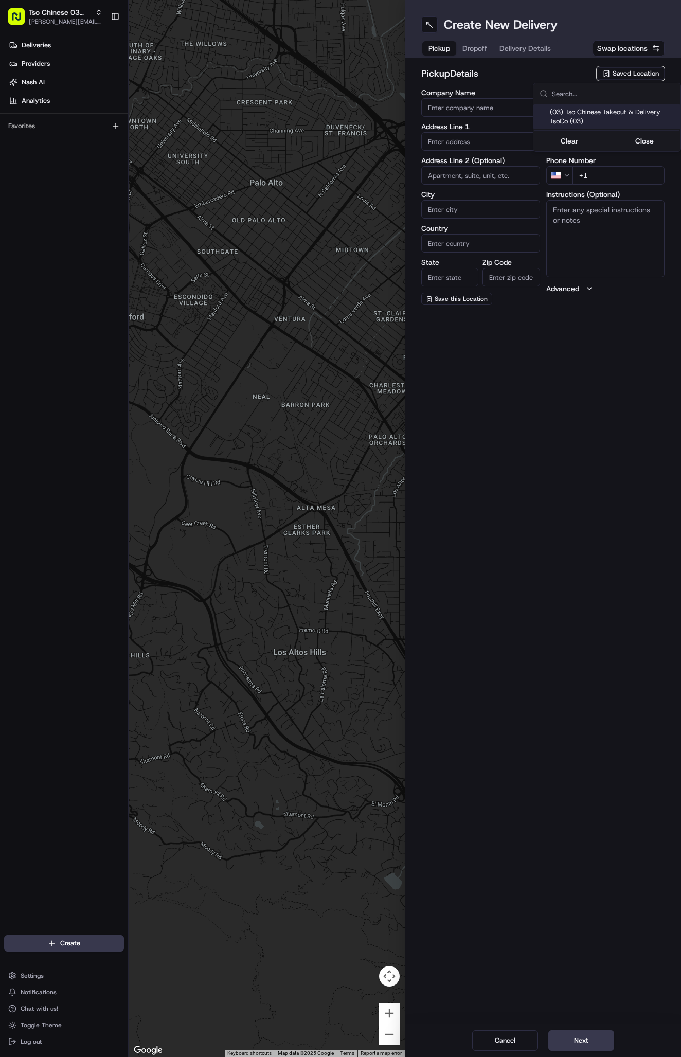
type input "US"
type input "TX"
type input "78704"
type input "Tso Chinese"
type input "TsoCo Manager"
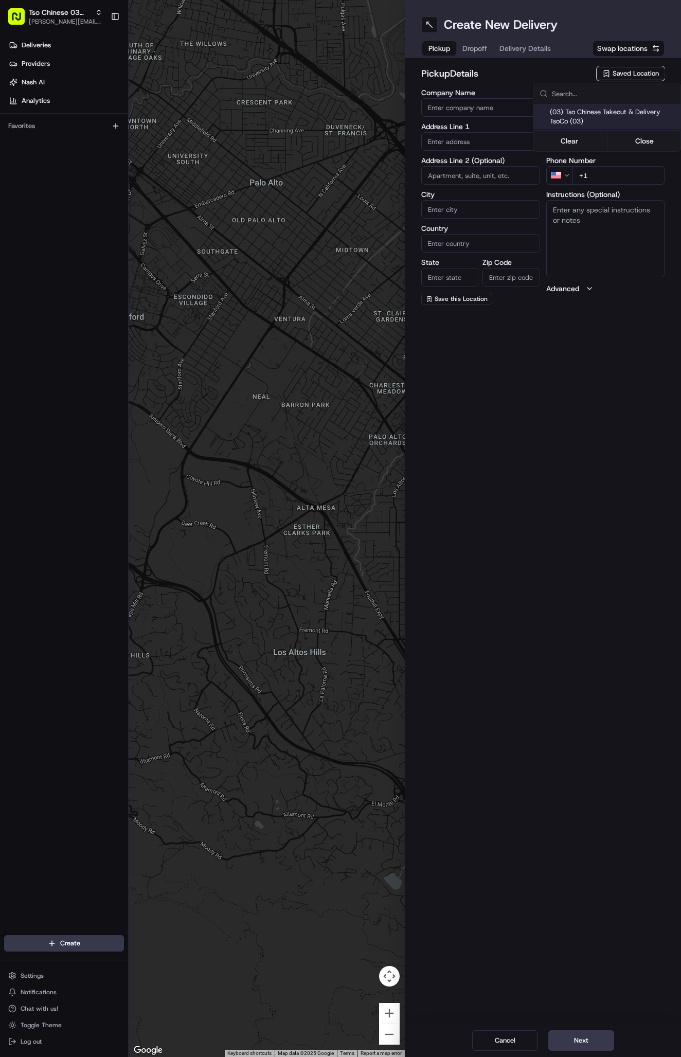
type input "tsocostore@tsochinese.com"
type input "+1 512 428 4445"
type textarea "Submit a picture displaying address & food as Proof of Delivery. Envía una foto…"
type input "2407 S Congress Ave"
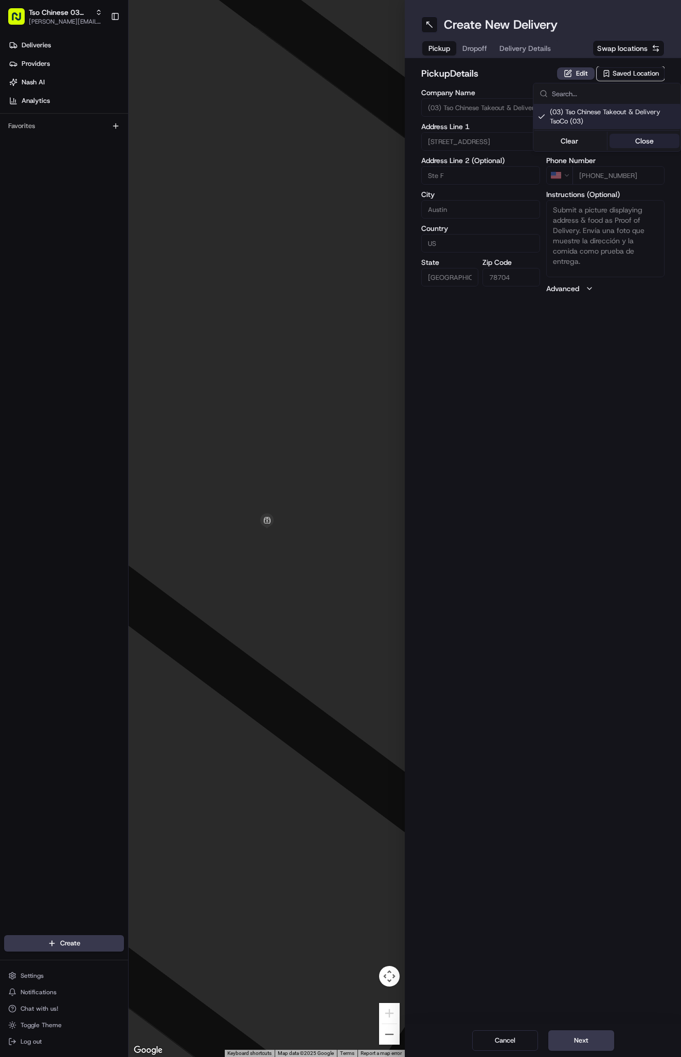
click at [636, 142] on button "Close" at bounding box center [645, 141] width 70 height 14
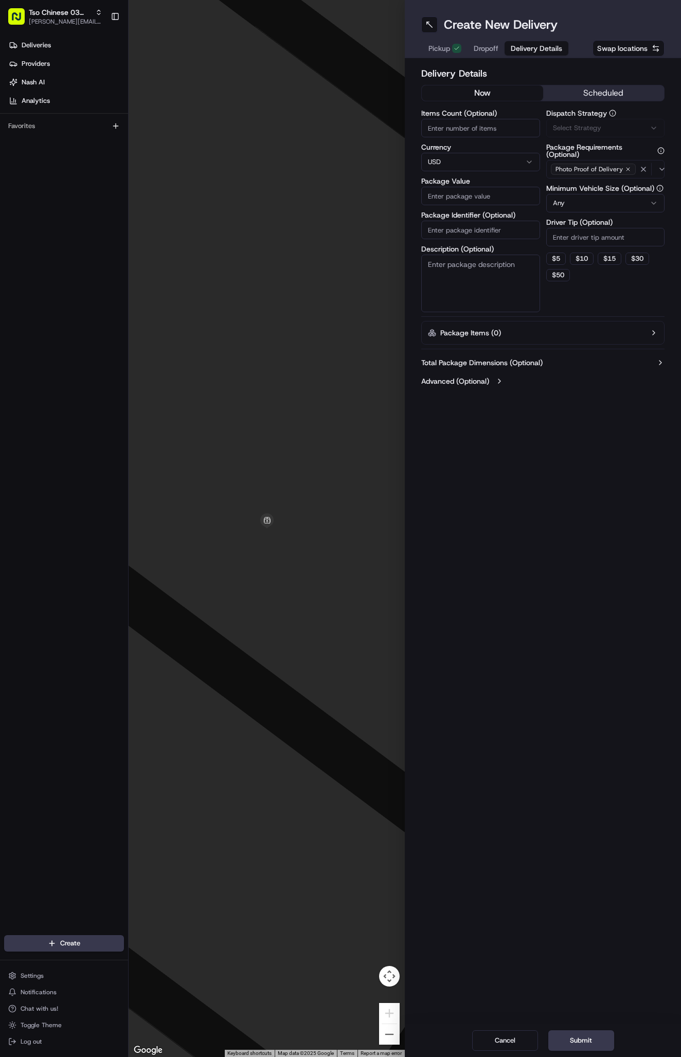
click at [521, 51] on span "Delivery Details" at bounding box center [536, 48] width 51 height 10
click at [581, 128] on span "Via Automation" at bounding box center [576, 127] width 47 height 9
click at [583, 184] on span "TsoCo Strategy" at bounding box center [613, 184] width 127 height 9
click at [634, 220] on button "Close" at bounding box center [645, 219] width 70 height 14
click at [601, 238] on input "Driver Tip (Optional)" at bounding box center [605, 237] width 119 height 19
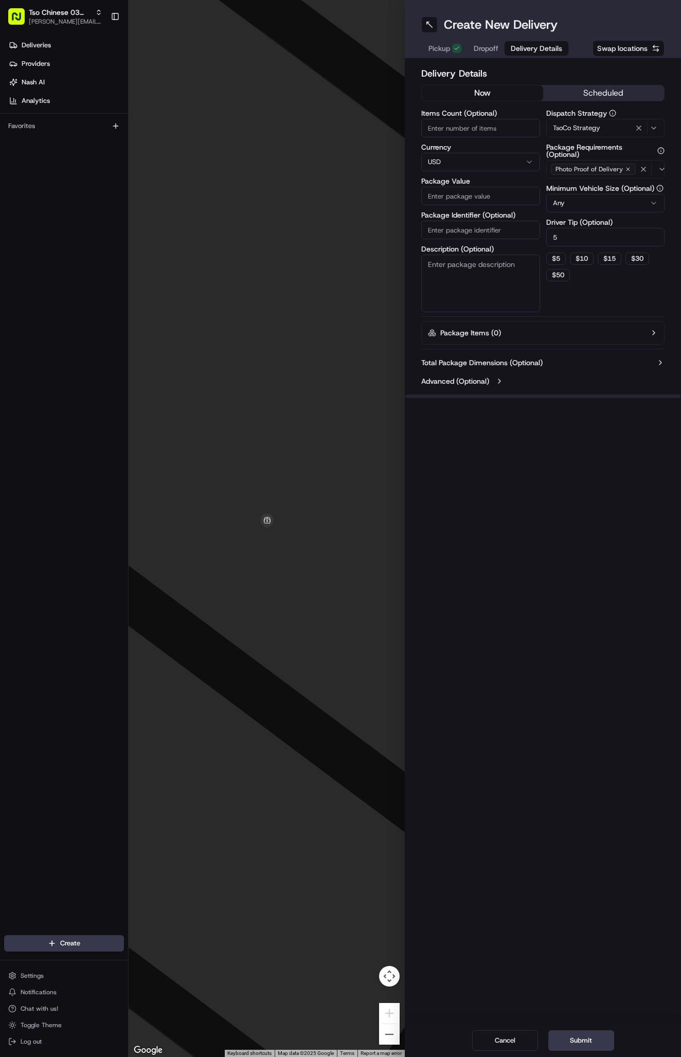
type input "5"
click at [497, 235] on input "Package Identifier (Optional)" at bounding box center [480, 230] width 119 height 19
type input "TSOARBOR"
click at [487, 197] on input "Package Value" at bounding box center [480, 196] width 119 height 19
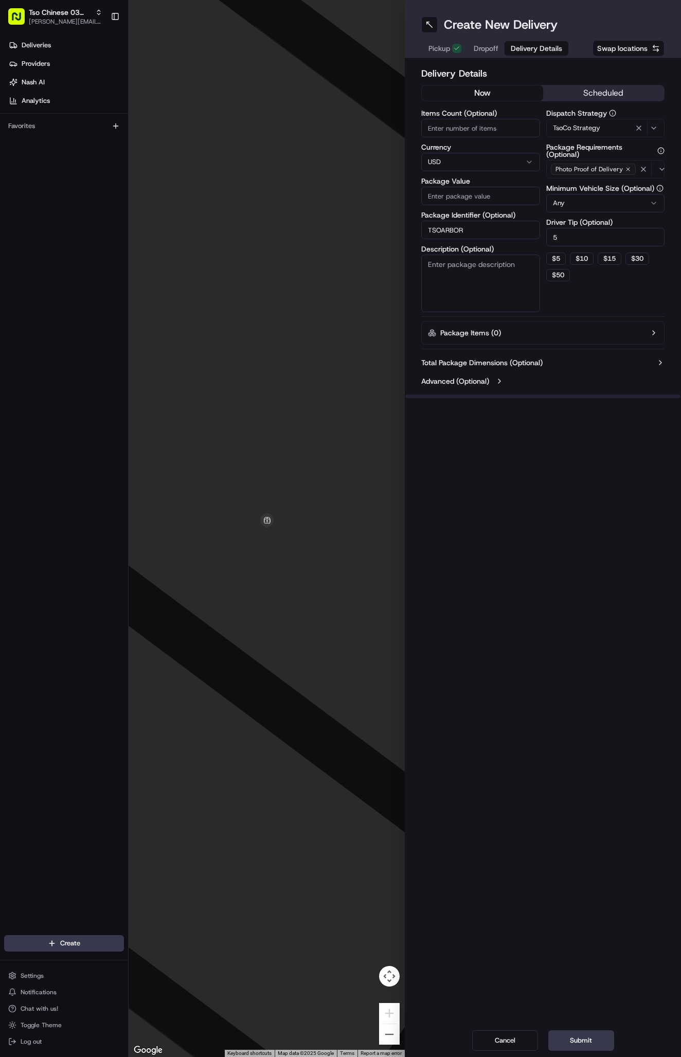
type input "2"
type input "0"
type input "20"
click at [487, 45] on span "Dropoff" at bounding box center [486, 48] width 25 height 10
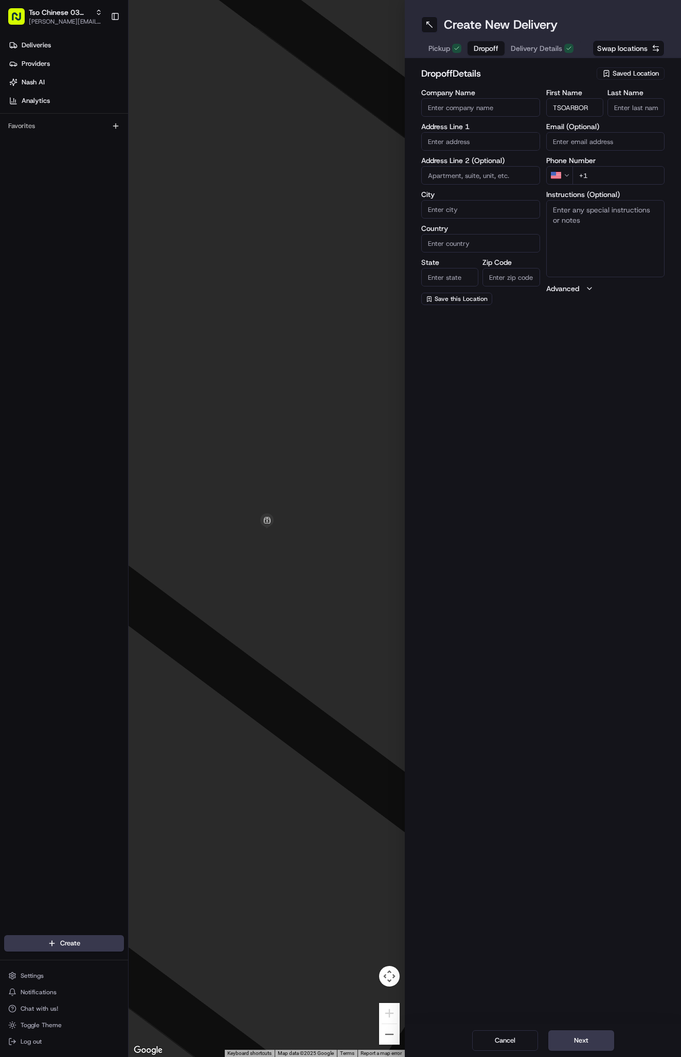
type input "TSOARBOR"
type input "."
click at [610, 168] on input "+1" at bounding box center [619, 175] width 93 height 19
click at [610, 174] on input "+1" at bounding box center [619, 175] width 93 height 19
type input "+1 512 344 9434"
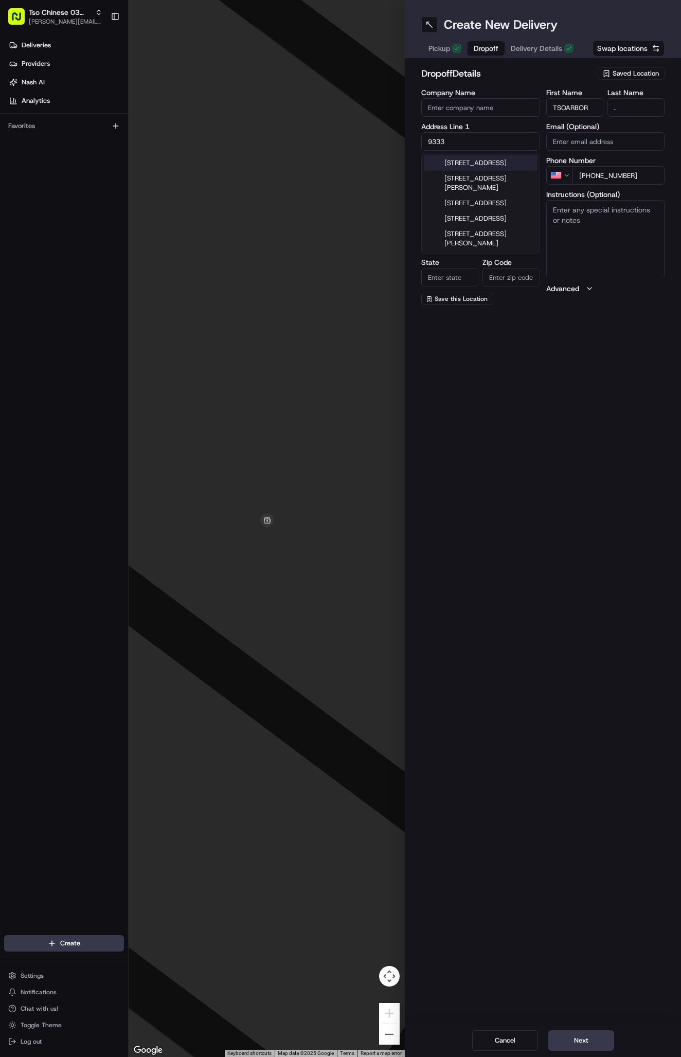
click at [485, 164] on div "9333 Research Boulevard, Austin, TX" at bounding box center [481, 162] width 114 height 15
type input "9333 Research Blvd, Austin, TX 78759, USA"
type input "Austin"
type input "United States"
type input "TX"
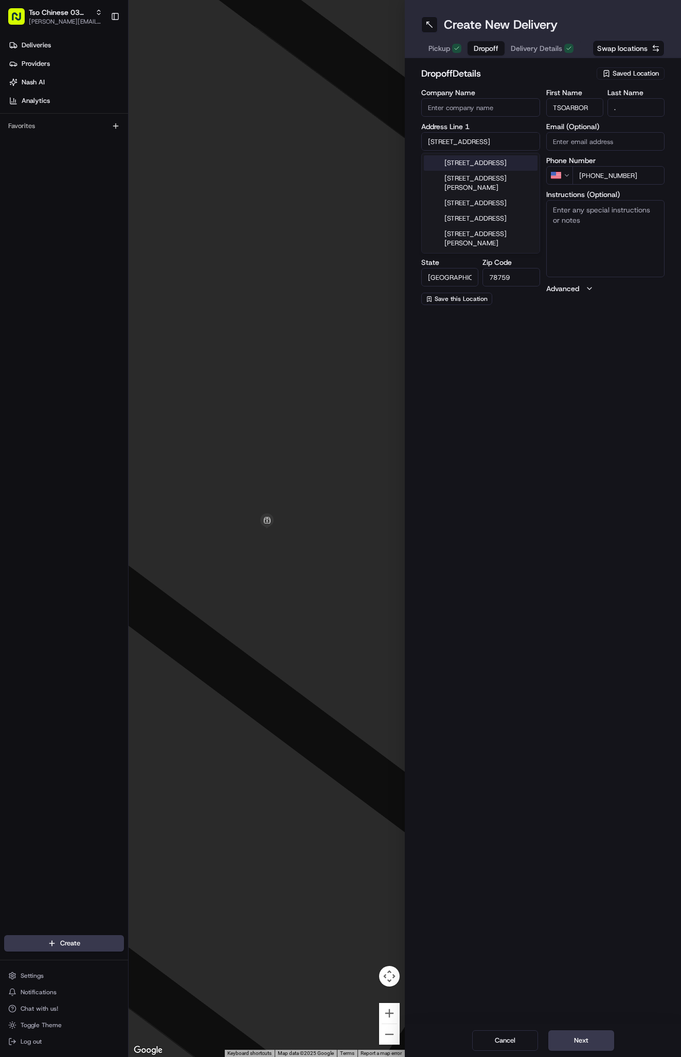
type input "78759"
type input "9333 Research Boulevard"
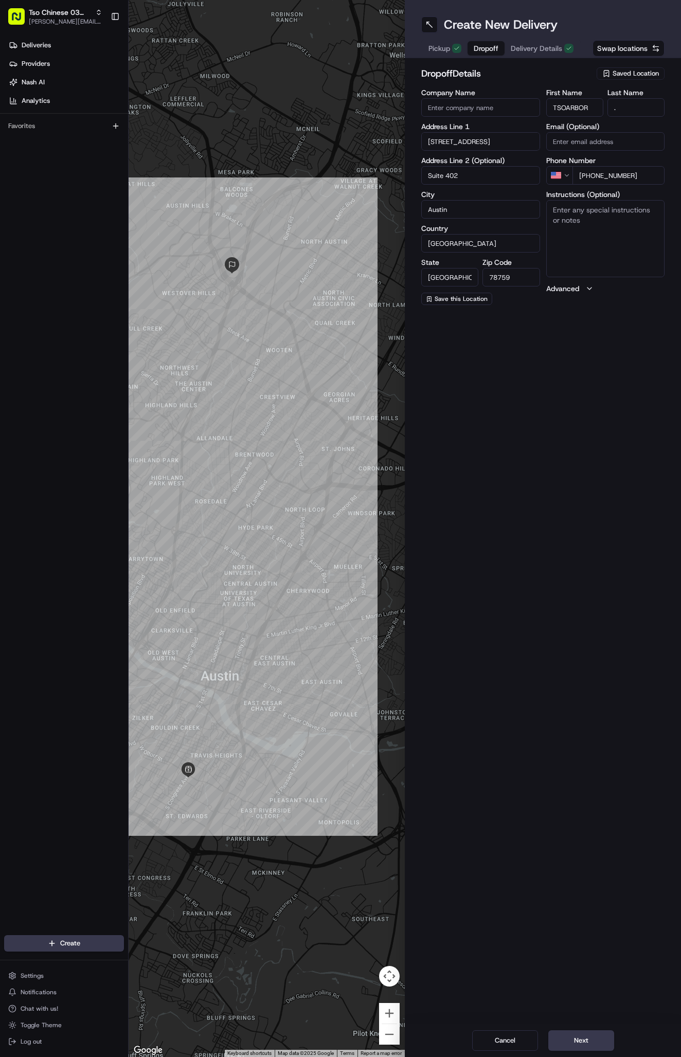
type input "Suite 402"
click at [601, 226] on textarea "Instructions (Optional)" at bounding box center [605, 238] width 119 height 77
type textarea "TSO CHINESE."
click at [543, 52] on span "Delivery Details" at bounding box center [536, 48] width 51 height 10
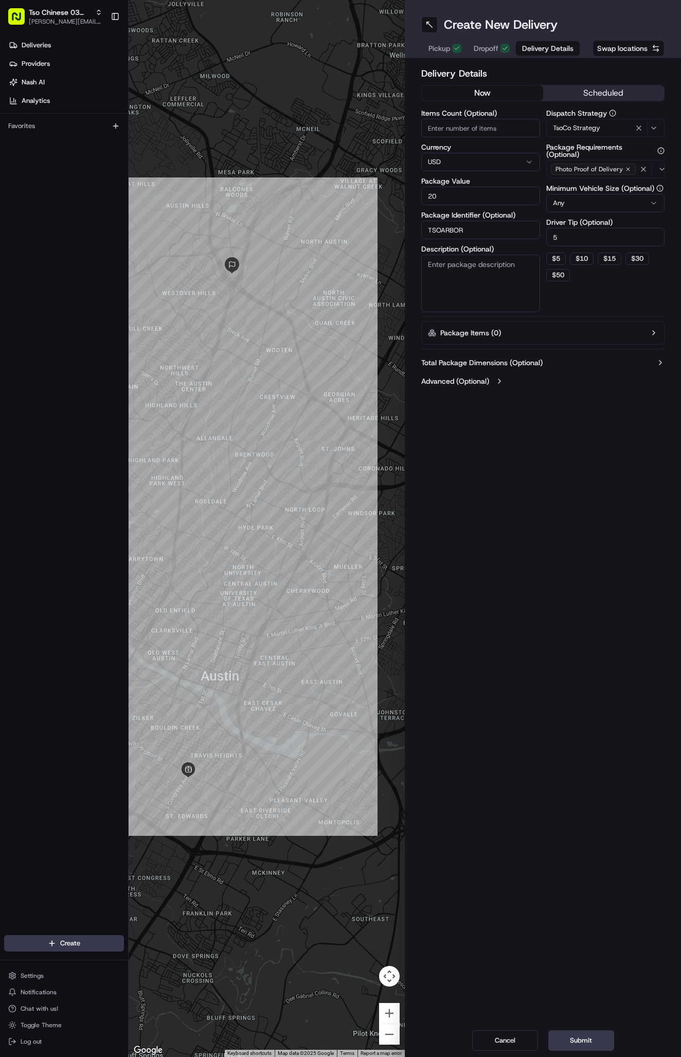
click at [492, 48] on span "Dropoff" at bounding box center [486, 48] width 25 height 10
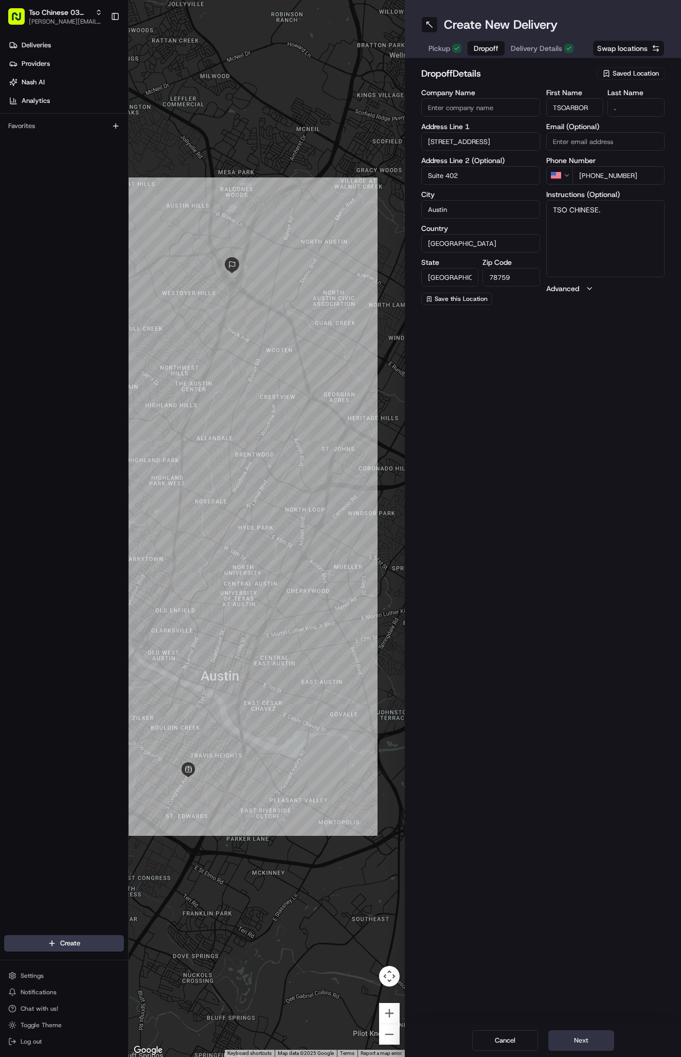
click at [581, 1042] on button "Next" at bounding box center [581, 1040] width 66 height 21
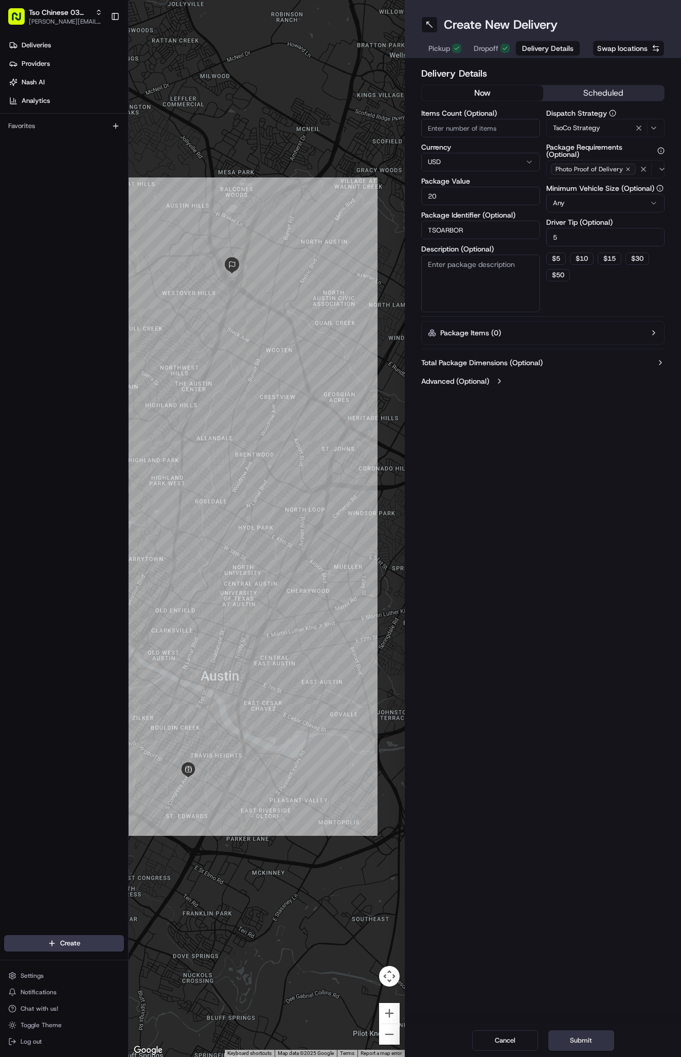
click at [581, 1042] on button "Submit" at bounding box center [581, 1040] width 66 height 21
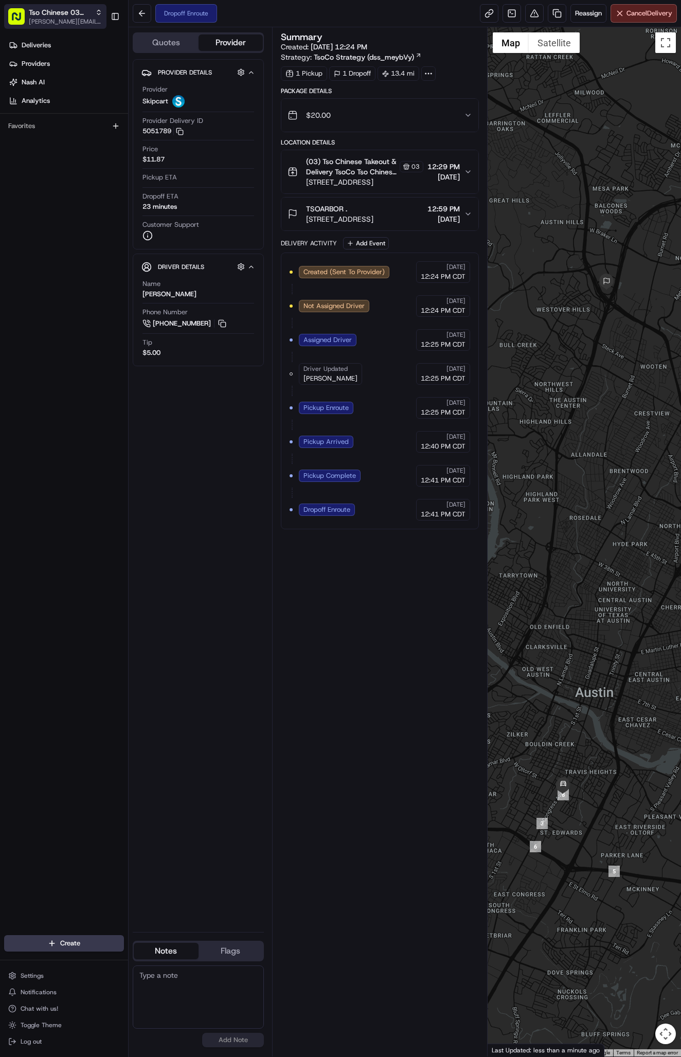
click at [90, 13] on span "Tso Chinese 03 TsoCo" at bounding box center [60, 12] width 62 height 10
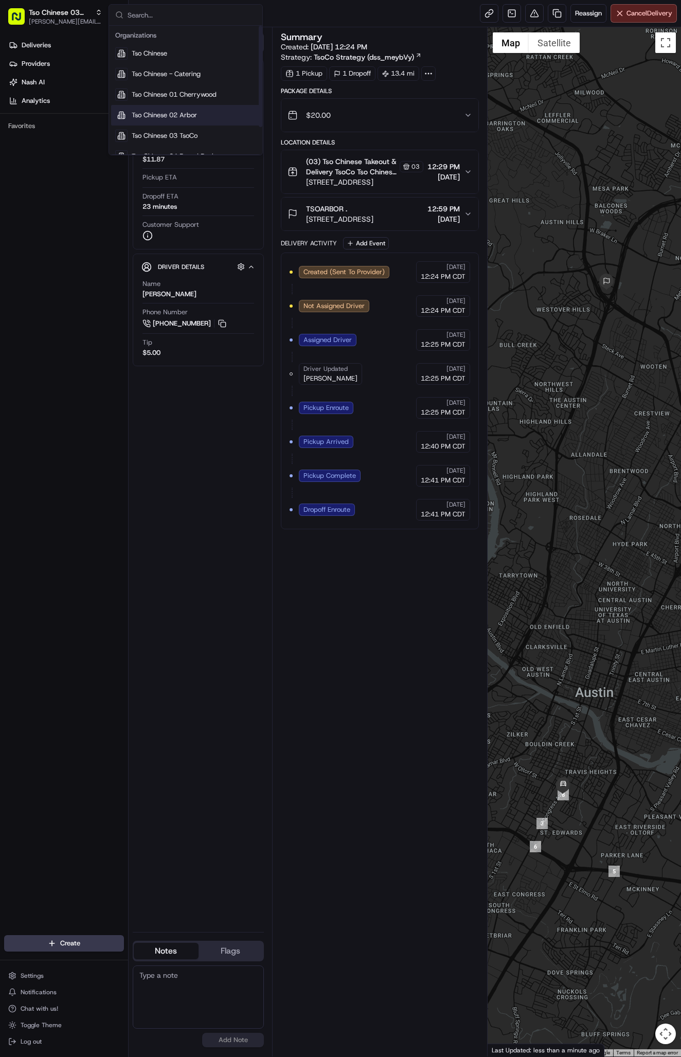
click at [162, 115] on span "Tso Chinese 02 Arbor" at bounding box center [164, 115] width 65 height 9
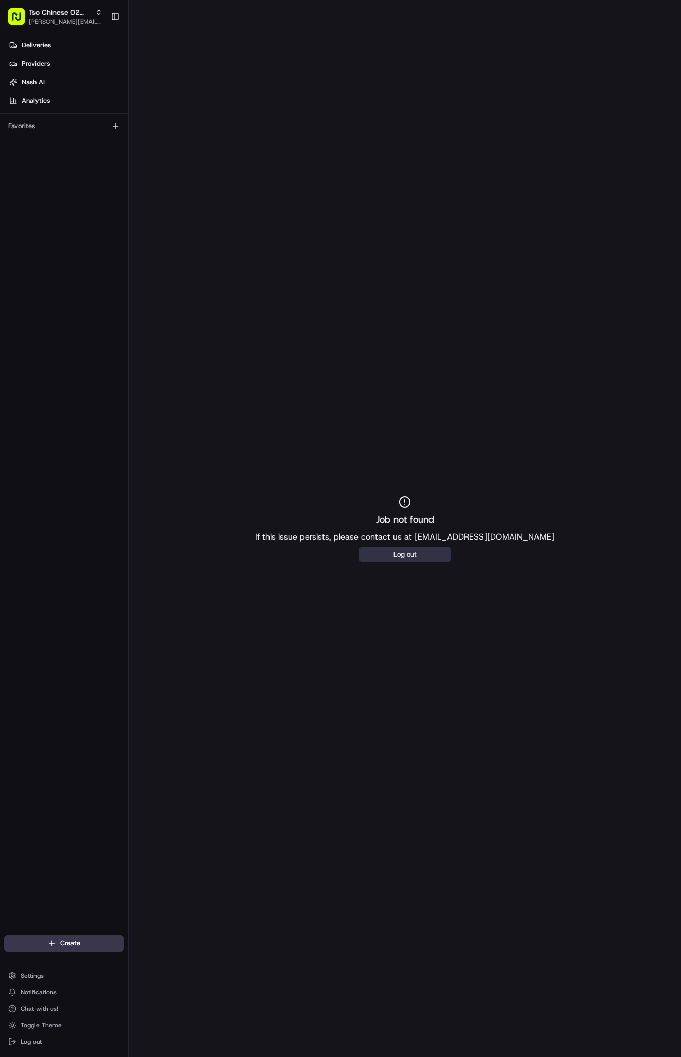
click at [405, 555] on button "Log out" at bounding box center [405, 554] width 93 height 14
